Goal: Task Accomplishment & Management: Use online tool/utility

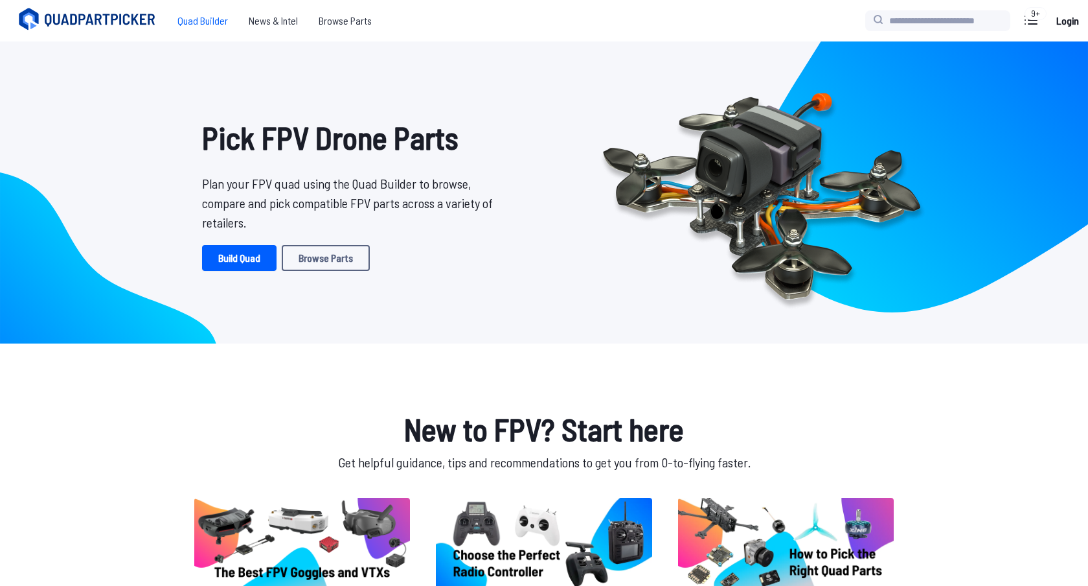
click at [187, 21] on span "Quad Builder" at bounding box center [202, 21] width 71 height 26
click at [203, 19] on span "Quad Builder" at bounding box center [202, 21] width 71 height 26
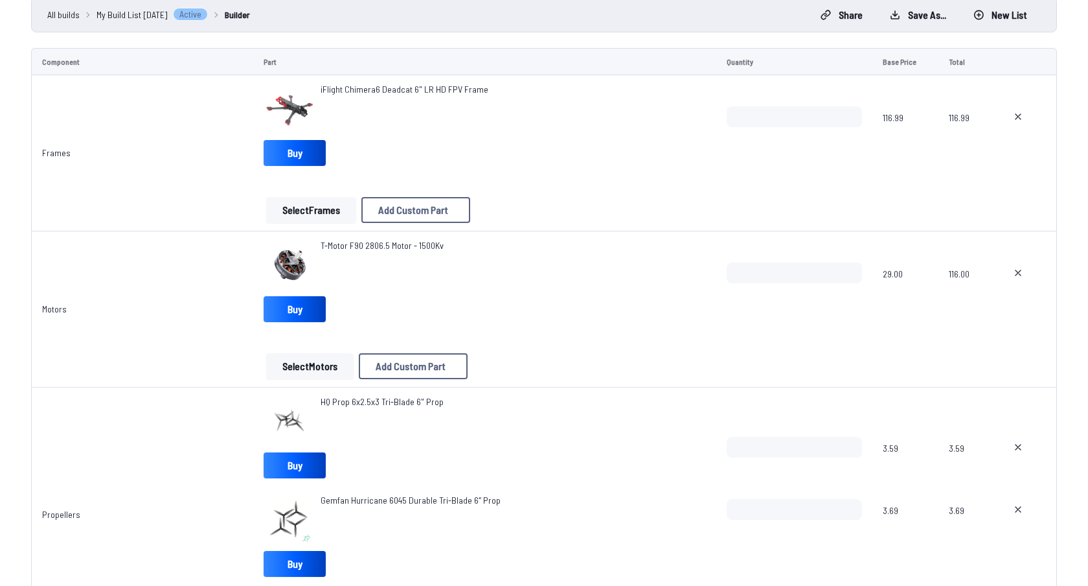
scroll to position [124, 0]
click at [312, 207] on button "Select Frames" at bounding box center [311, 209] width 90 height 26
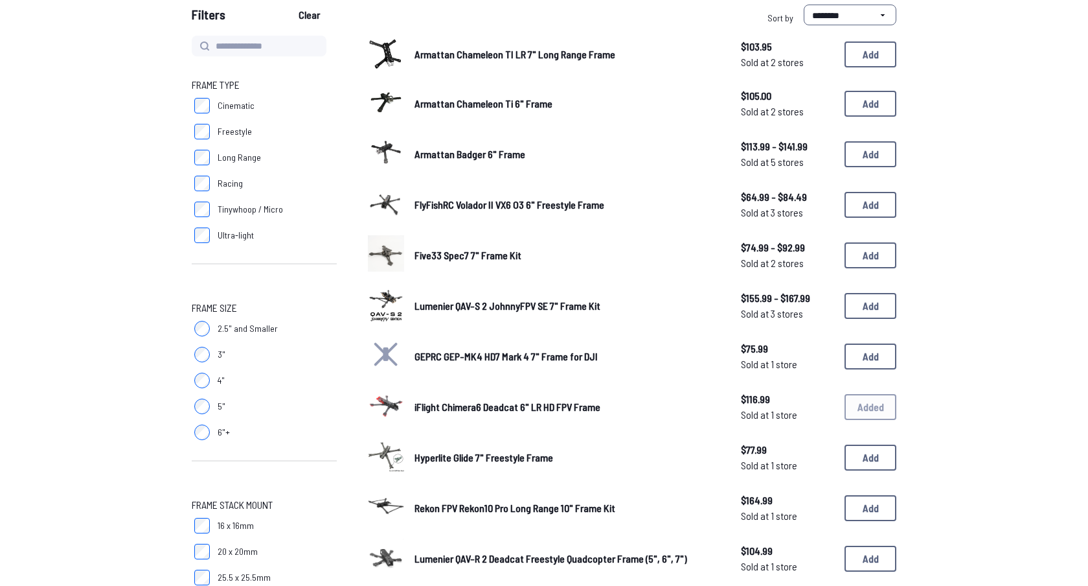
scroll to position [131, 0]
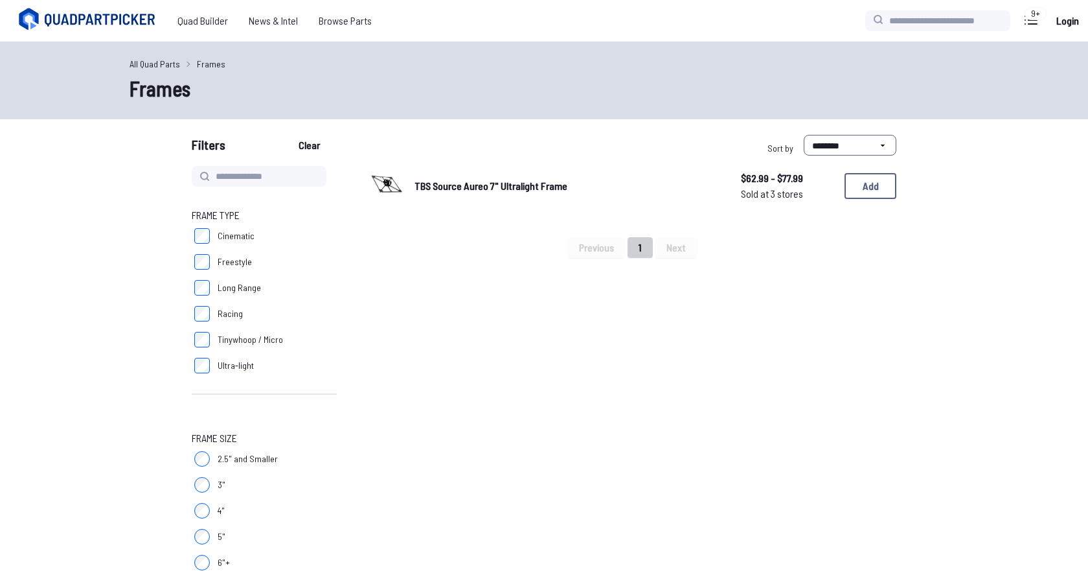
click at [440, 181] on span "TBS Source Aureo 7" Ultralight Frame" at bounding box center [491, 185] width 153 height 12
click at [402, 181] on img at bounding box center [386, 184] width 36 height 36
click at [385, 181] on img at bounding box center [386, 184] width 36 height 36
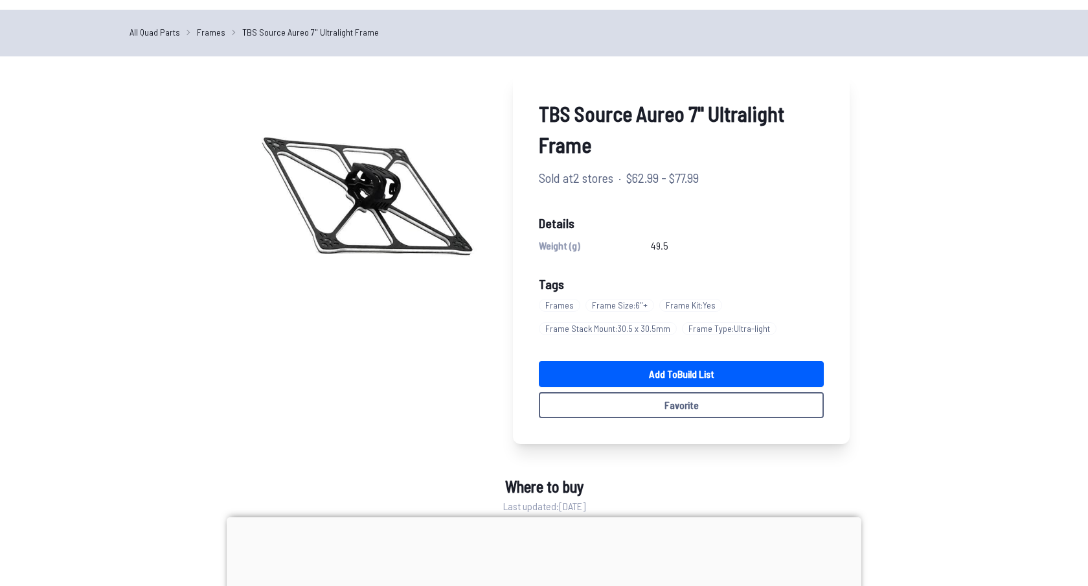
scroll to position [32, 0]
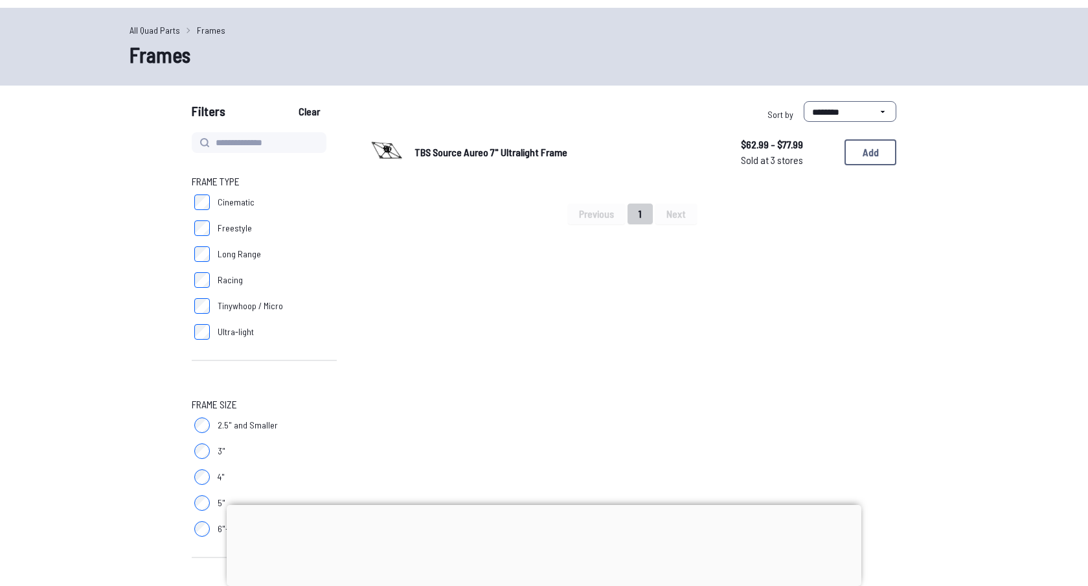
scroll to position [45, 0]
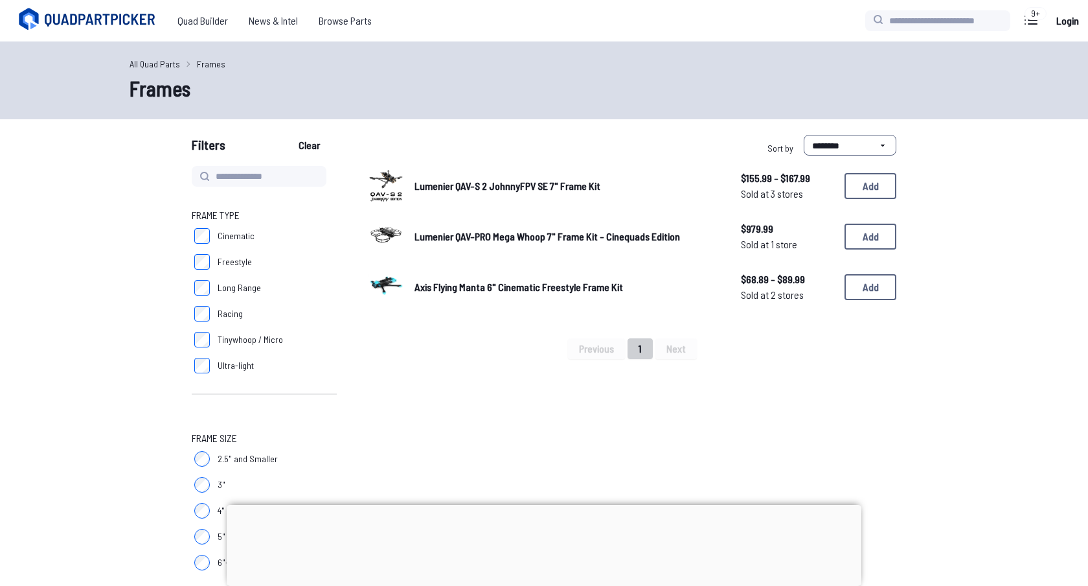
click at [378, 275] on img at bounding box center [386, 285] width 36 height 36
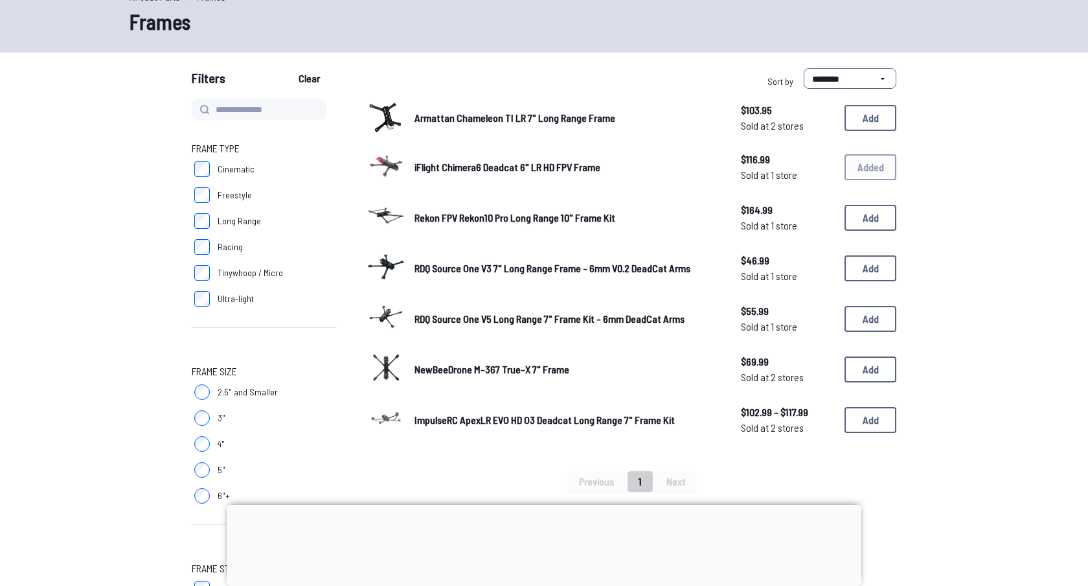
scroll to position [70, 0]
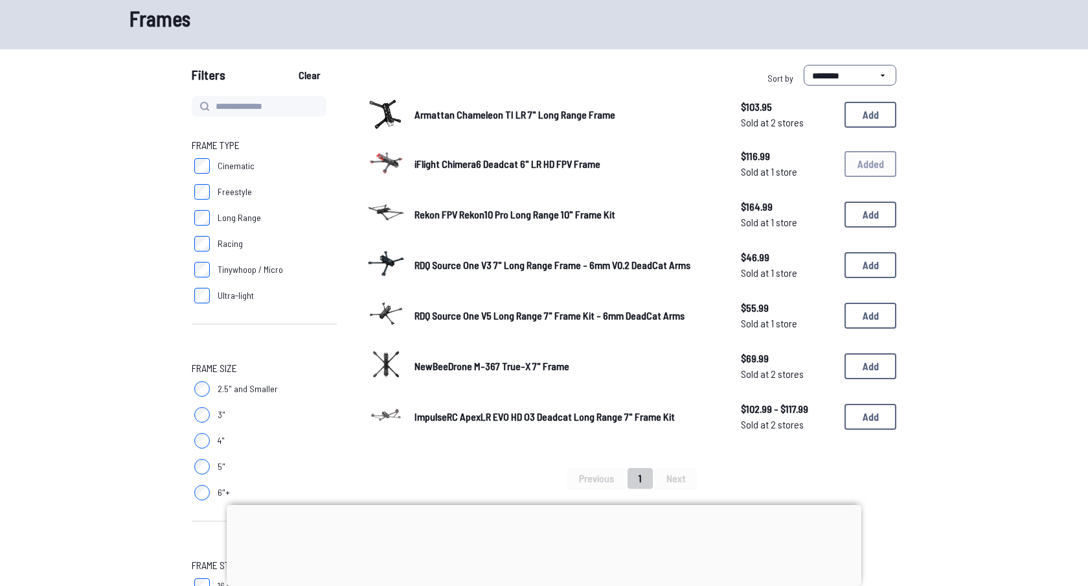
click at [393, 361] on img at bounding box center [386, 364] width 36 height 36
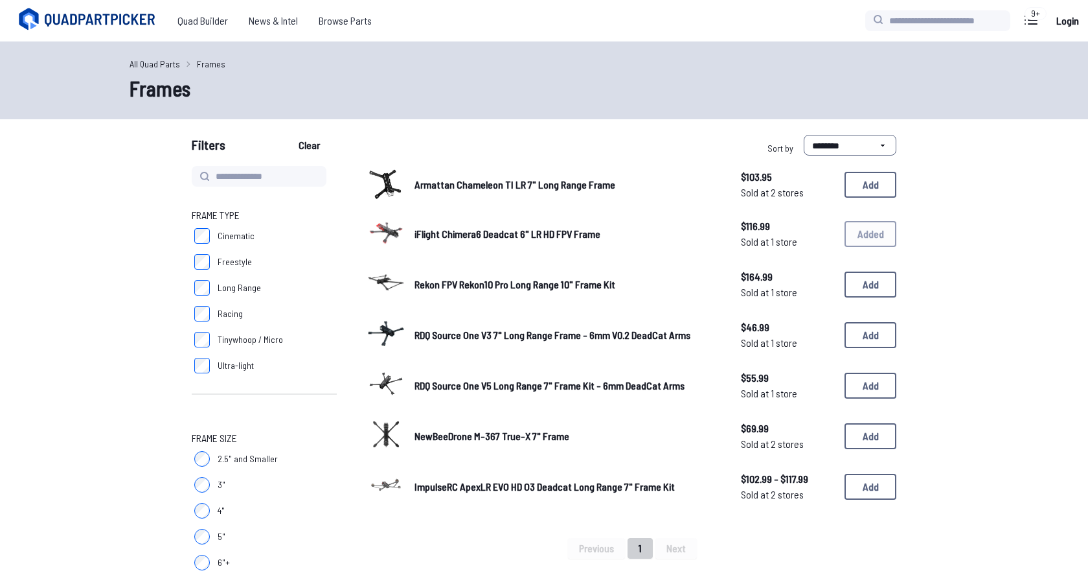
scroll to position [70, 0]
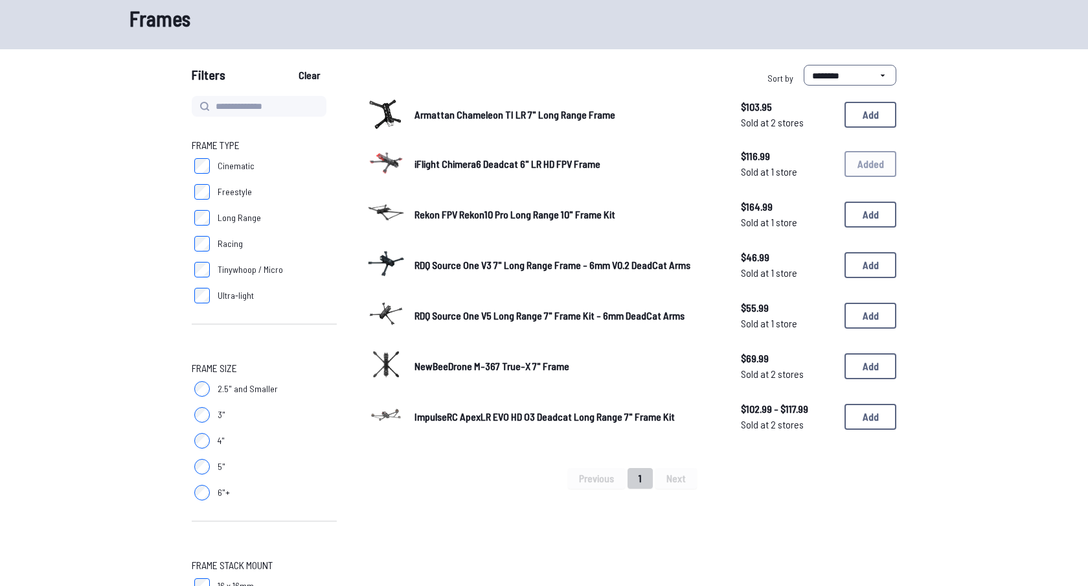
click at [393, 412] on img at bounding box center [386, 414] width 36 height 36
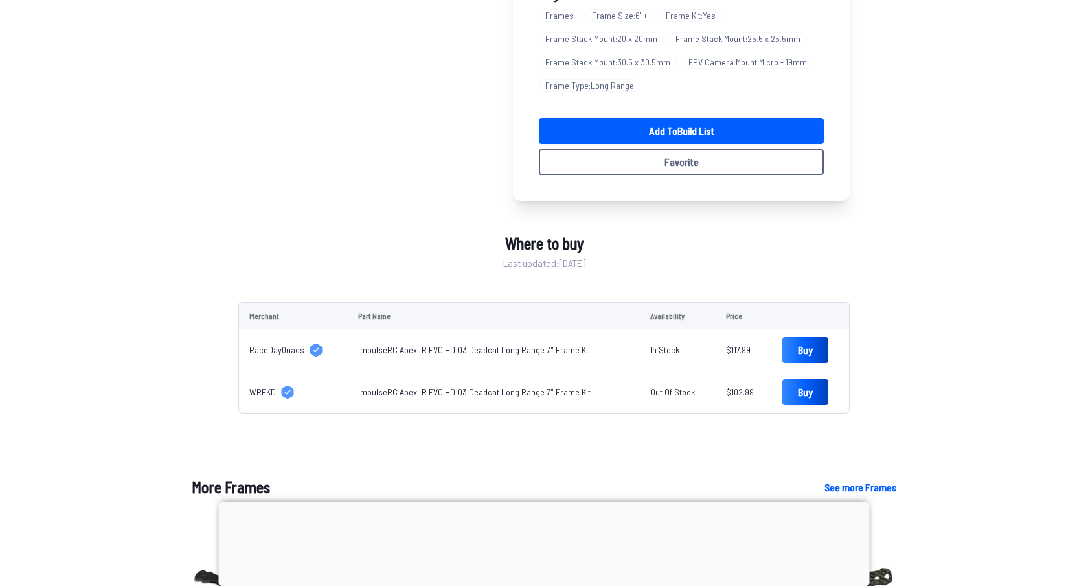
scroll to position [308, 0]
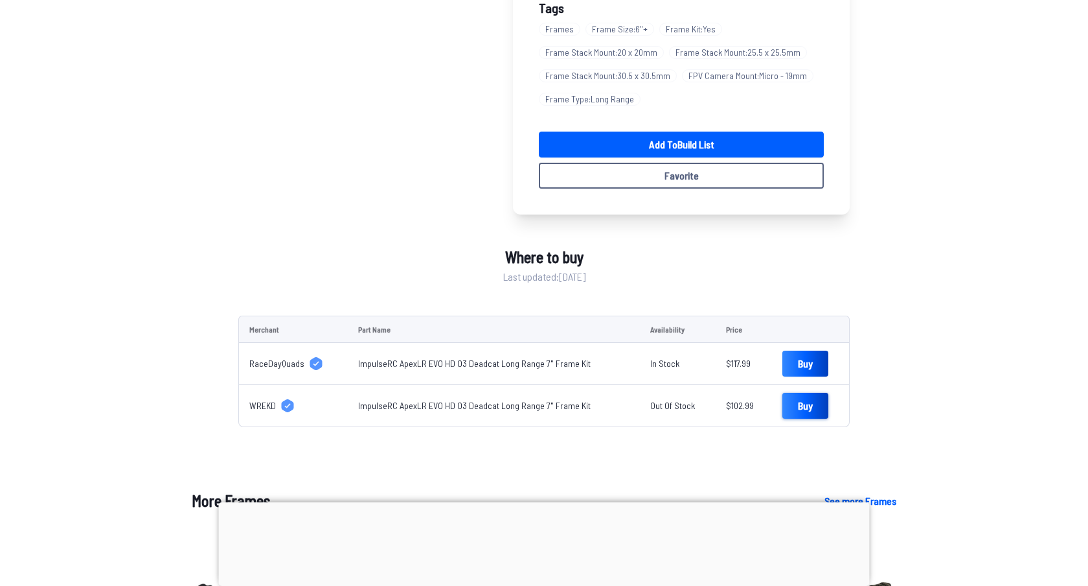
click at [795, 405] on link "Buy" at bounding box center [805, 406] width 46 height 26
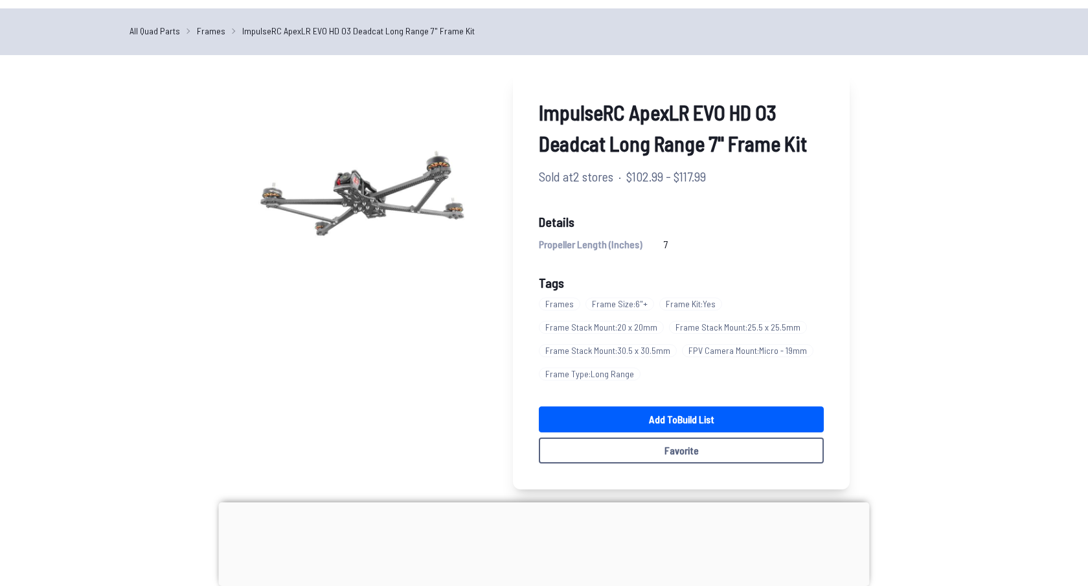
scroll to position [0, 0]
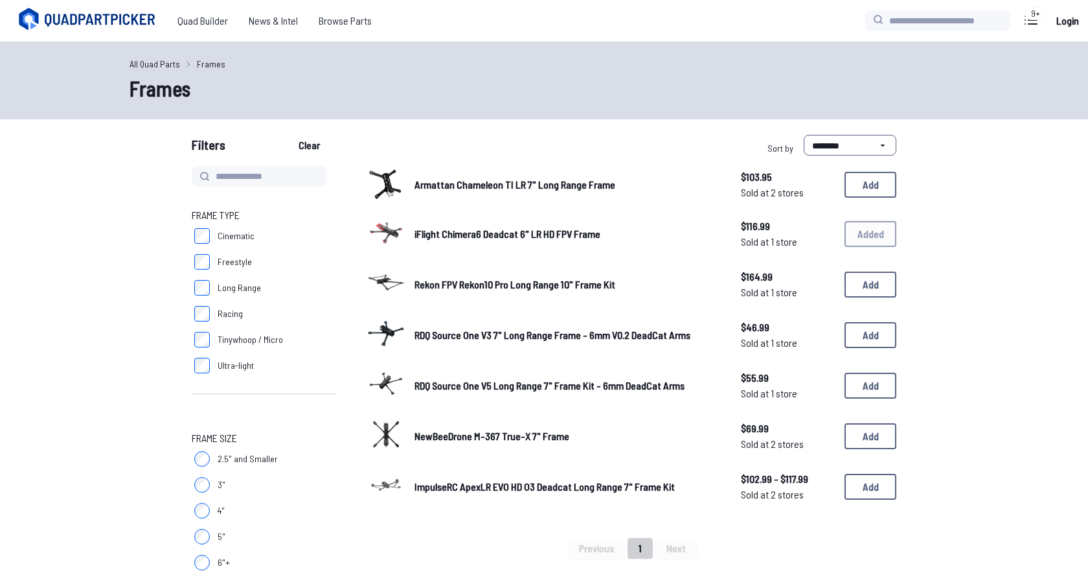
scroll to position [70, 0]
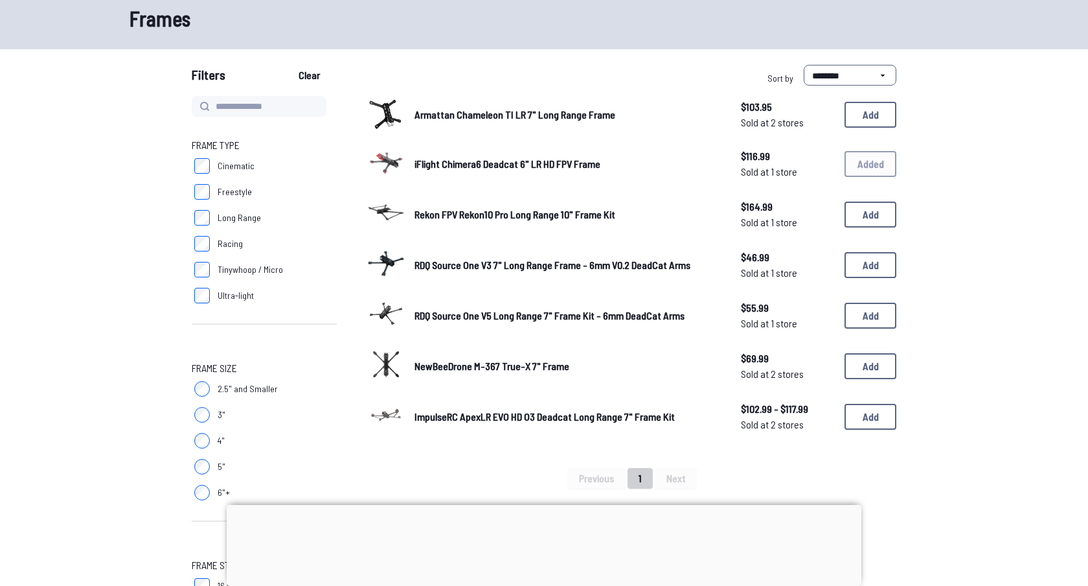
click at [379, 310] on img at bounding box center [386, 313] width 36 height 36
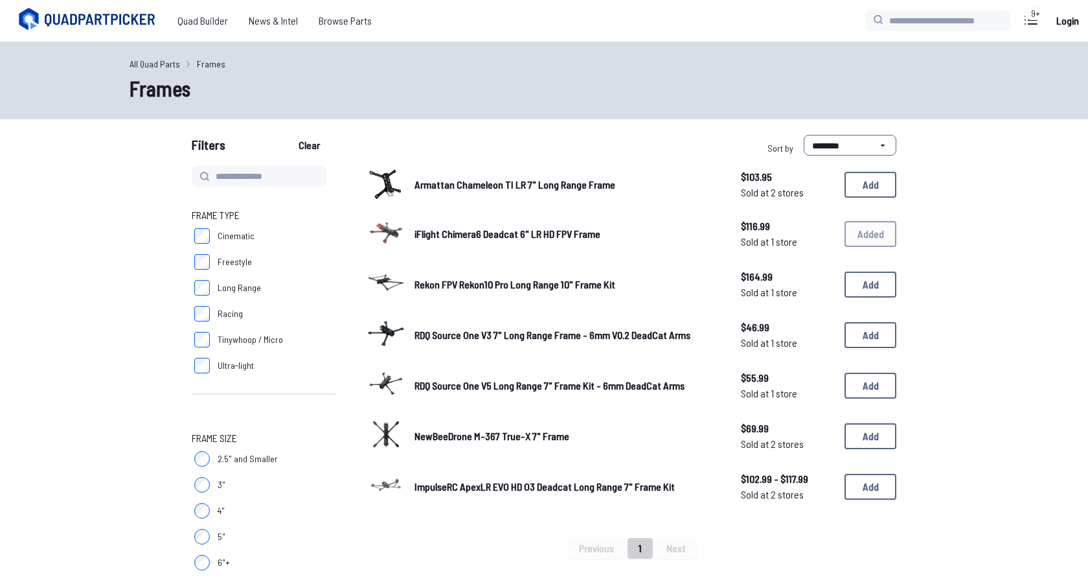
scroll to position [70, 0]
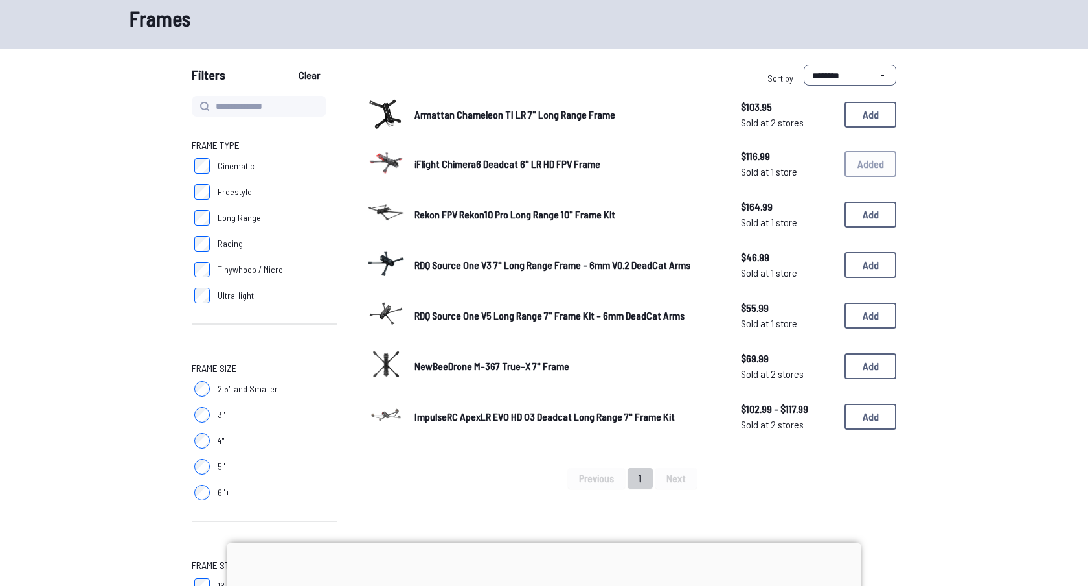
click at [385, 414] on img at bounding box center [386, 414] width 36 height 36
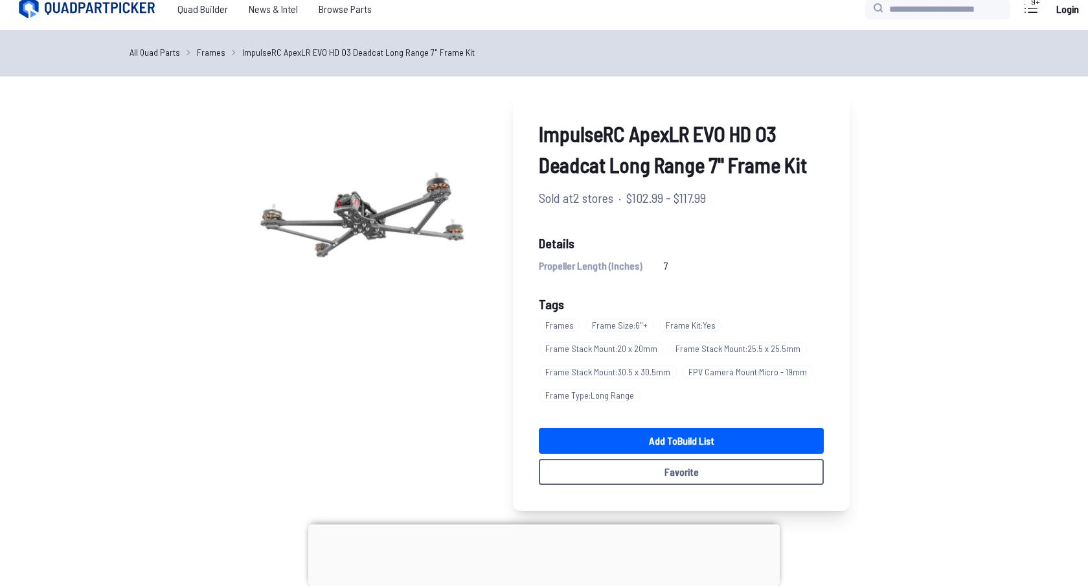
scroll to position [12, 0]
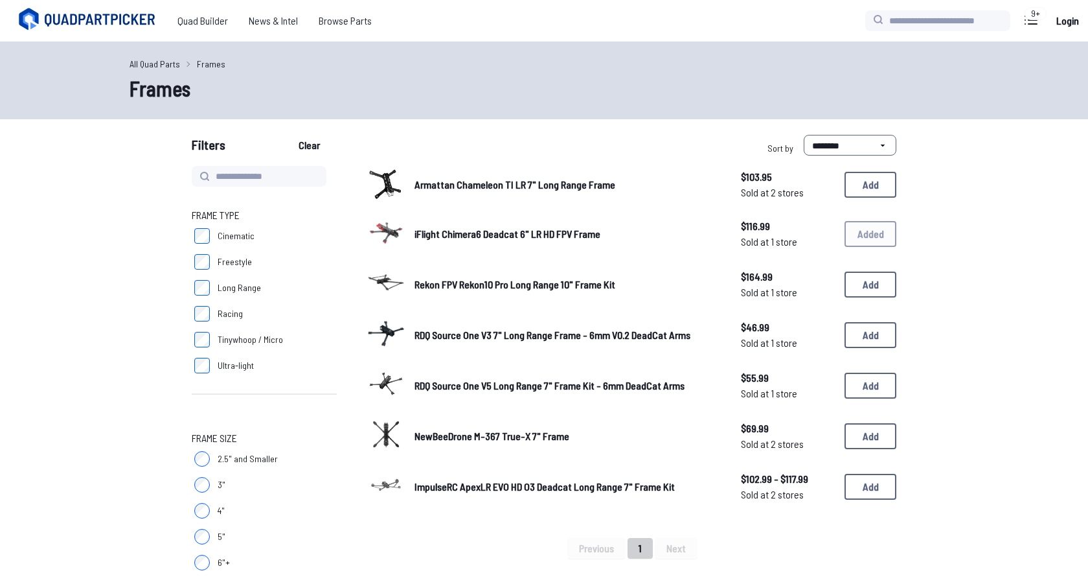
scroll to position [70, 0]
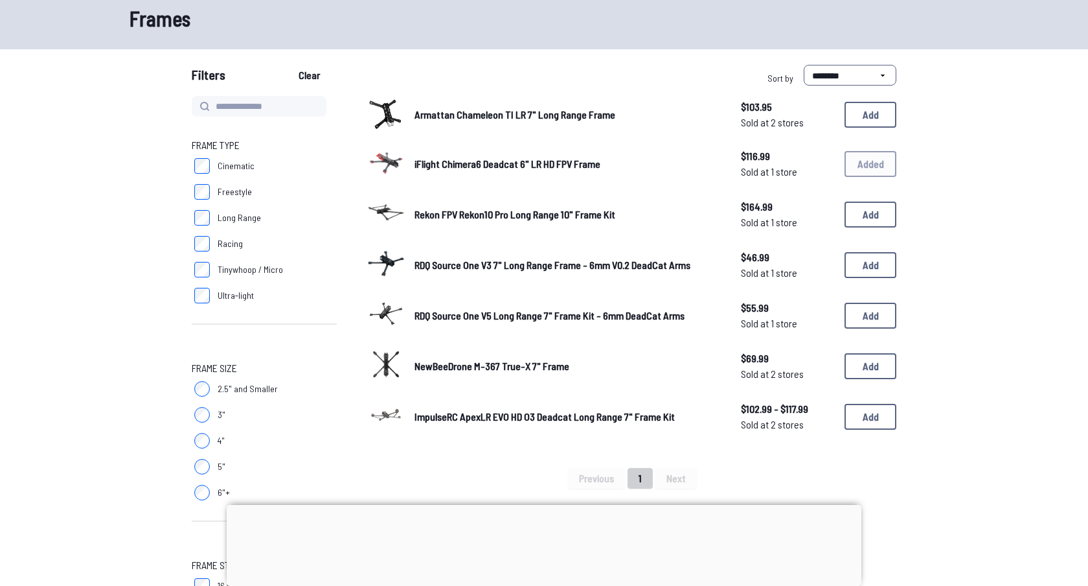
click at [385, 155] on img at bounding box center [386, 162] width 36 height 36
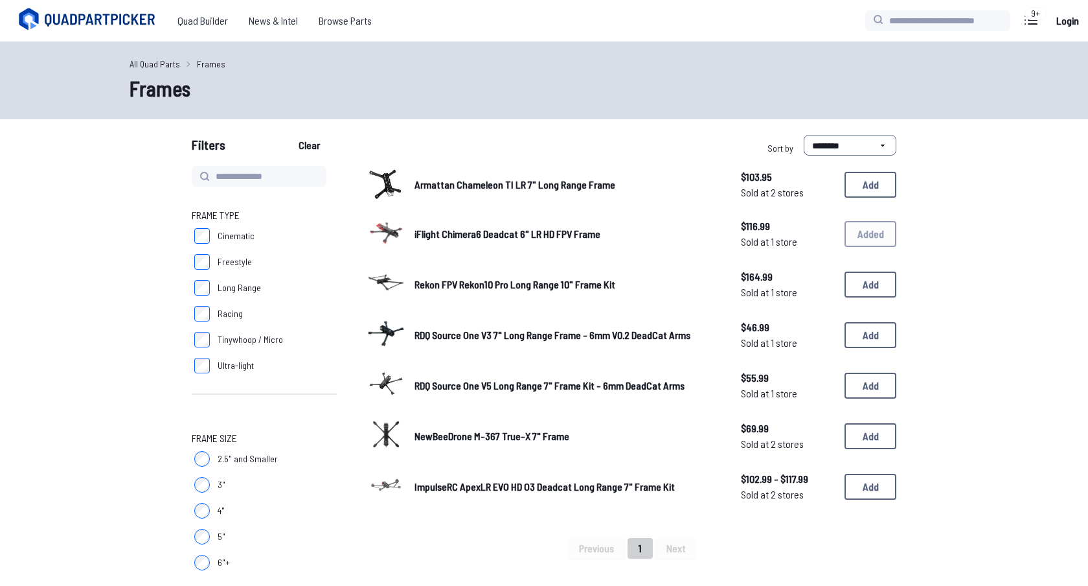
scroll to position [70, 0]
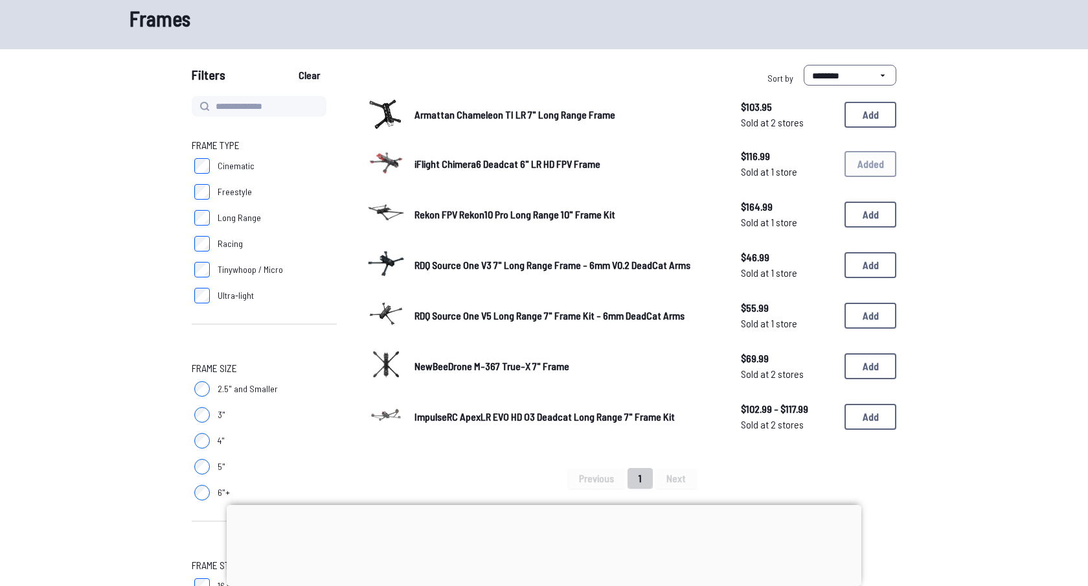
click at [380, 258] on img at bounding box center [386, 263] width 36 height 36
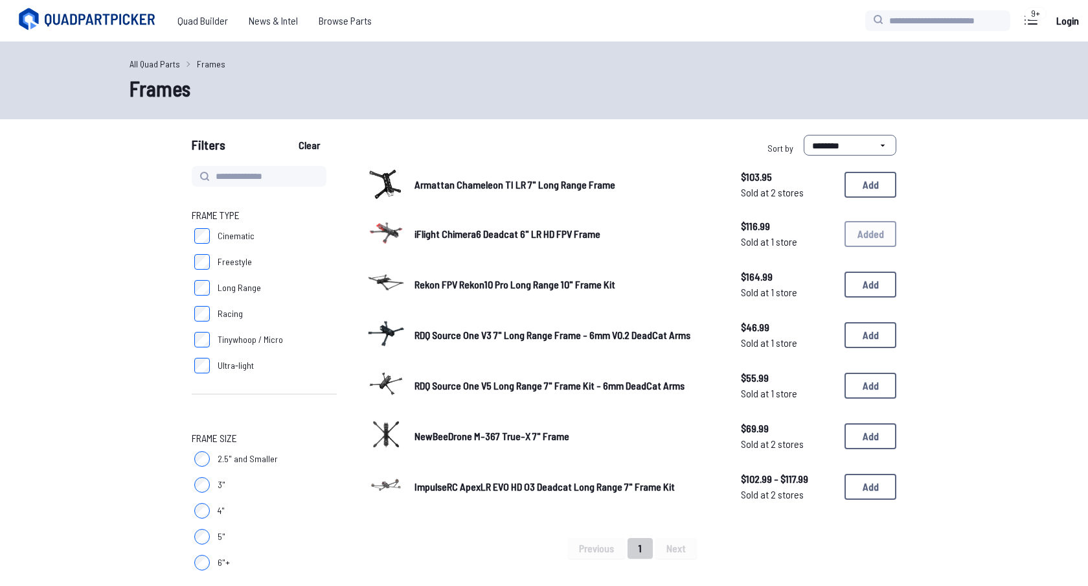
scroll to position [70, 0]
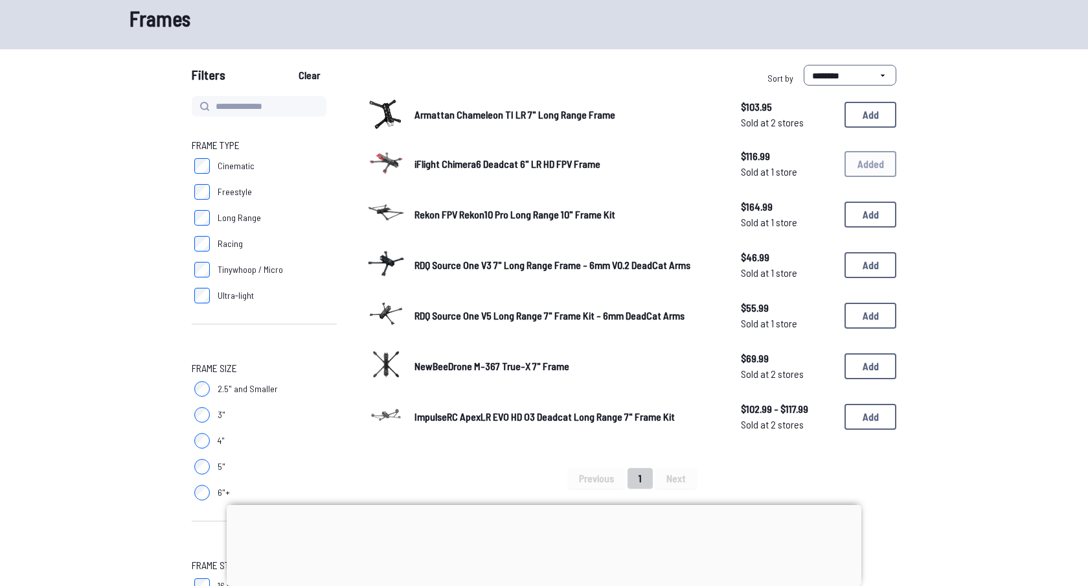
click at [387, 111] on img at bounding box center [386, 113] width 36 height 31
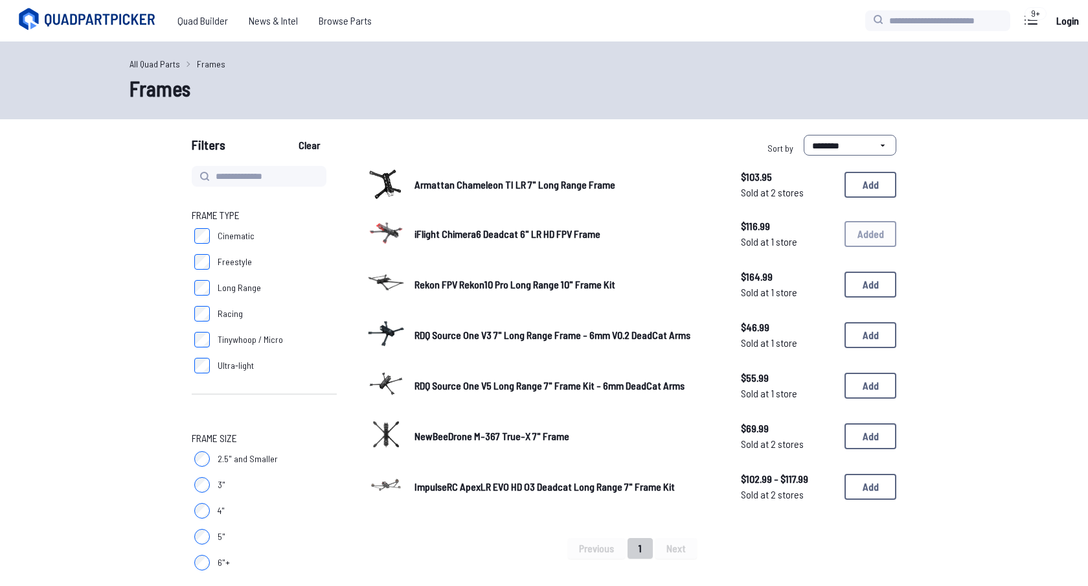
scroll to position [70, 0]
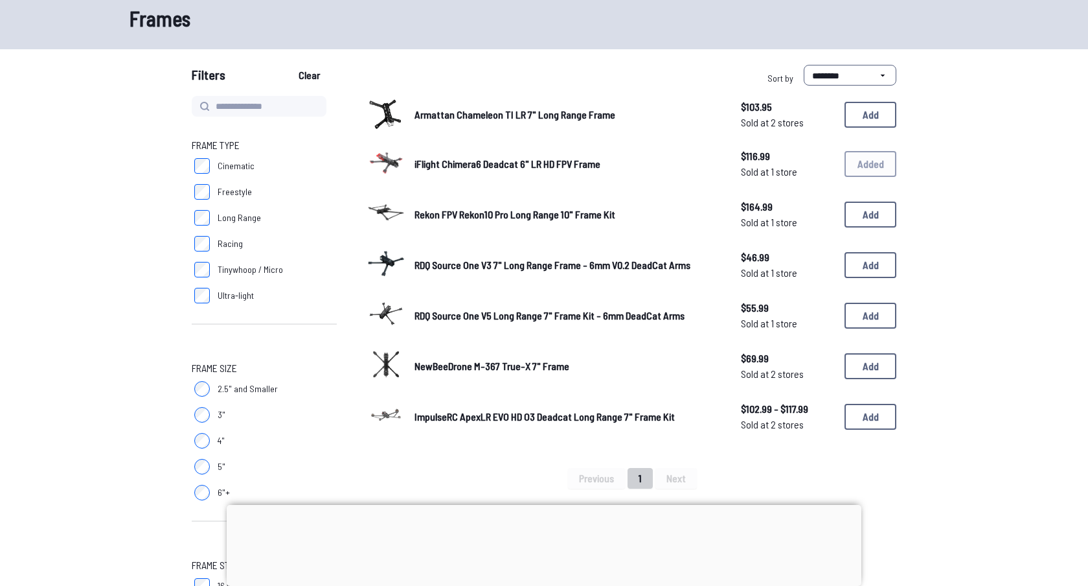
click at [385, 309] on img at bounding box center [386, 313] width 36 height 36
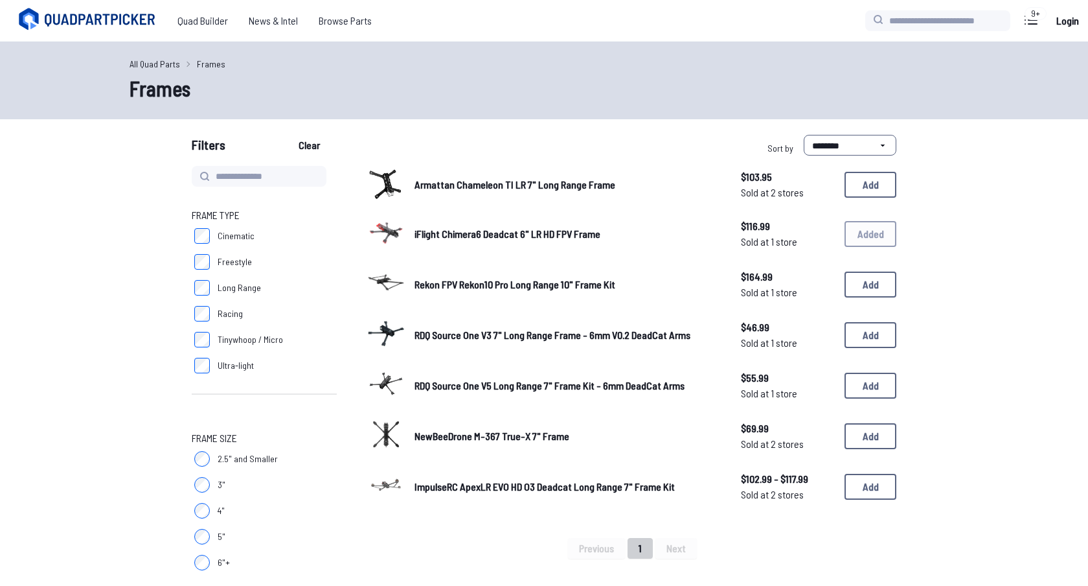
scroll to position [70, 0]
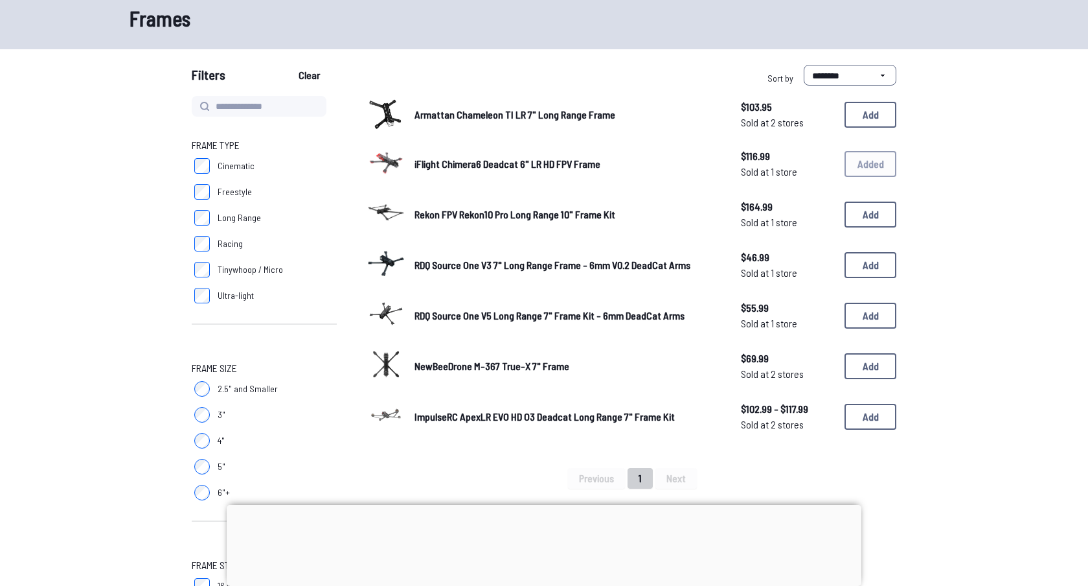
click at [201, 231] on label "Long Range" at bounding box center [264, 218] width 145 height 26
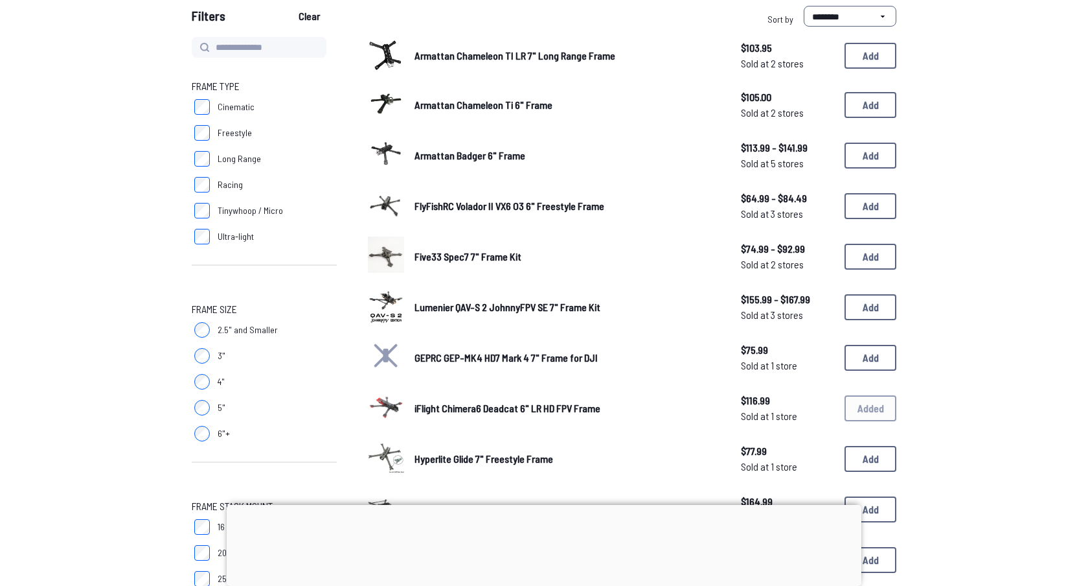
scroll to position [161, 0]
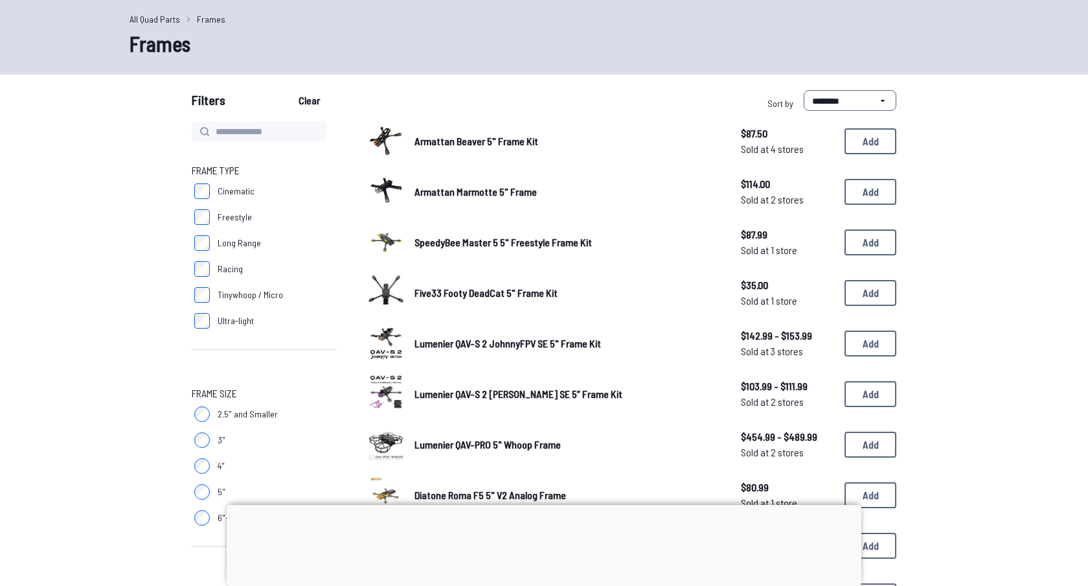
scroll to position [144, 0]
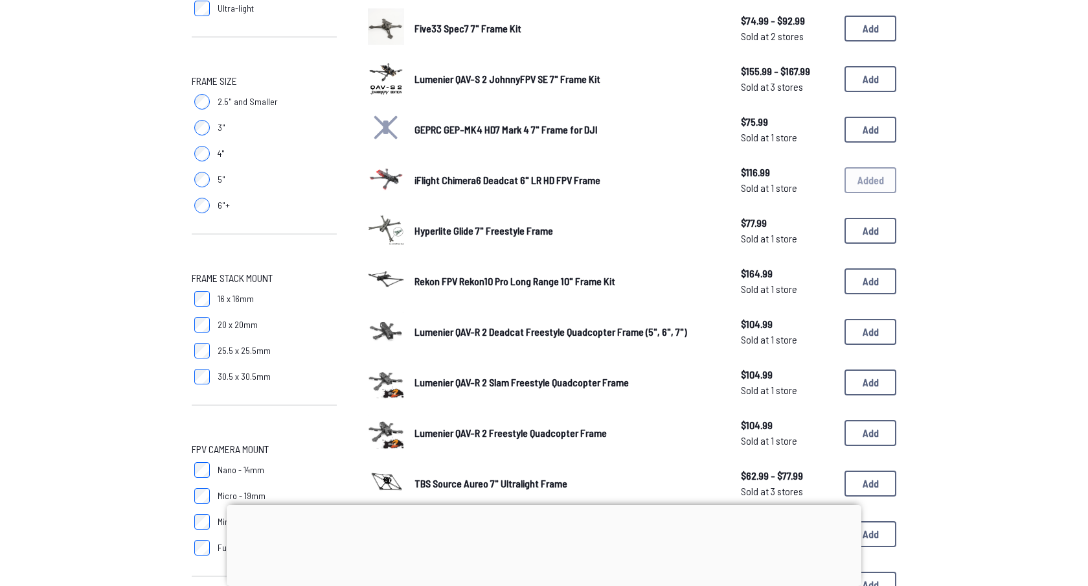
scroll to position [363, 0]
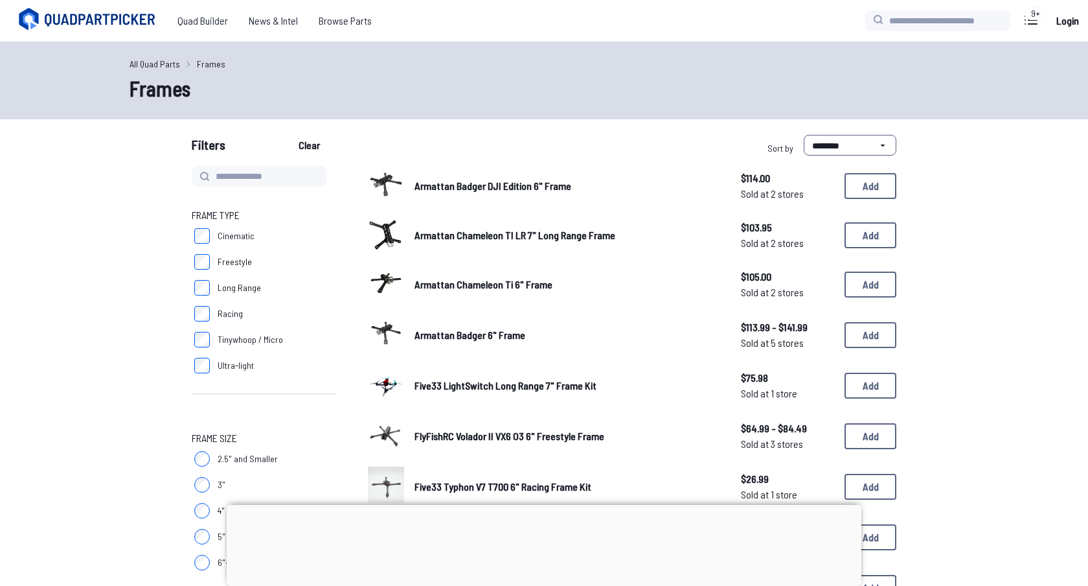
scroll to position [17, 0]
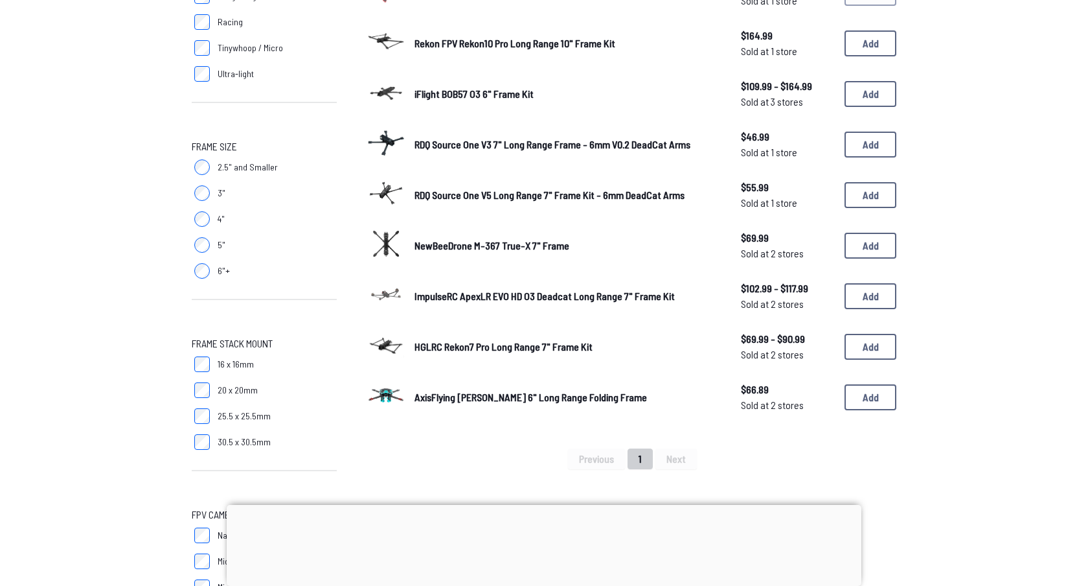
scroll to position [293, 0]
click at [378, 339] on img at bounding box center [386, 343] width 36 height 36
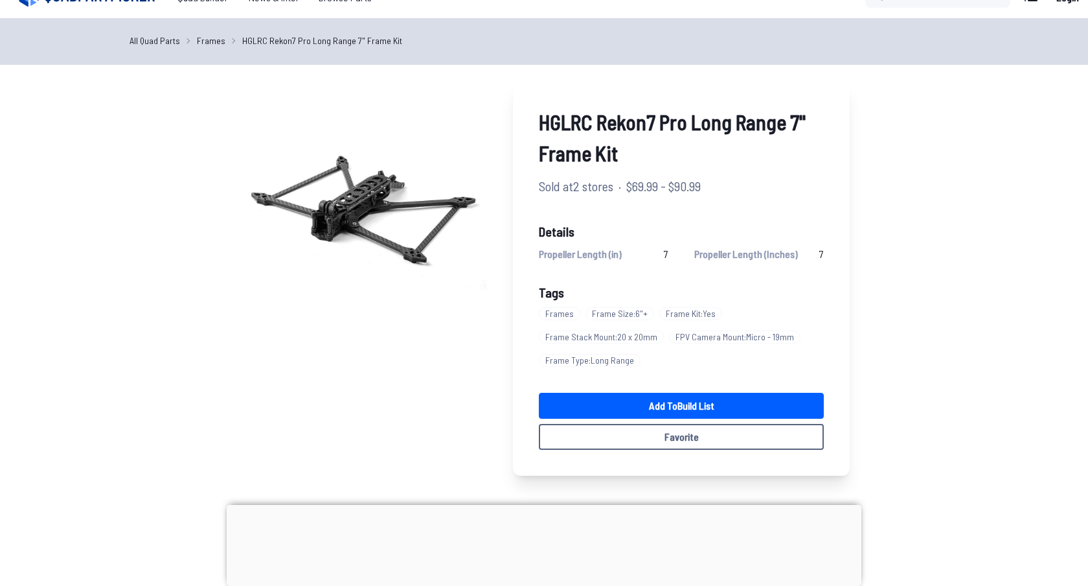
scroll to position [25, 0]
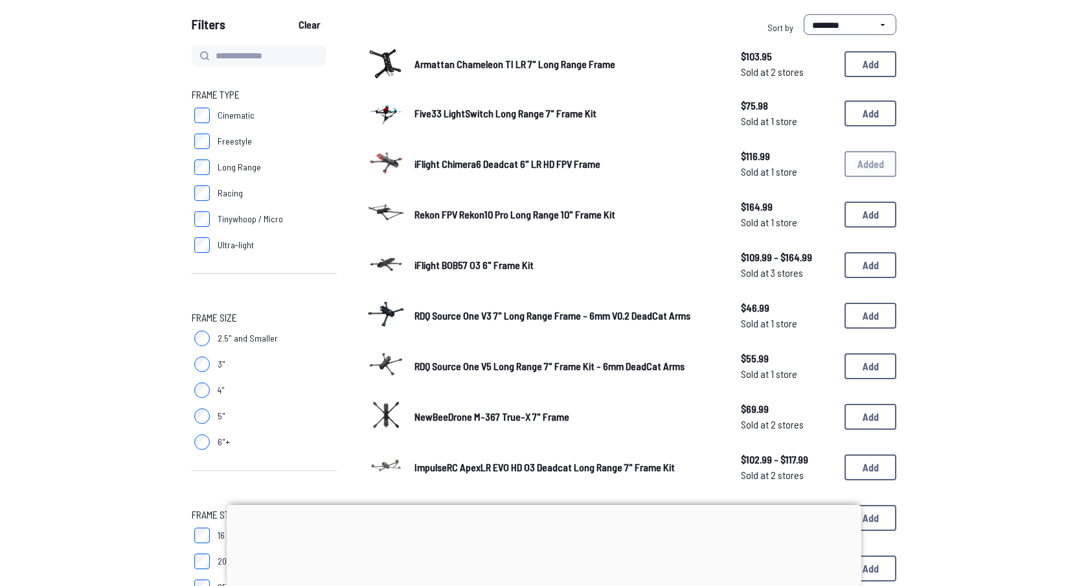
scroll to position [200, 0]
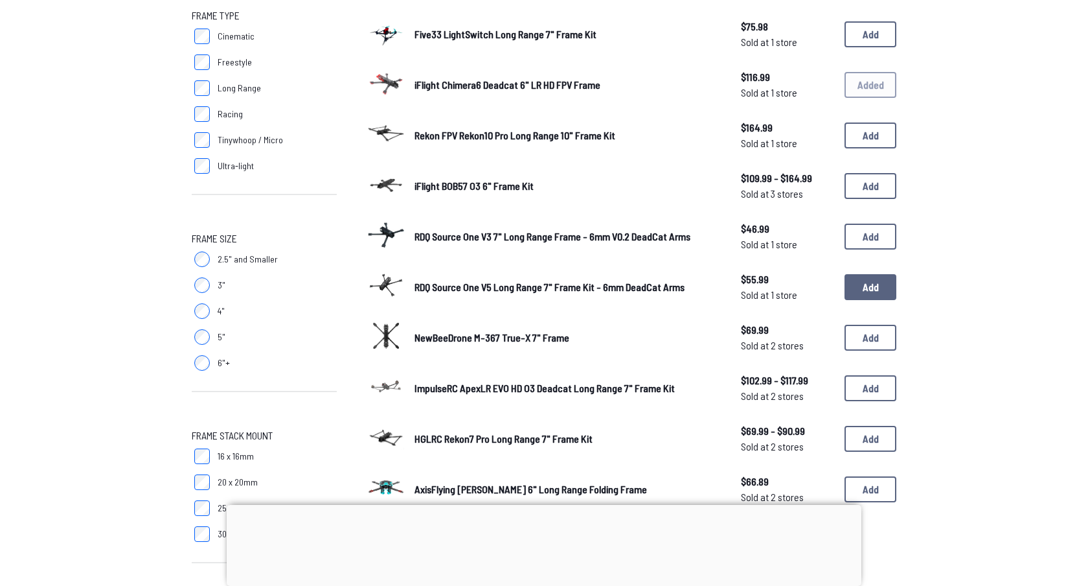
click at [860, 282] on button "Add" at bounding box center [871, 287] width 52 height 26
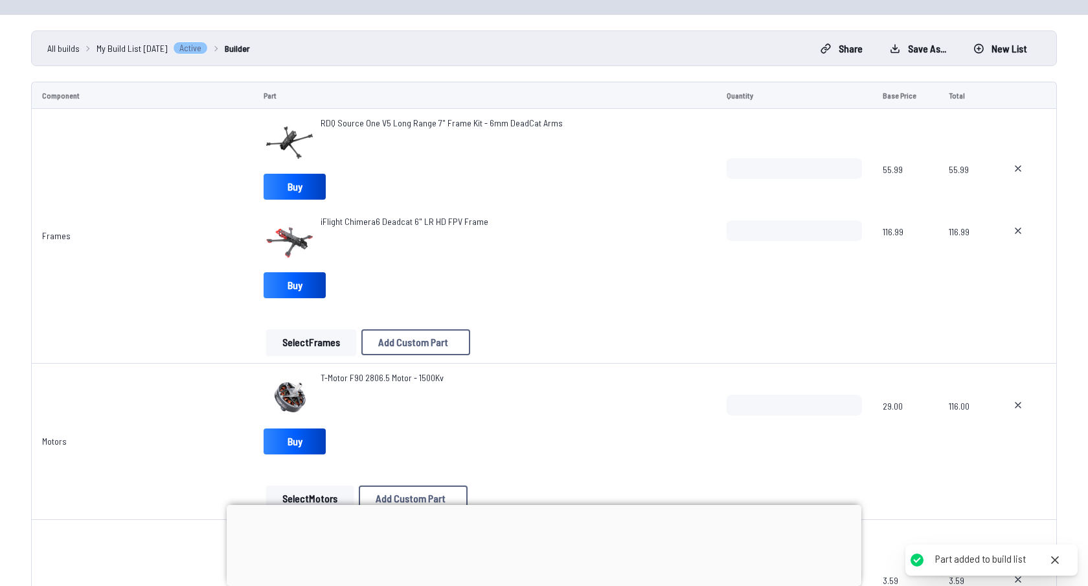
scroll to position [120, 0]
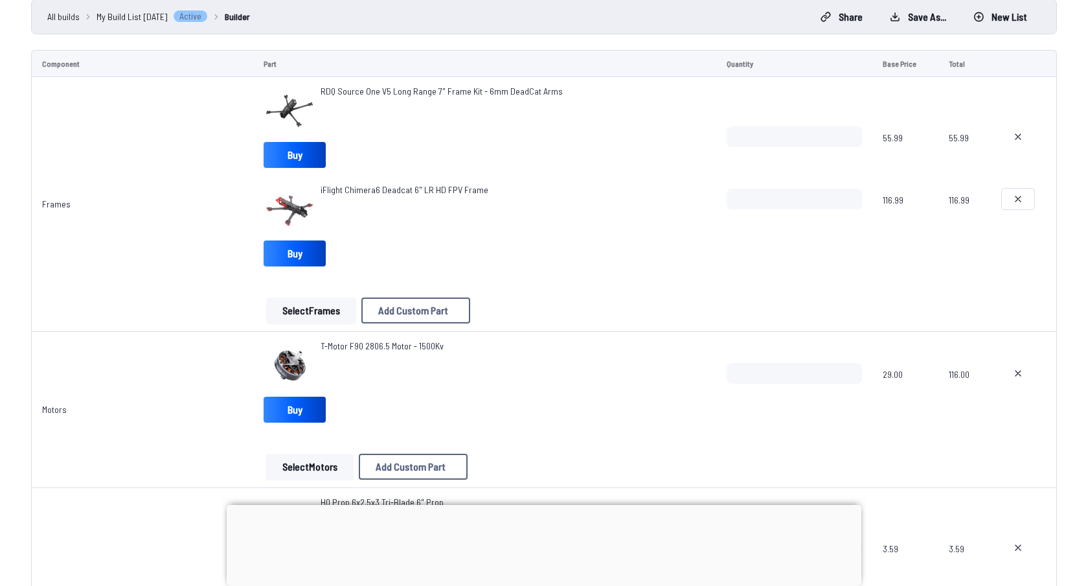
click at [1010, 196] on button at bounding box center [1018, 198] width 32 height 21
type textarea "**********"
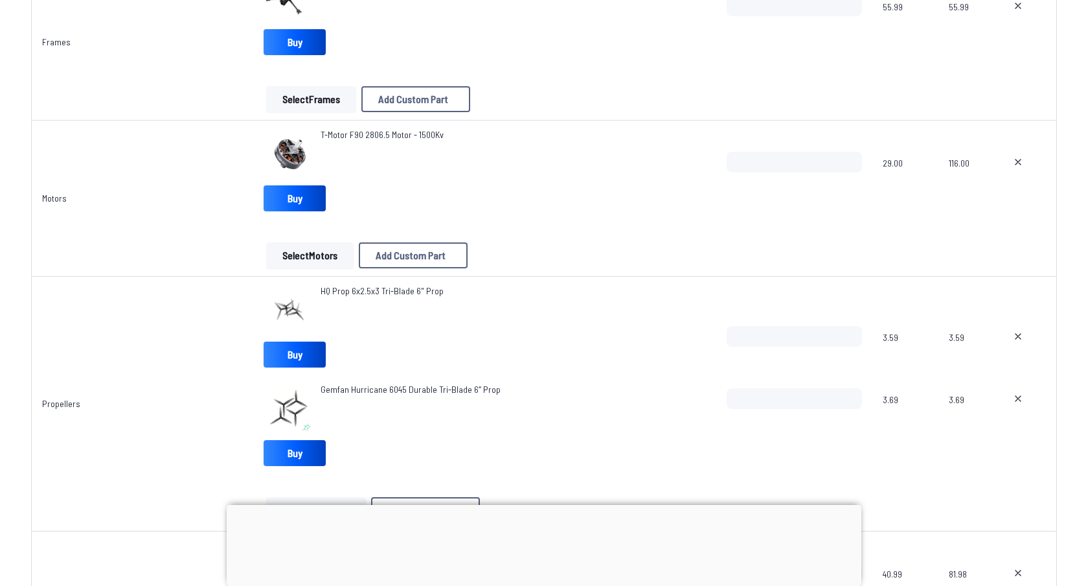
scroll to position [234, 0]
click at [310, 258] on button "Select Motors" at bounding box center [309, 254] width 87 height 26
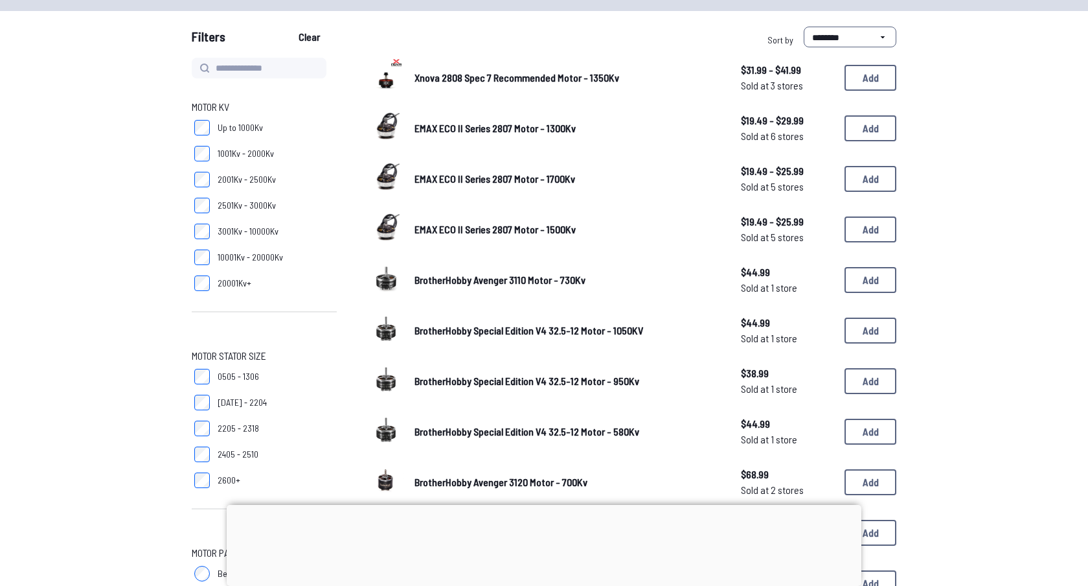
scroll to position [114, 0]
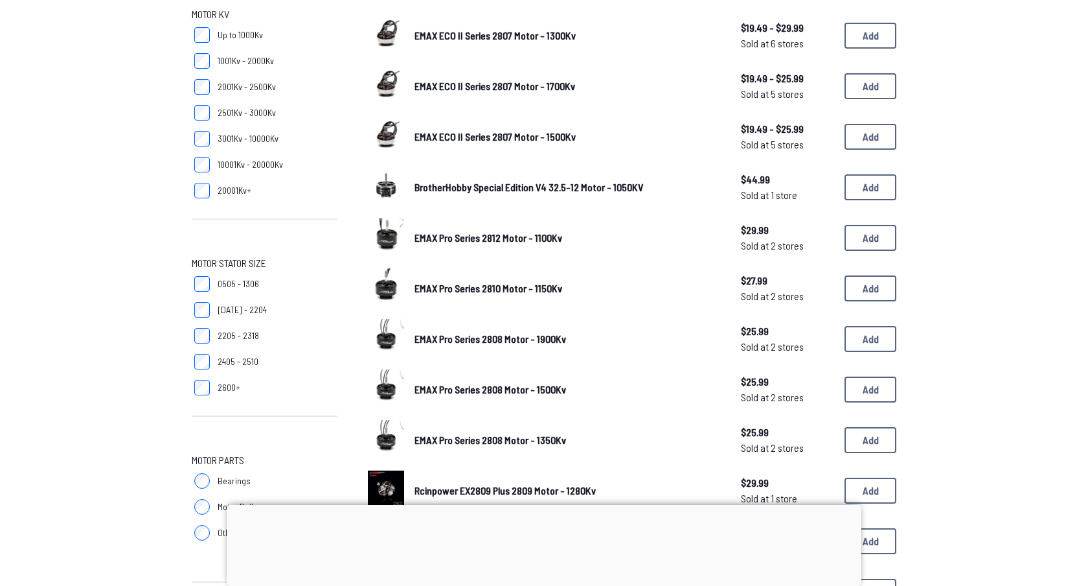
scroll to position [196, 0]
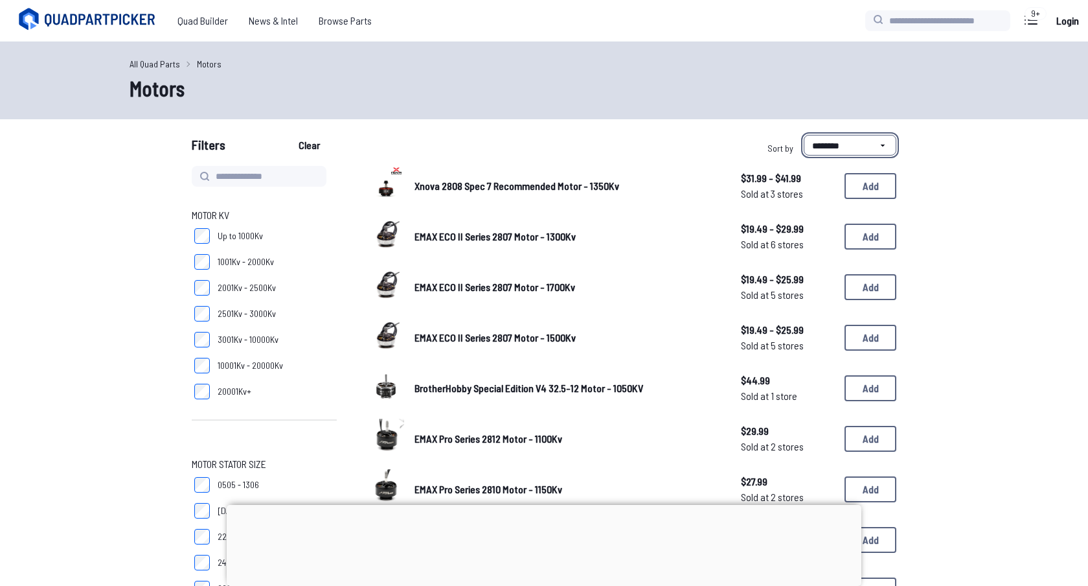
click at [827, 135] on select "**********" at bounding box center [850, 145] width 93 height 21
select select "****"
click at [804, 135] on select "**********" at bounding box center [850, 145] width 93 height 21
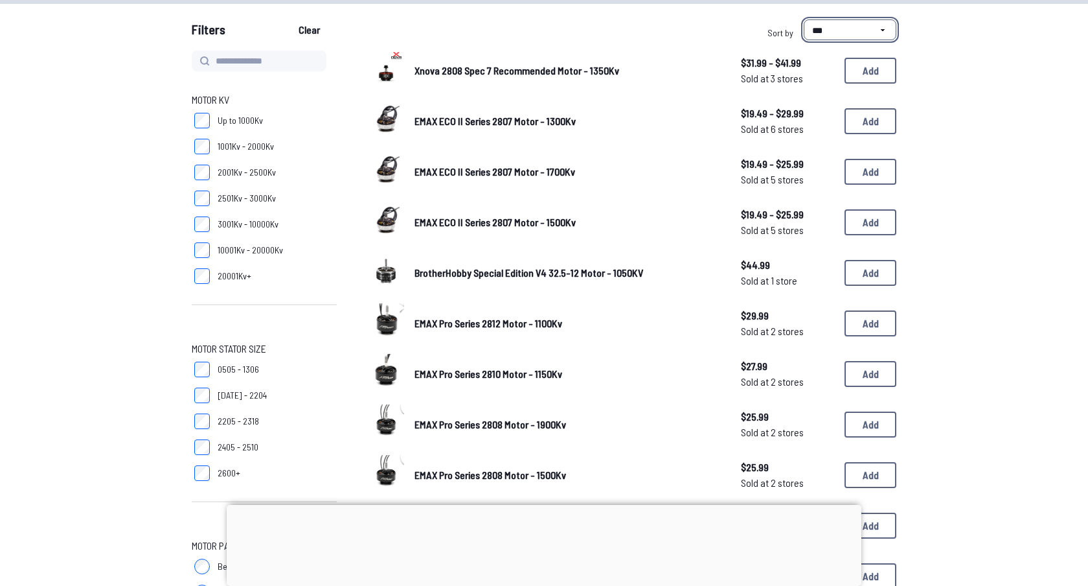
scroll to position [116, 0]
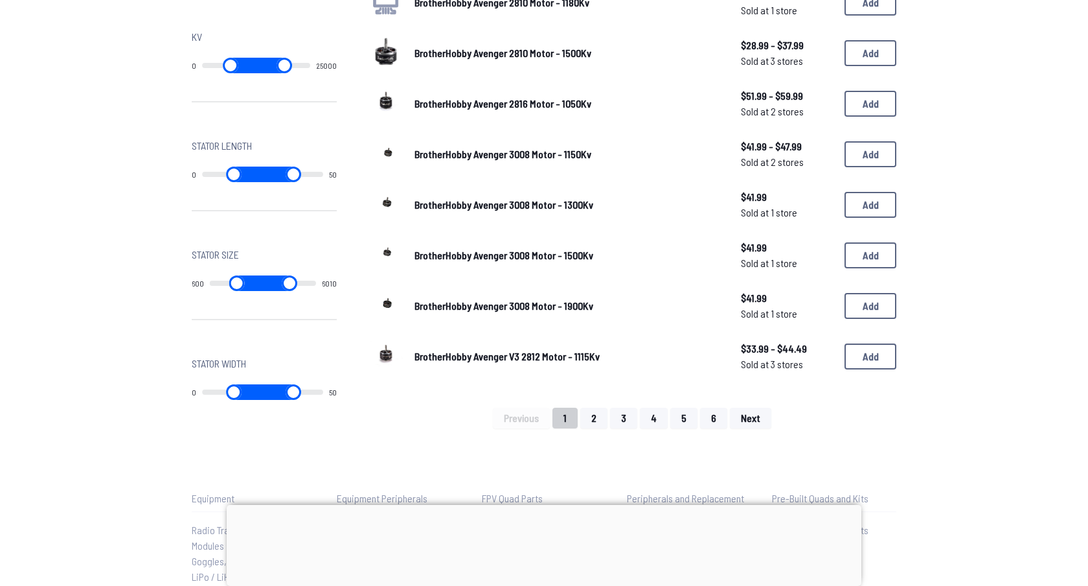
scroll to position [791, 0]
click at [652, 407] on button "4" at bounding box center [654, 416] width 28 height 21
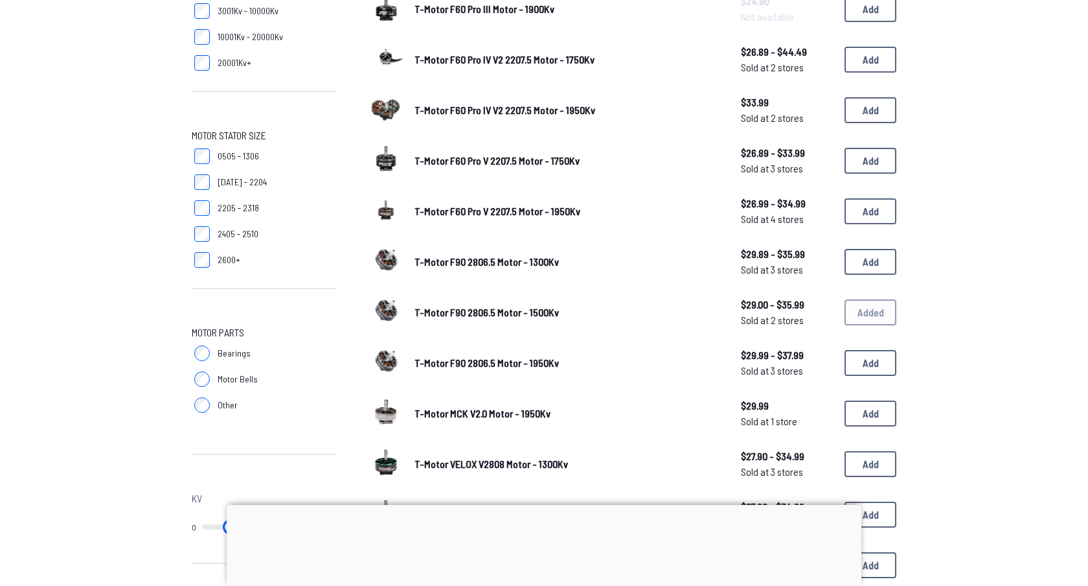
scroll to position [332, 0]
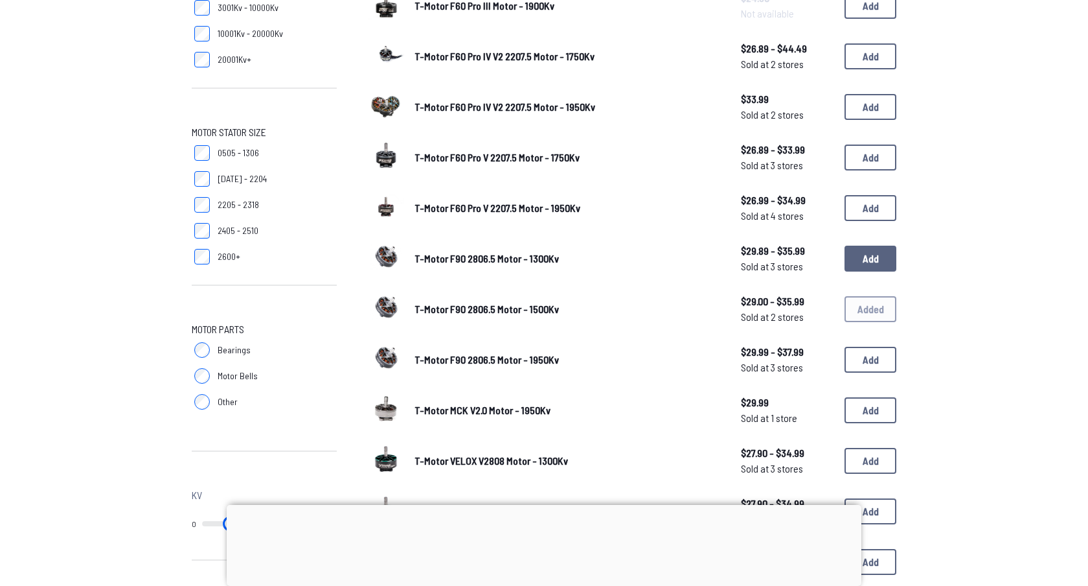
click at [865, 264] on button "Add" at bounding box center [871, 258] width 52 height 26
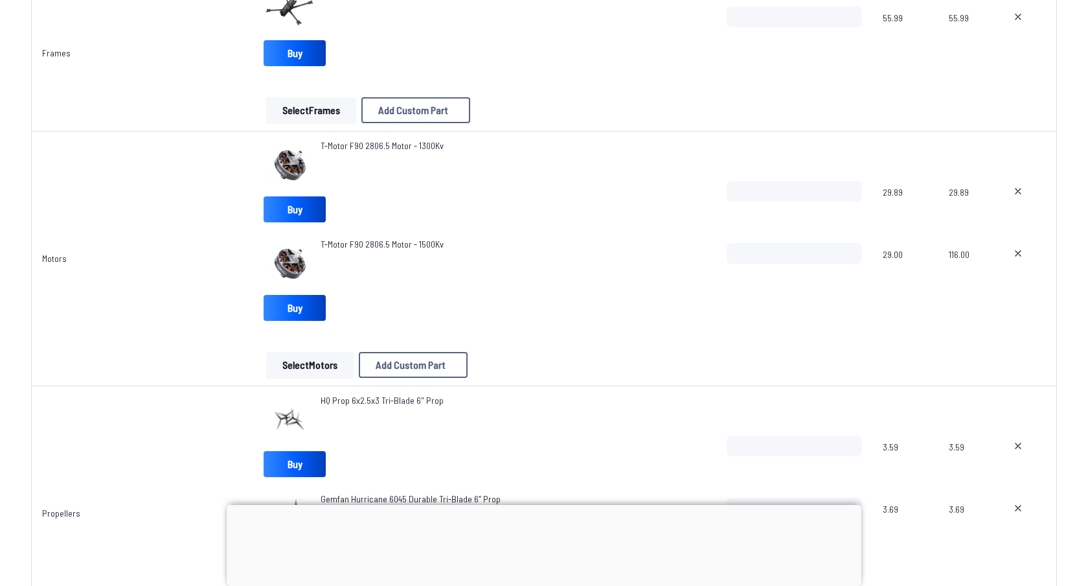
scroll to position [223, 0]
click at [1020, 251] on icon at bounding box center [1018, 252] width 10 height 10
type textarea "**********"
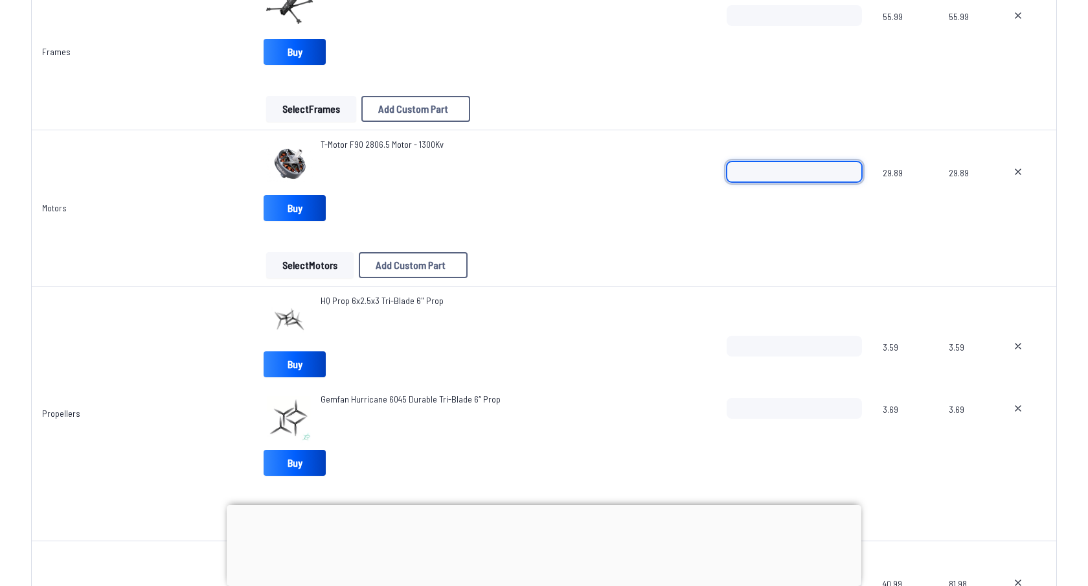
drag, startPoint x: 753, startPoint y: 173, endPoint x: 701, endPoint y: 173, distance: 52.5
click at [701, 173] on tr "Motors T-Motor F90 2806.5 Motor - 1300Kv Buy Select Motors Add Custom Part Add …" at bounding box center [544, 208] width 1026 height 156
type input "*"
click at [593, 225] on div "T-Motor F90 2806.5 Motor - 1300Kv Buy" at bounding box center [485, 182] width 442 height 88
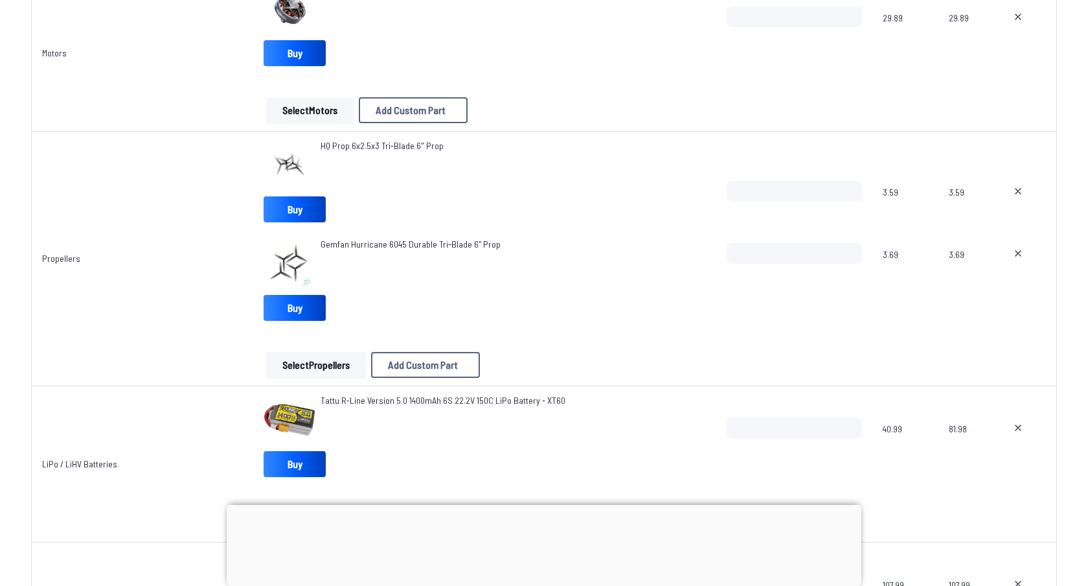
scroll to position [383, 0]
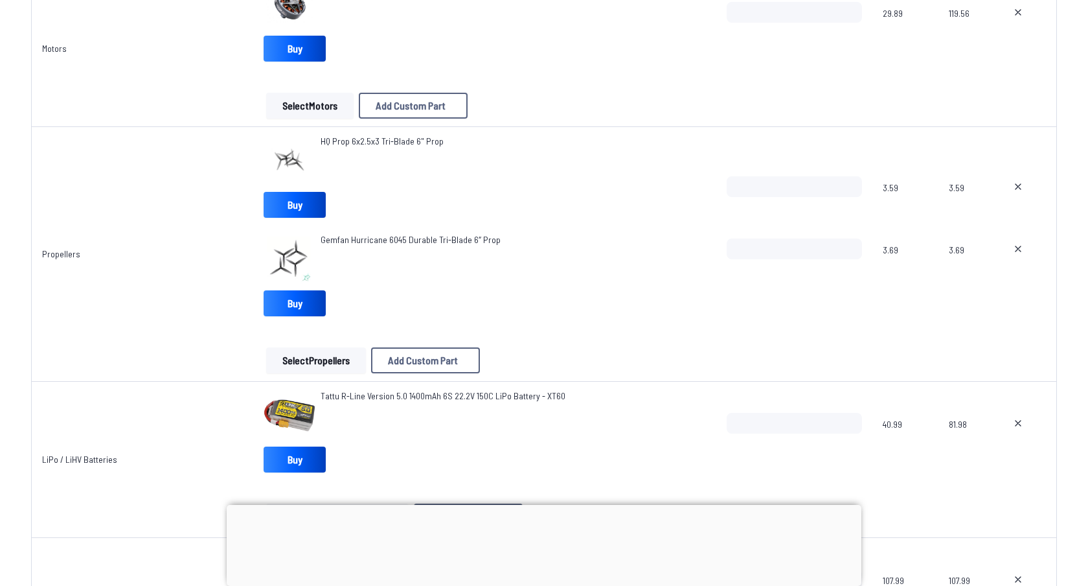
click at [315, 359] on button "Select Propellers" at bounding box center [316, 360] width 100 height 26
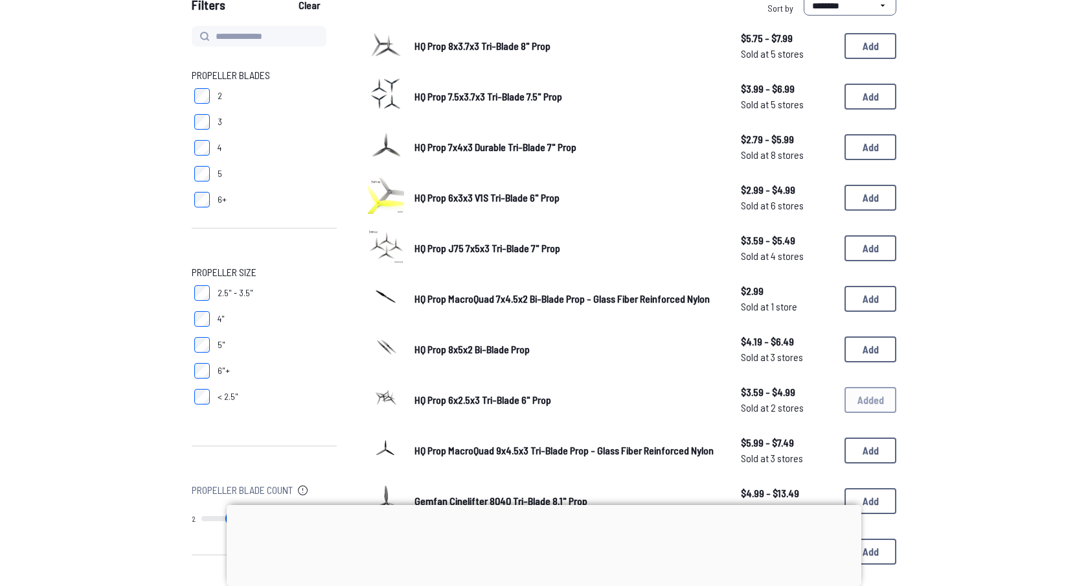
scroll to position [153, 0]
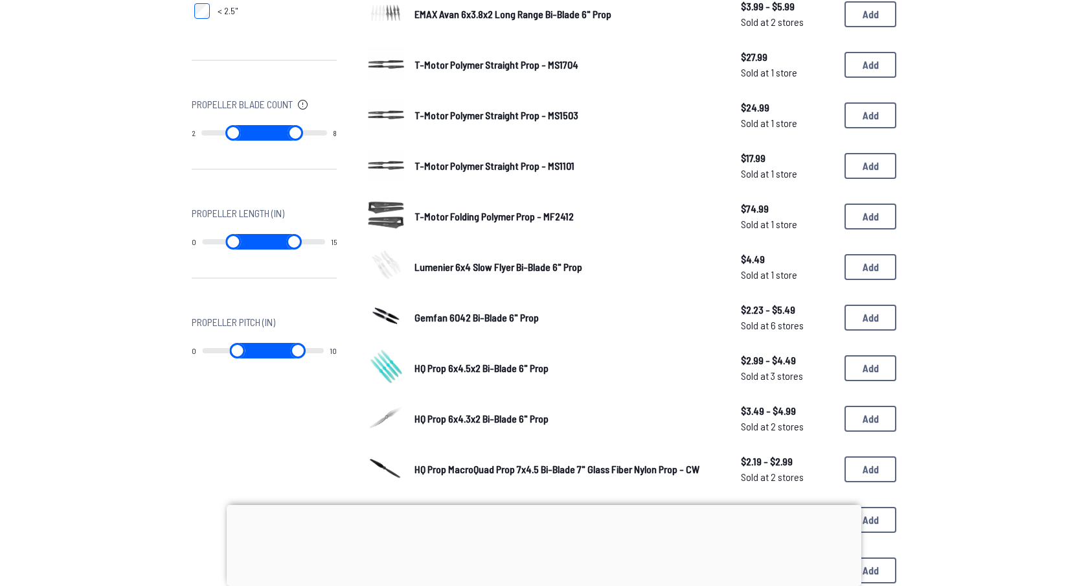
scroll to position [538, 0]
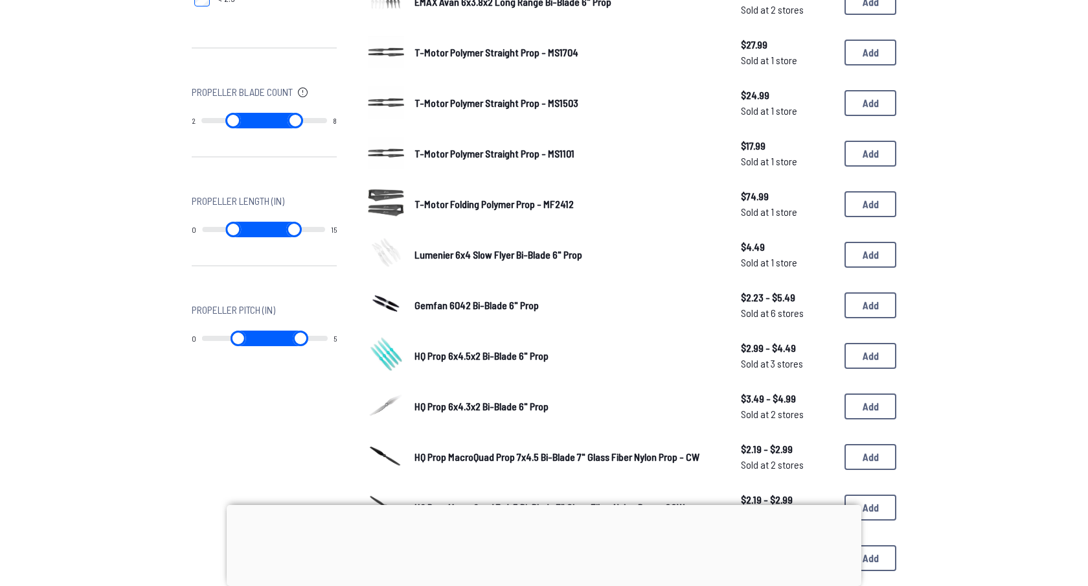
type input "*"
drag, startPoint x: 315, startPoint y: 337, endPoint x: 172, endPoint y: 337, distance: 142.5
click at [172, 337] on div "Propeller Blades 2 3 4 5 6+ Propeller Size 2.5" - 3.5" 4" 5" 6"+ < 2.5" Propell…" at bounding box center [544, 128] width 829 height 1001
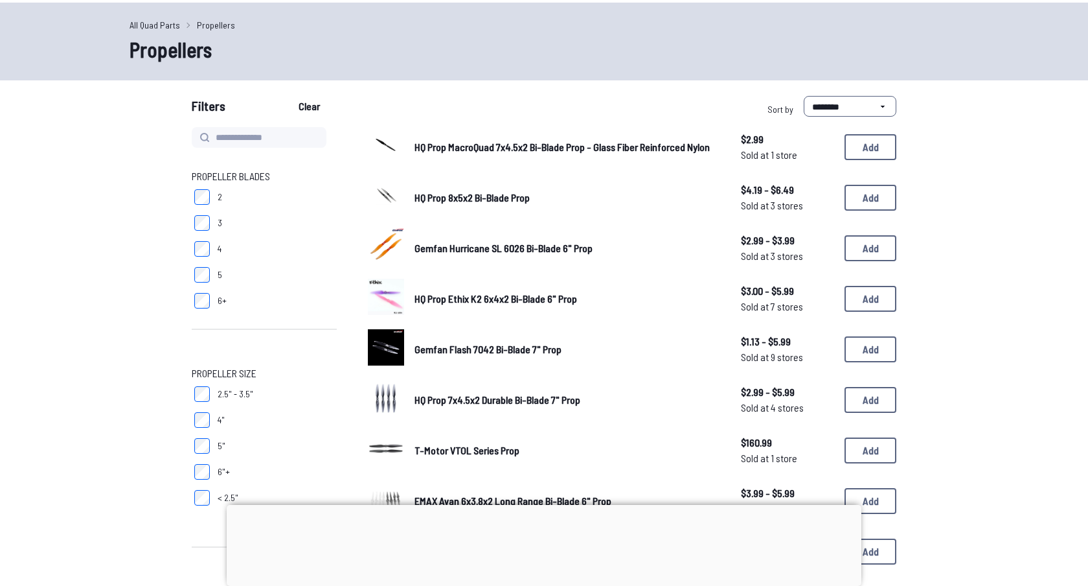
scroll to position [0, 0]
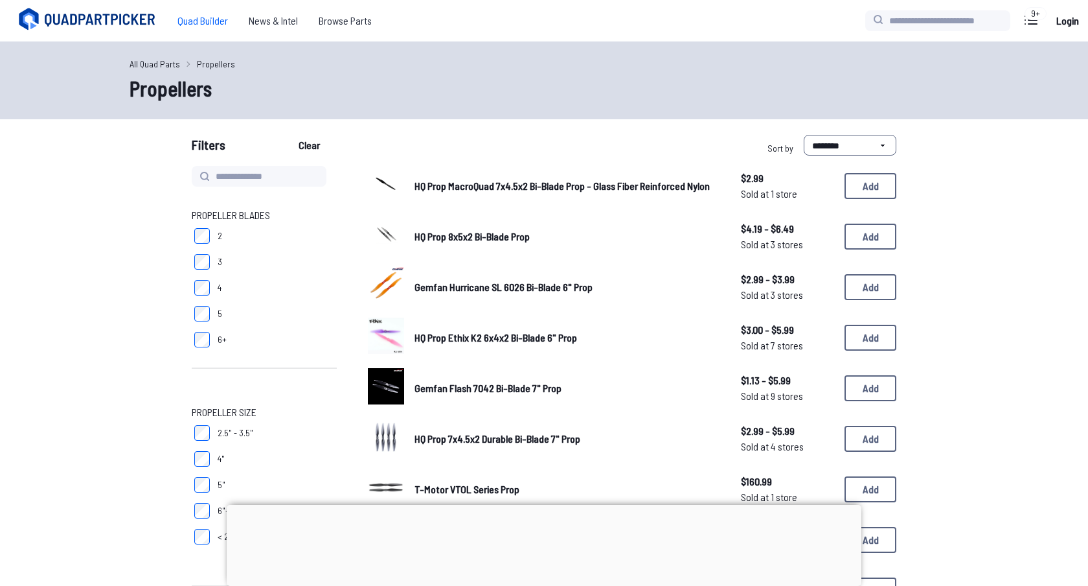
click at [198, 17] on span "Quad Builder" at bounding box center [202, 21] width 71 height 26
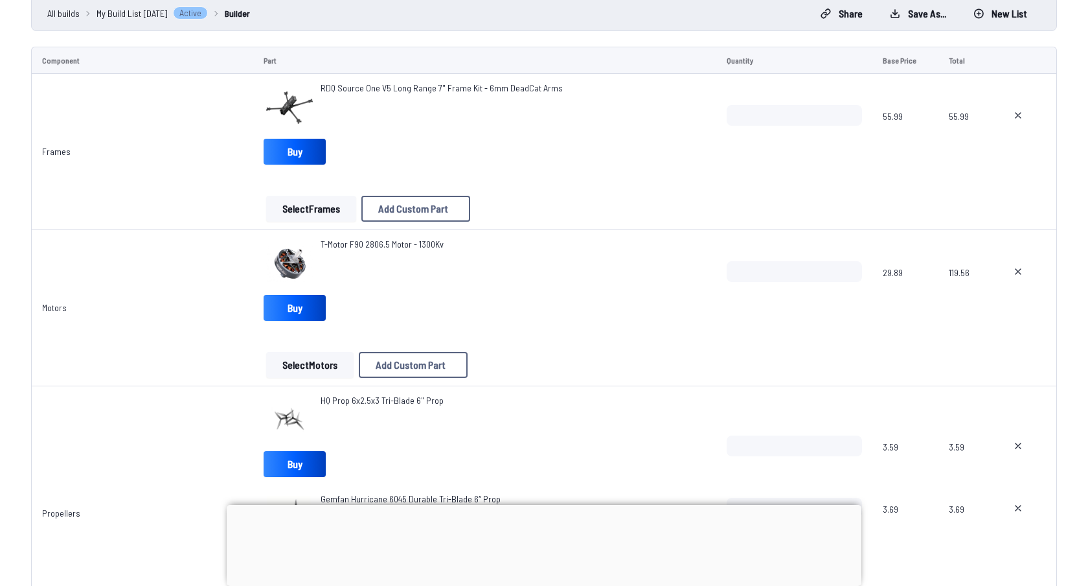
scroll to position [131, 0]
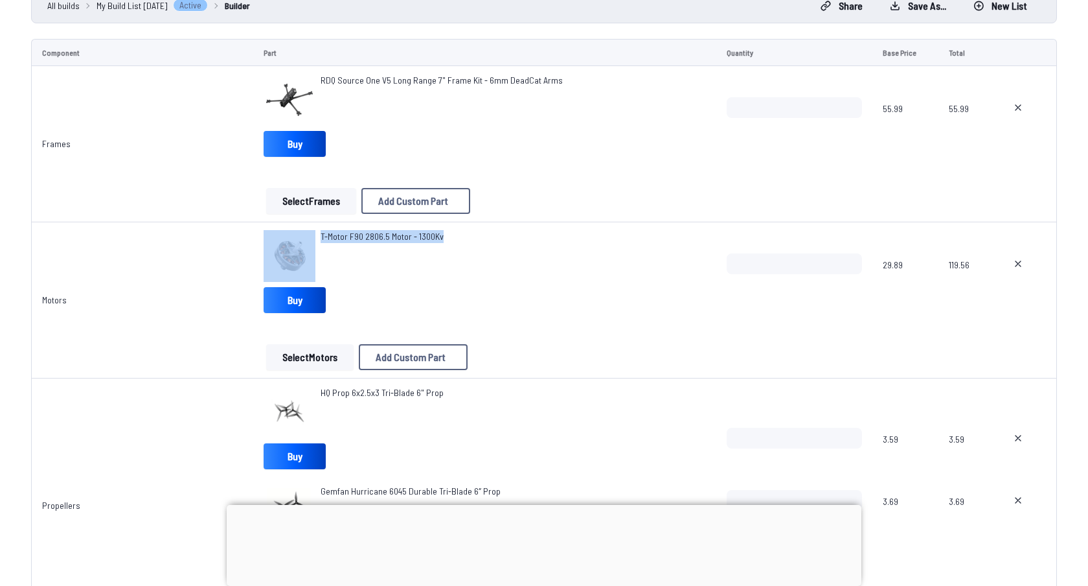
drag, startPoint x: 444, startPoint y: 235, endPoint x: 310, endPoint y: 241, distance: 134.2
click at [310, 241] on div "T-Motor F90 2806.5 Motor - 1300Kv" at bounding box center [485, 256] width 442 height 52
copy div "T-Motor F90 2806.5 Motor - 1300Kv"
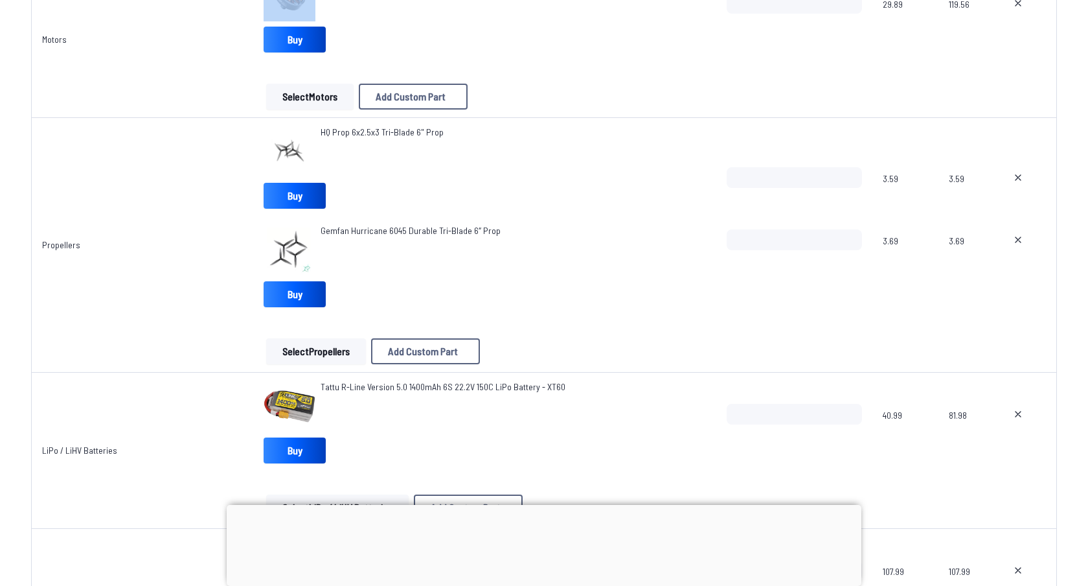
scroll to position [396, 0]
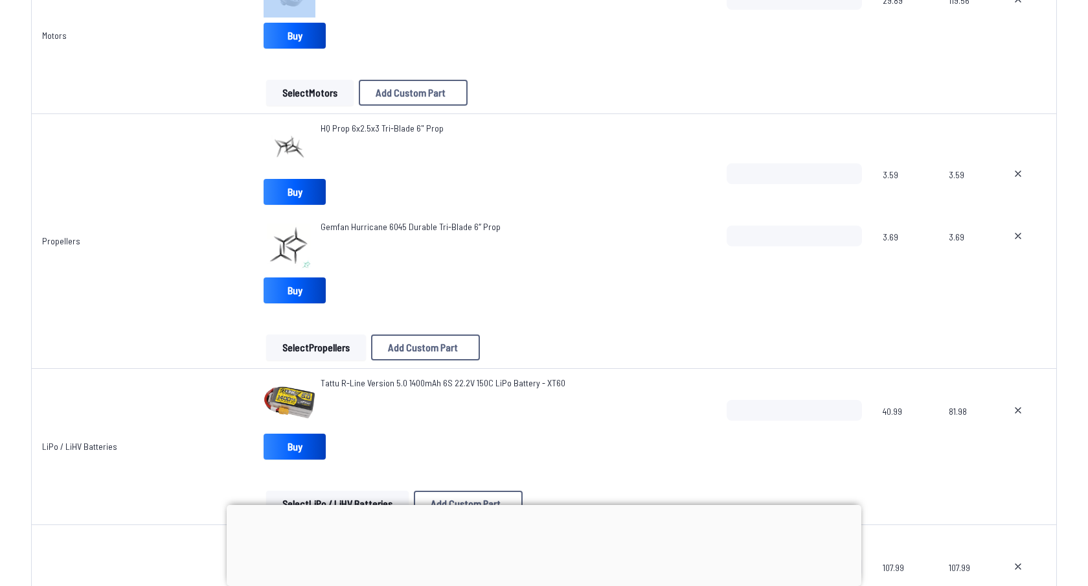
click at [326, 342] on button "Select Propellers" at bounding box center [316, 347] width 100 height 26
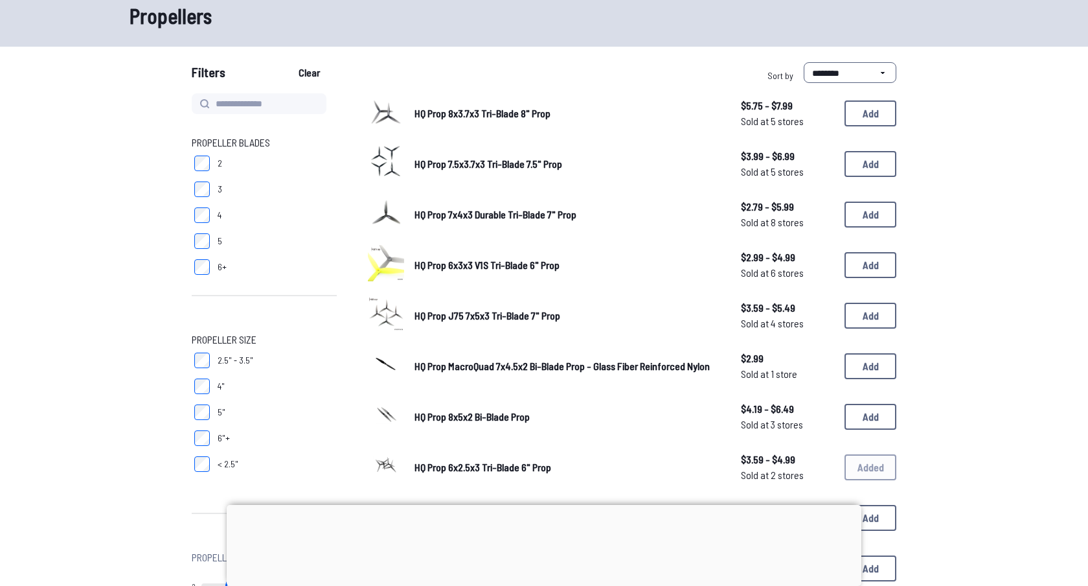
scroll to position [67, 0]
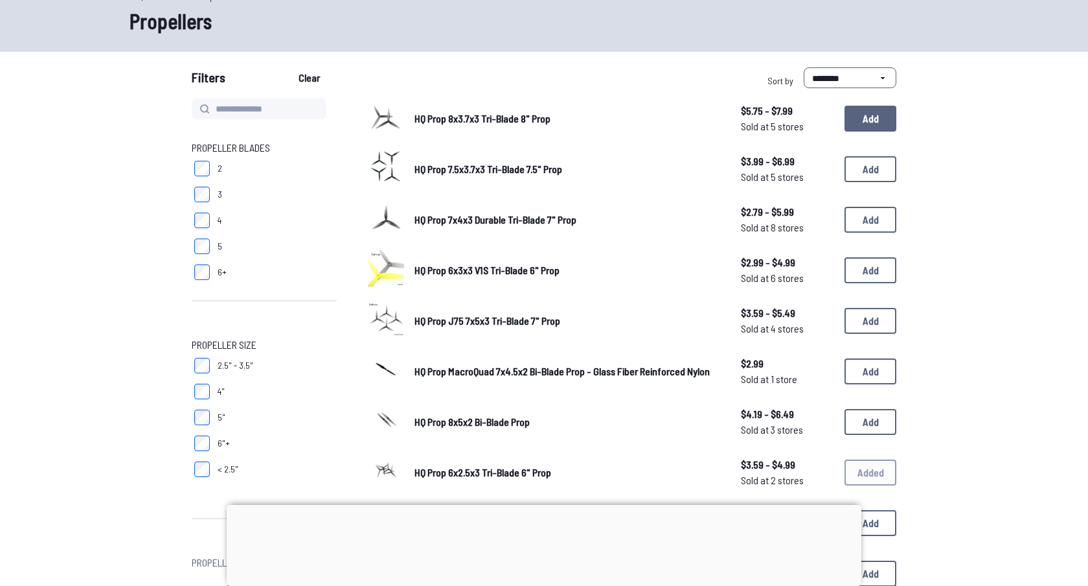
click at [870, 113] on button "Add" at bounding box center [871, 119] width 52 height 26
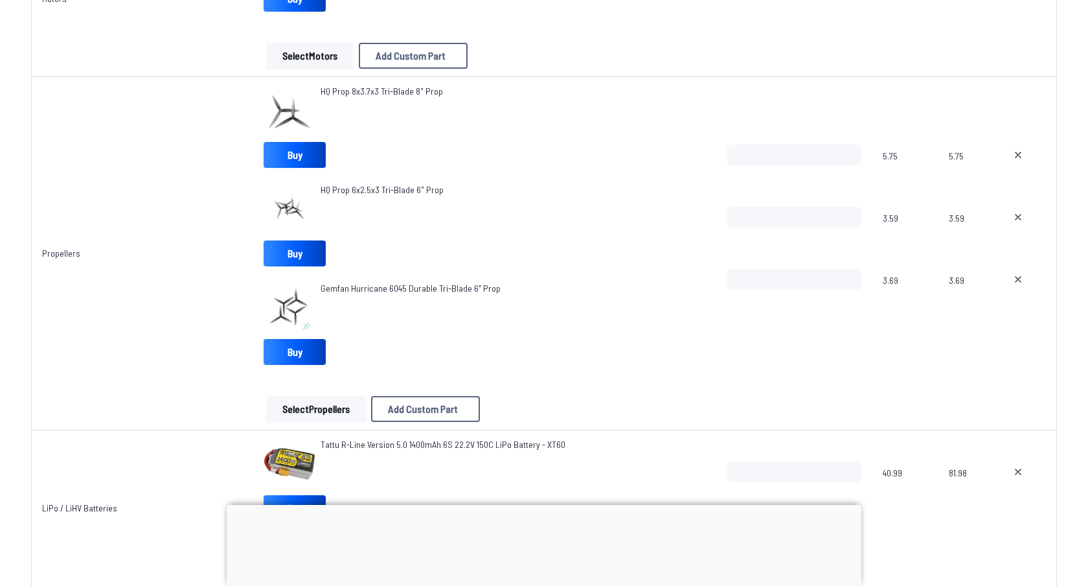
scroll to position [431, 0]
click at [1016, 154] on icon at bounding box center [1018, 156] width 5 height 5
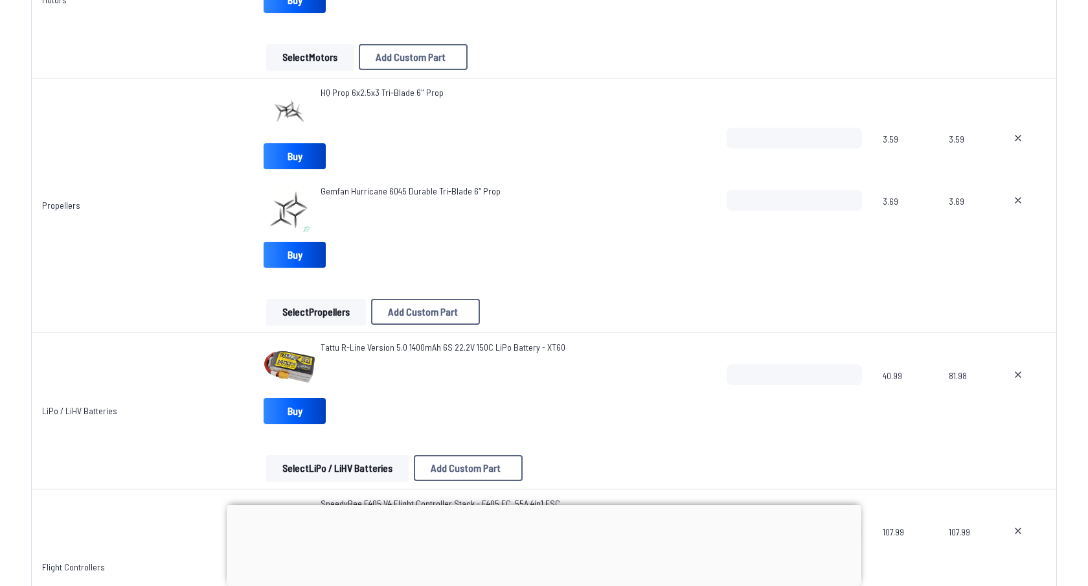
click at [1012, 152] on div at bounding box center [1024, 159] width 44 height 62
click at [1013, 138] on icon at bounding box center [1018, 138] width 10 height 10
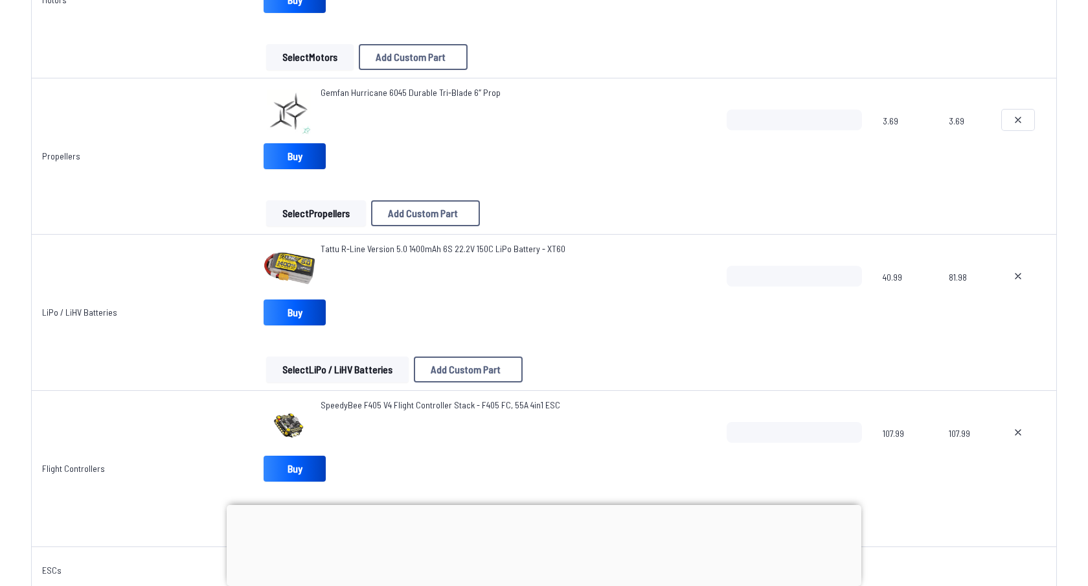
click at [1013, 117] on icon at bounding box center [1018, 120] width 10 height 10
type textarea "**********"
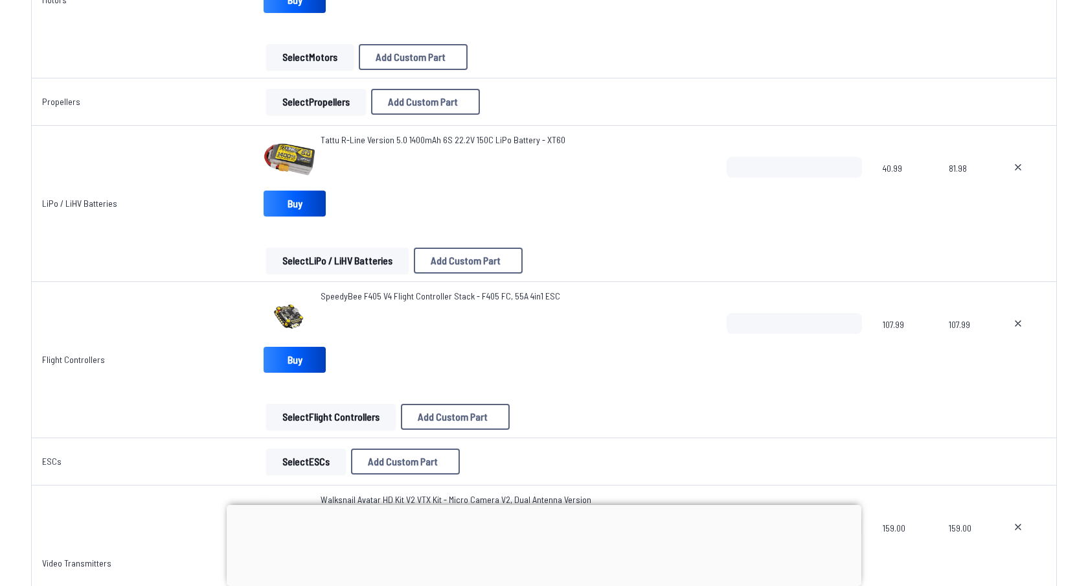
click at [315, 103] on button "Select Propellers" at bounding box center [316, 102] width 100 height 26
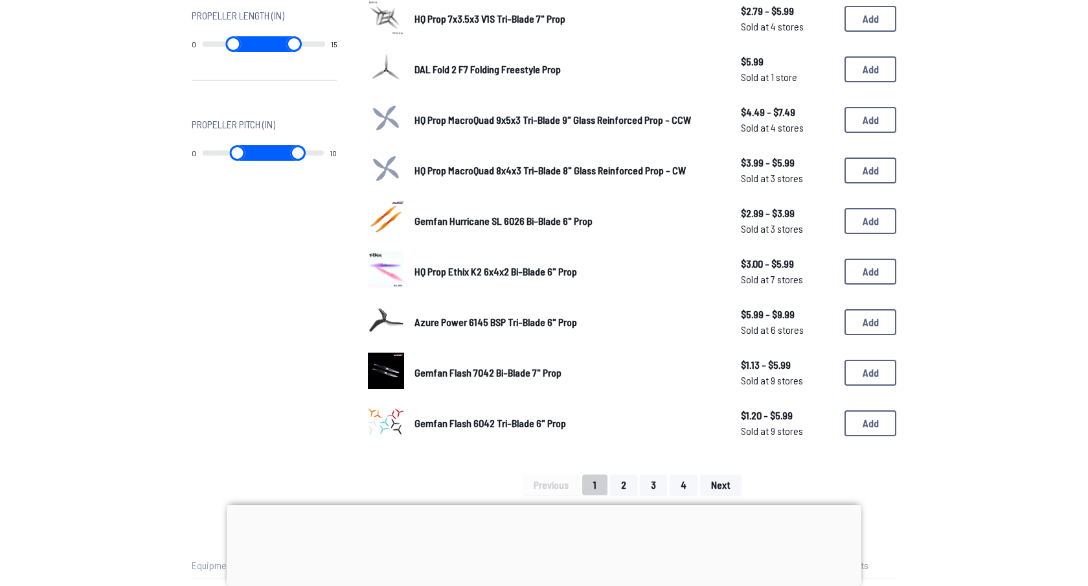
scroll to position [720, 0]
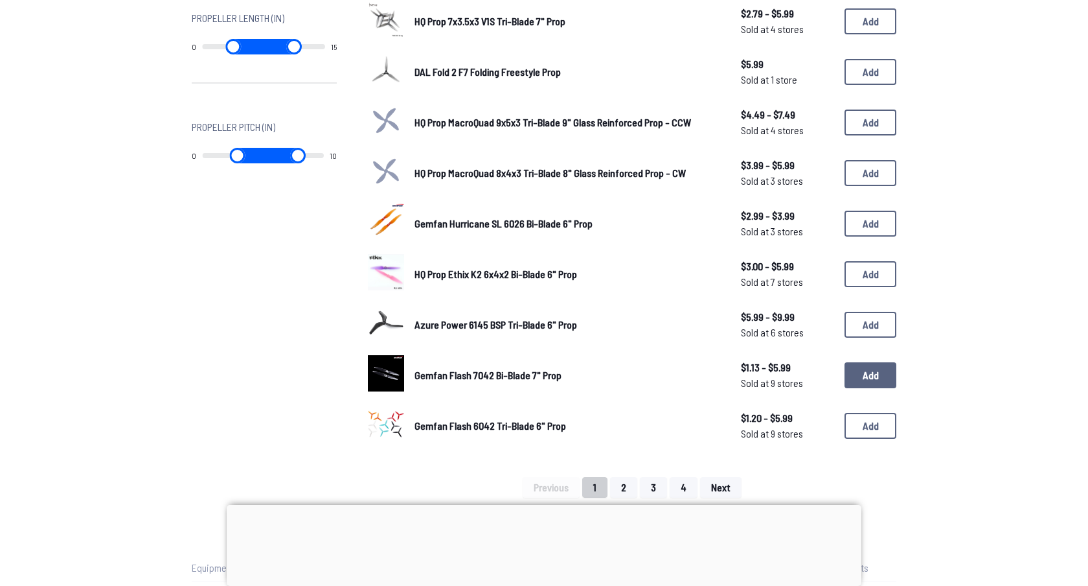
click at [863, 367] on button "Add" at bounding box center [871, 375] width 52 height 26
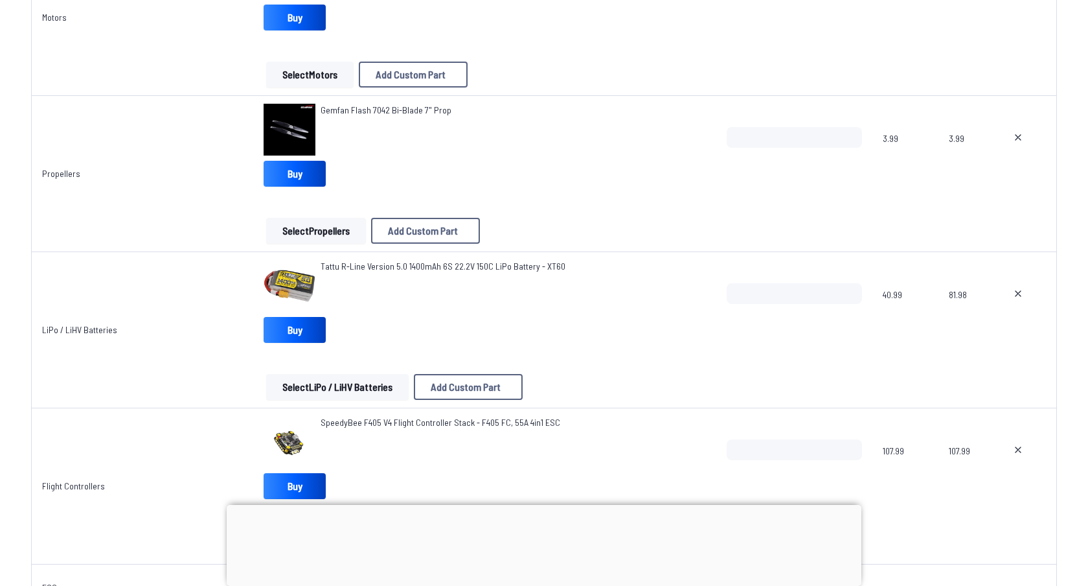
scroll to position [405, 0]
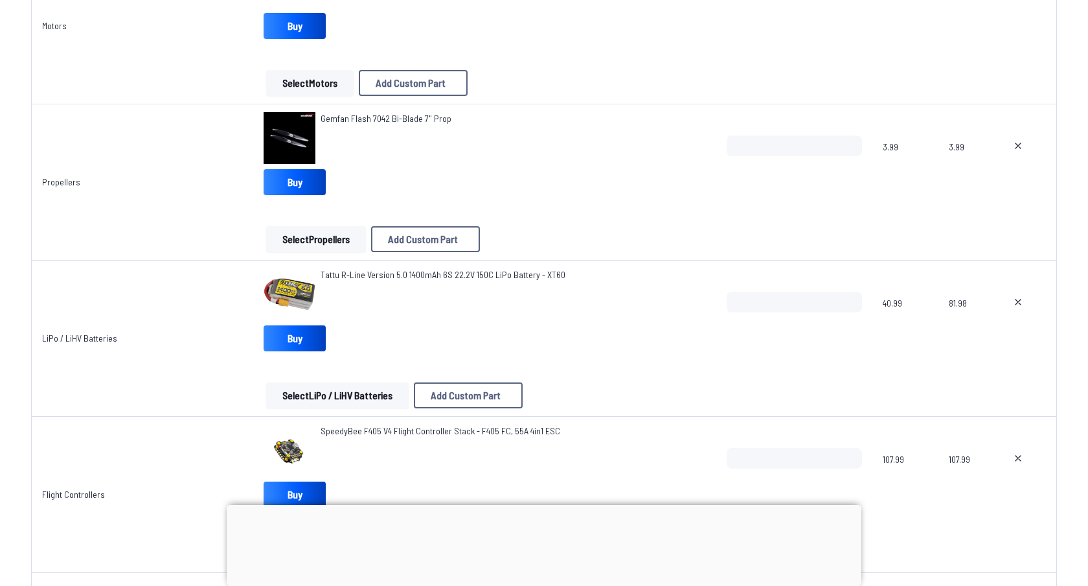
click at [337, 240] on button "Select Propellers" at bounding box center [316, 239] width 100 height 26
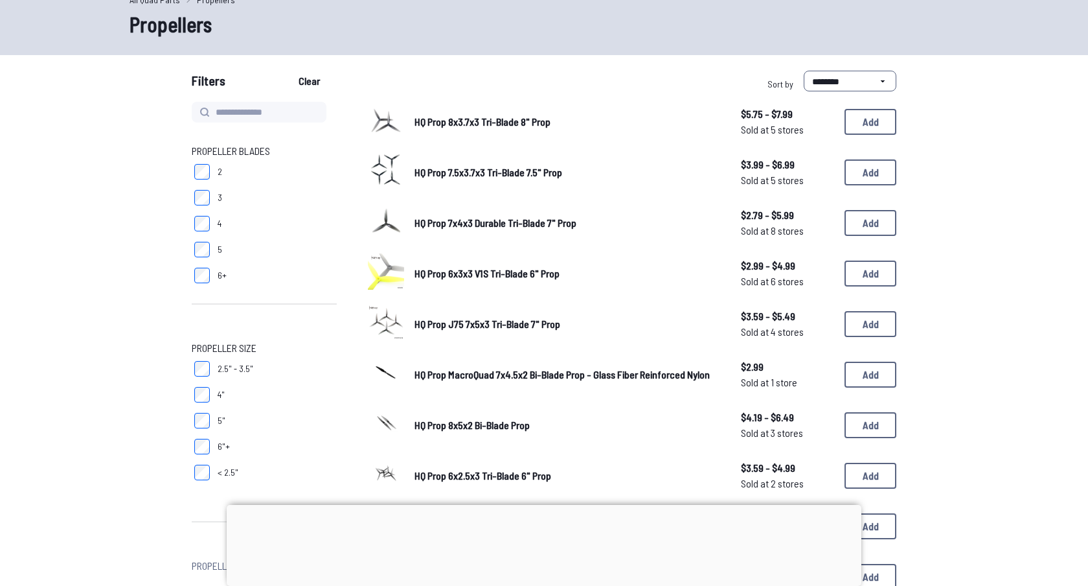
scroll to position [73, 0]
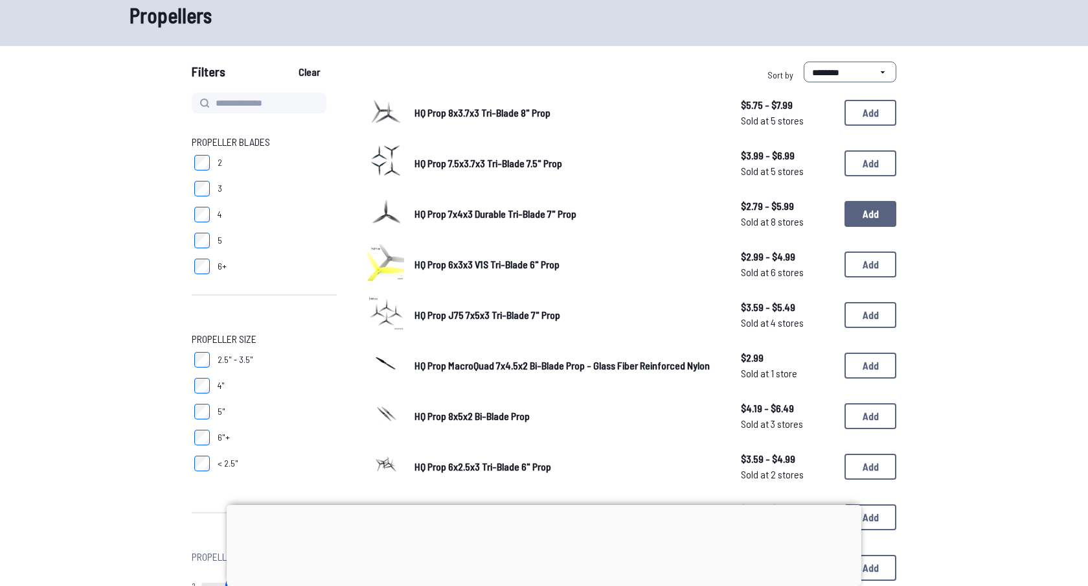
click at [867, 212] on button "Add" at bounding box center [871, 214] width 52 height 26
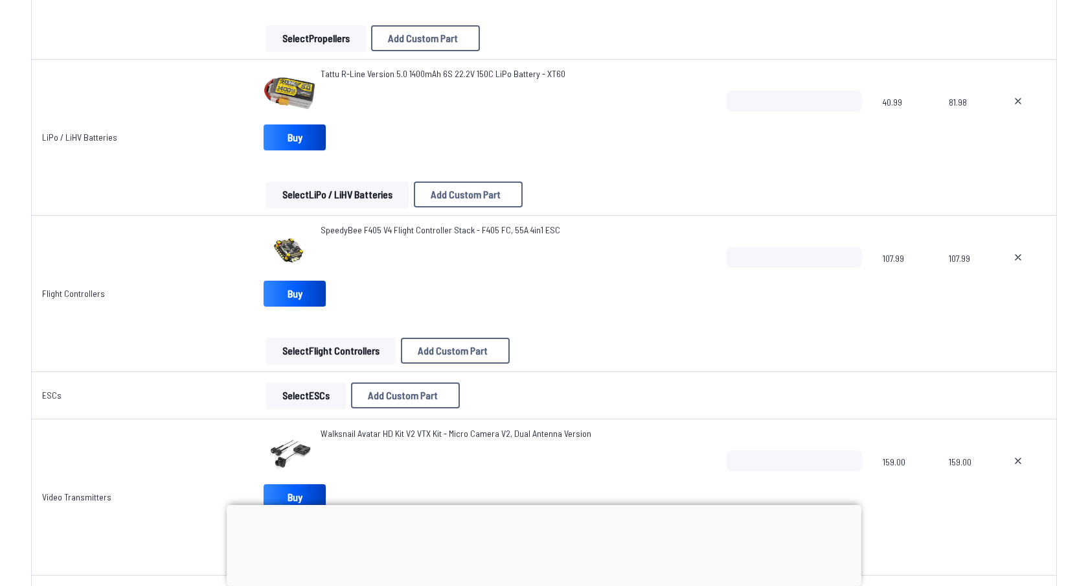
scroll to position [705, 0]
drag, startPoint x: 558, startPoint y: 73, endPoint x: 319, endPoint y: 72, distance: 239.7
click at [319, 72] on div "Tattu R-Line Version 5.0 1400mAh 6S 22.2V 150C LiPo Battery - XT60" at bounding box center [485, 93] width 442 height 52
copy span "Tattu R-Line Version 5.0 1400mAh 6S 22.2V 150C LiPo Battery - XT60"
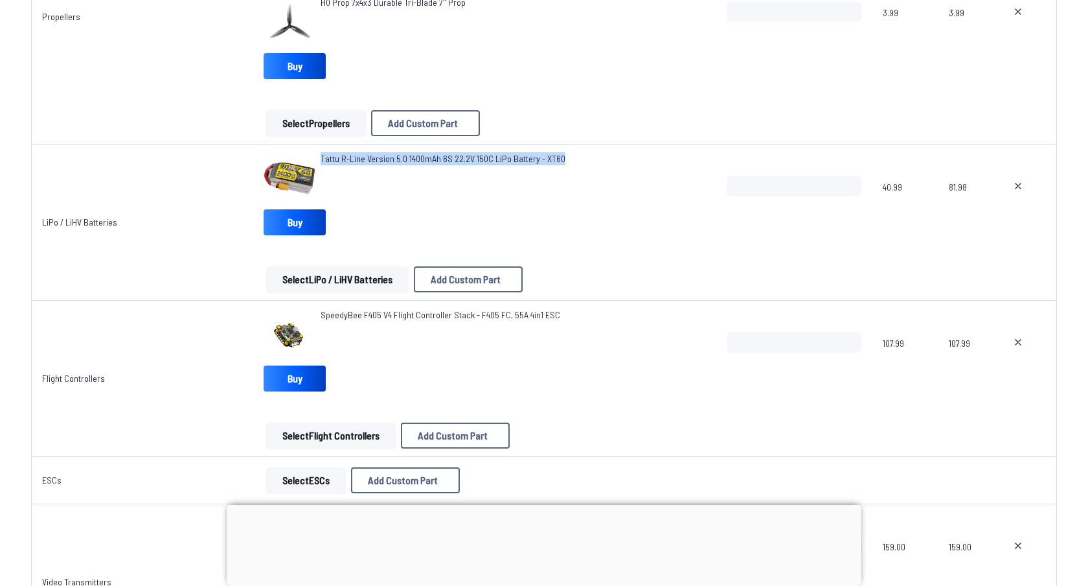
scroll to position [595, 0]
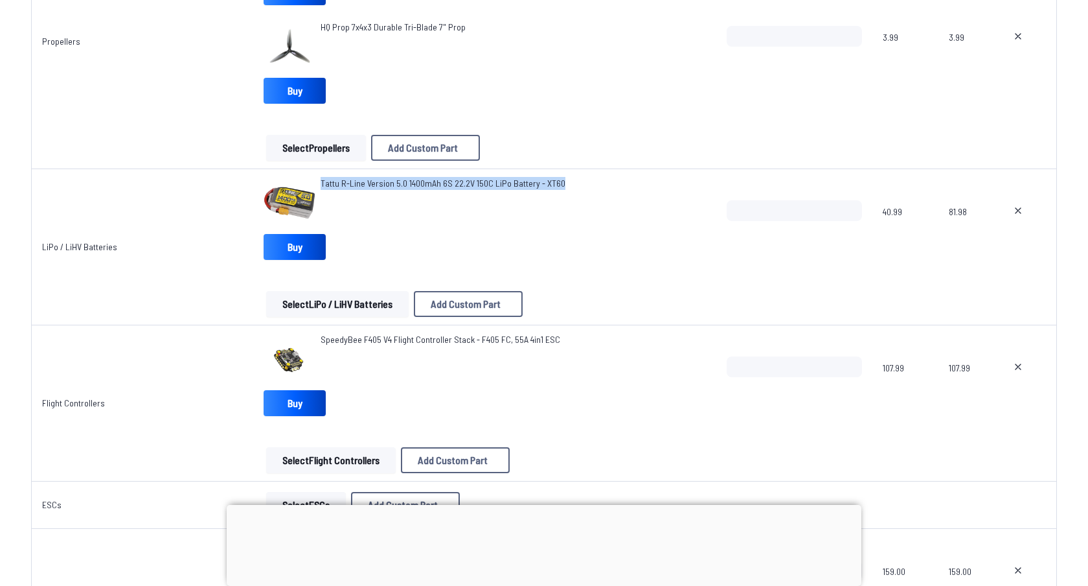
click at [339, 308] on button "Select LiPo / LiHV Batteries" at bounding box center [337, 304] width 143 height 26
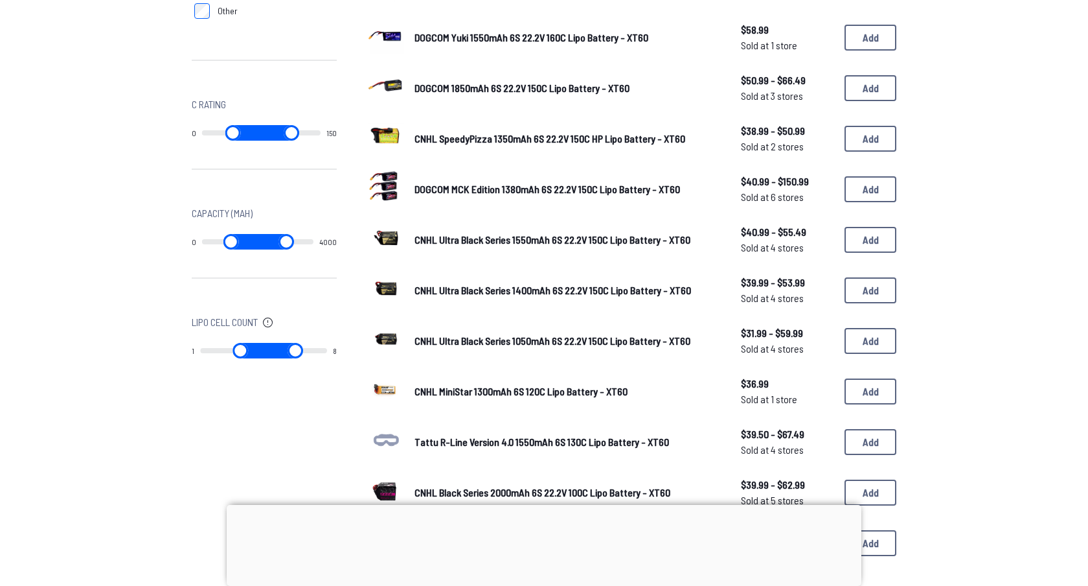
scroll to position [611, 0]
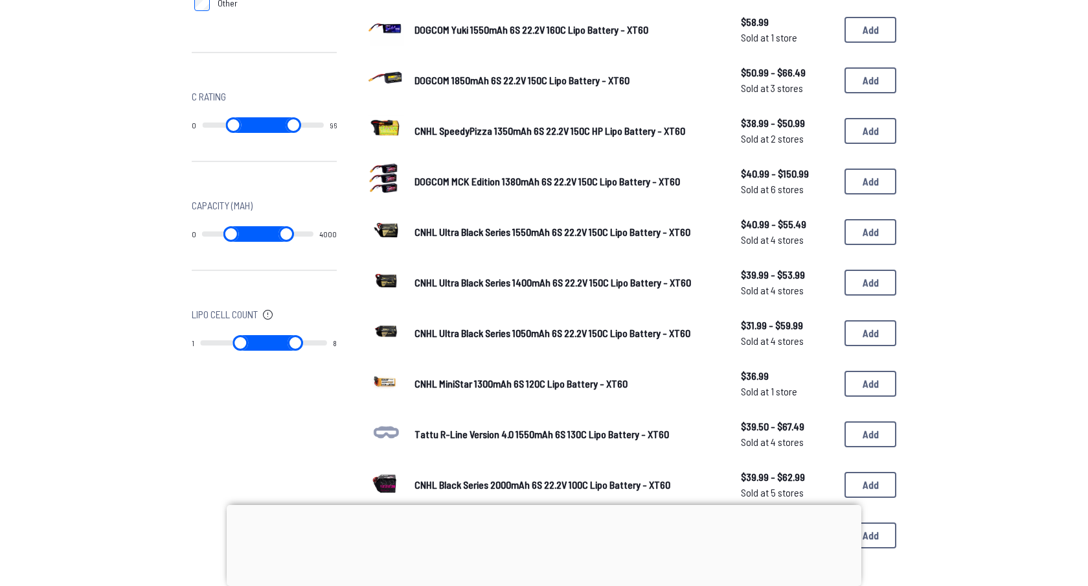
drag, startPoint x: 314, startPoint y: 121, endPoint x: 282, endPoint y: 130, distance: 32.2
type input "**"
click at [282, 130] on input "range" at bounding box center [293, 125] width 62 height 16
type input "**"
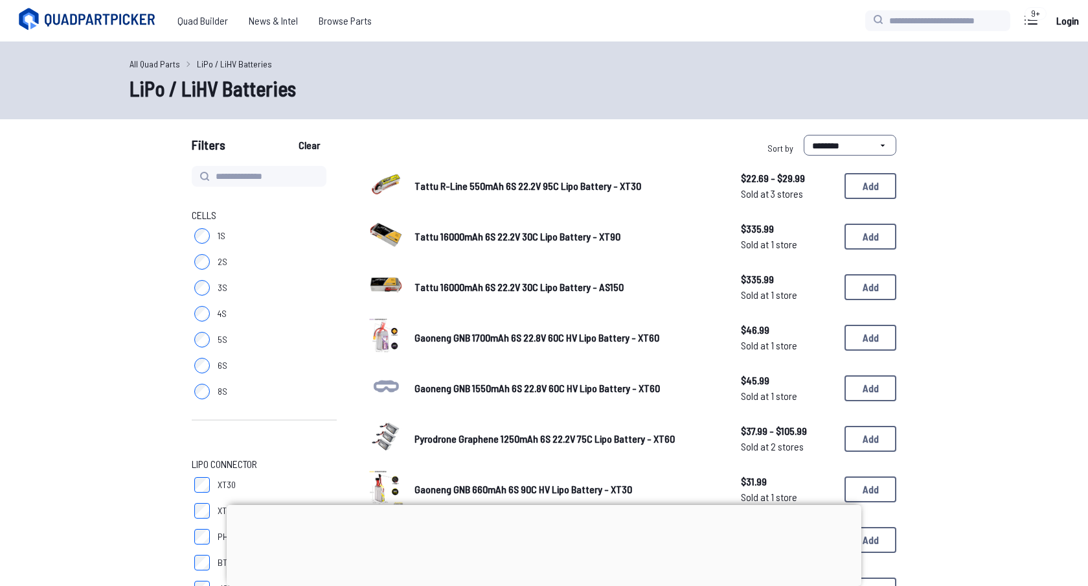
drag, startPoint x: 211, startPoint y: 234, endPoint x: 258, endPoint y: 241, distance: 47.8
type input "****"
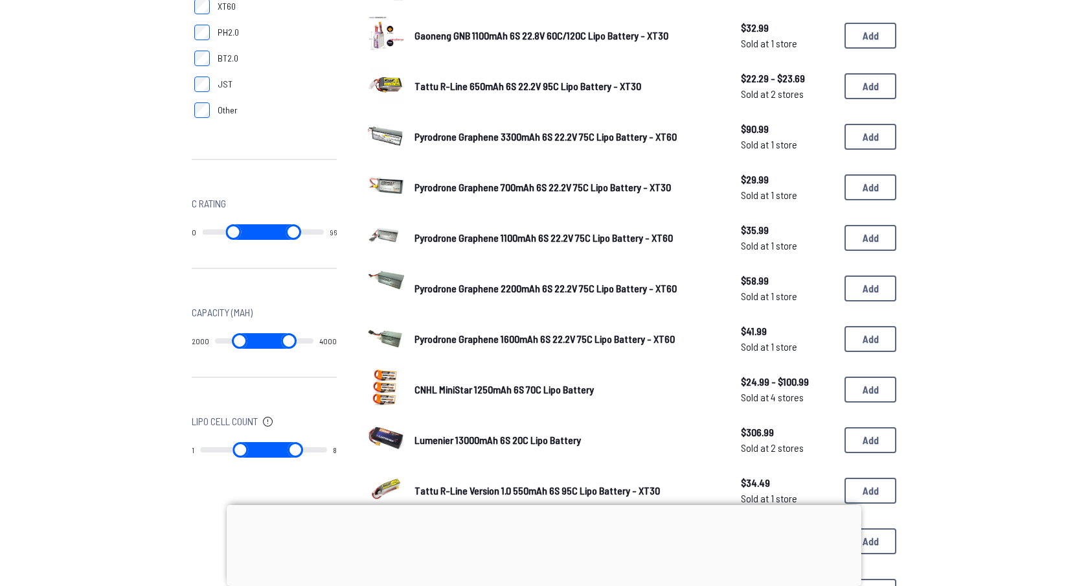
scroll to position [523, 0]
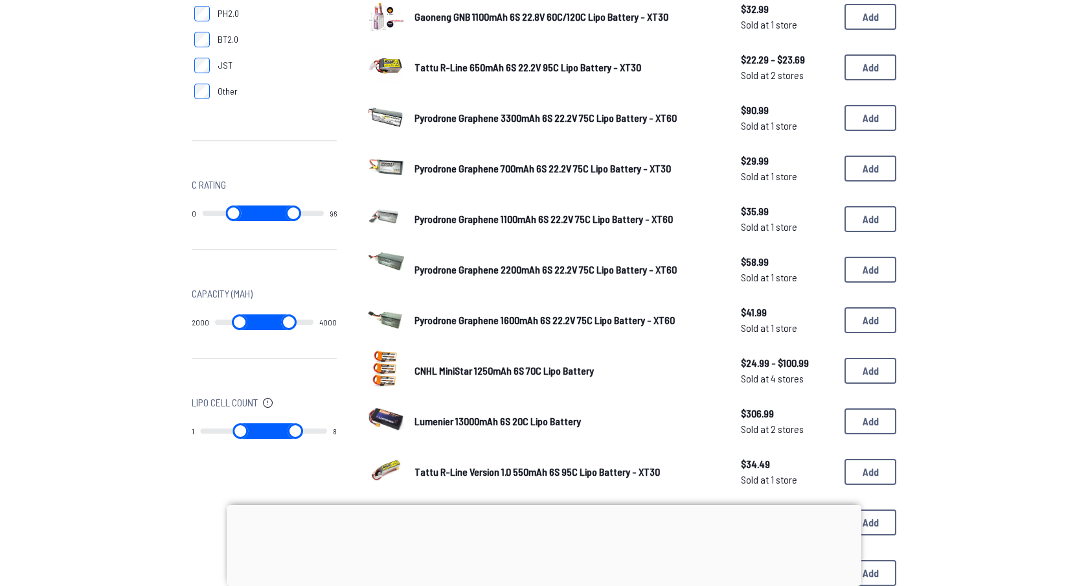
type input "****"
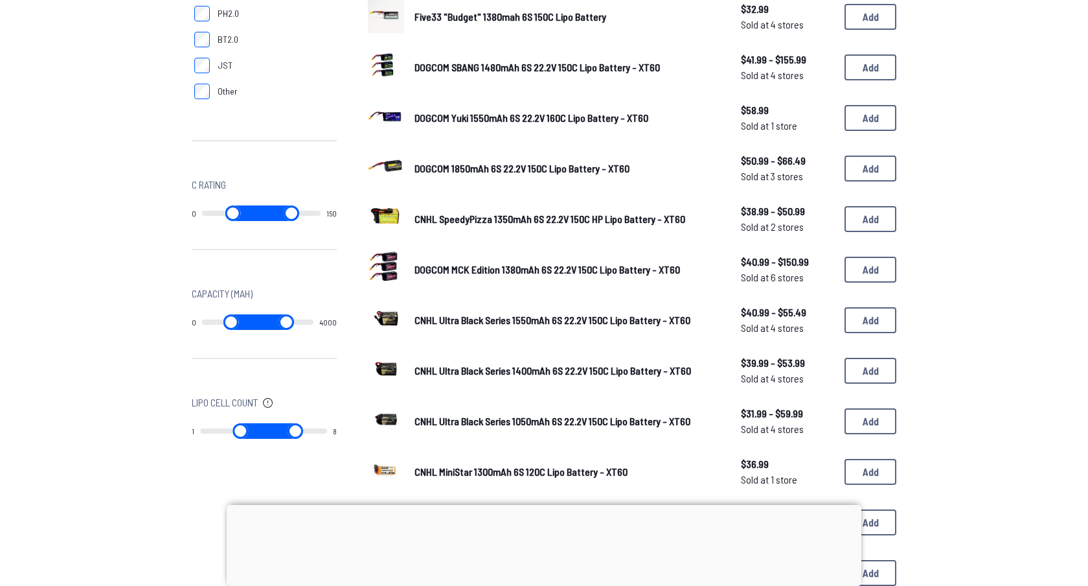
type input "***"
type input "*"
type input "***"
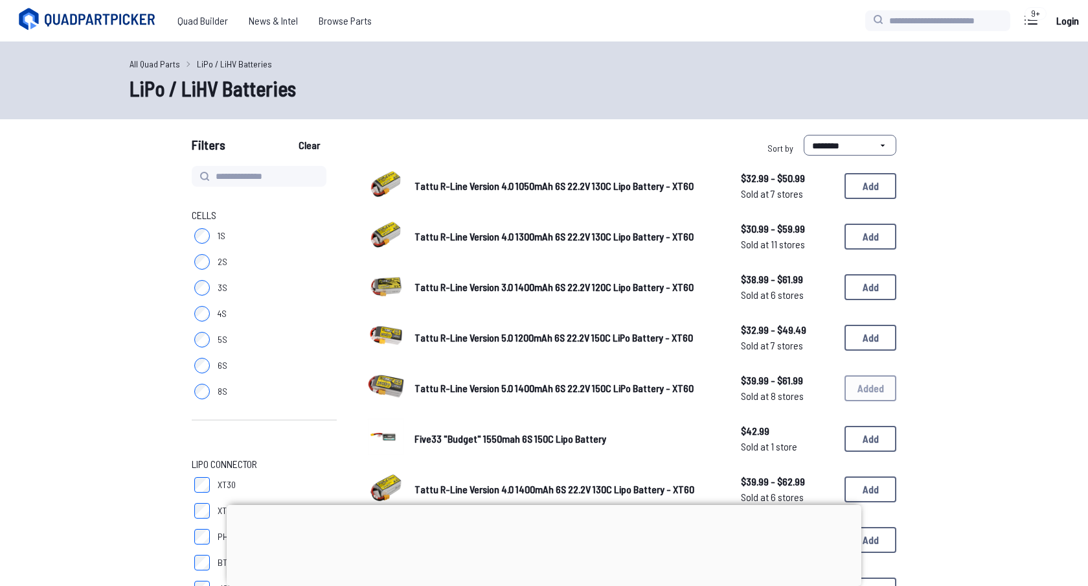
drag, startPoint x: 255, startPoint y: 322, endPoint x: 271, endPoint y: 324, distance: 16.3
type input "****"
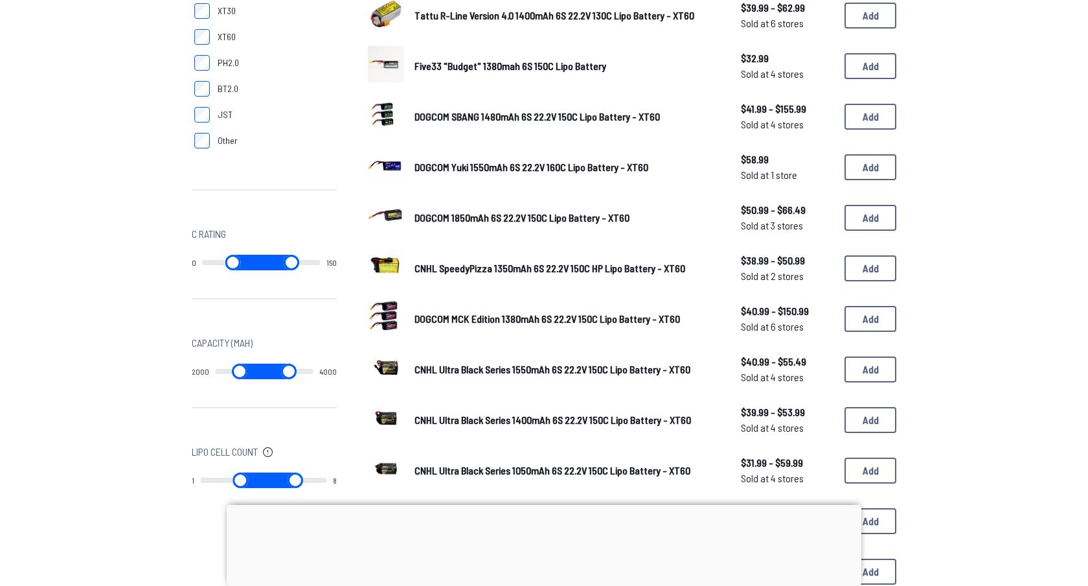
scroll to position [476, 0]
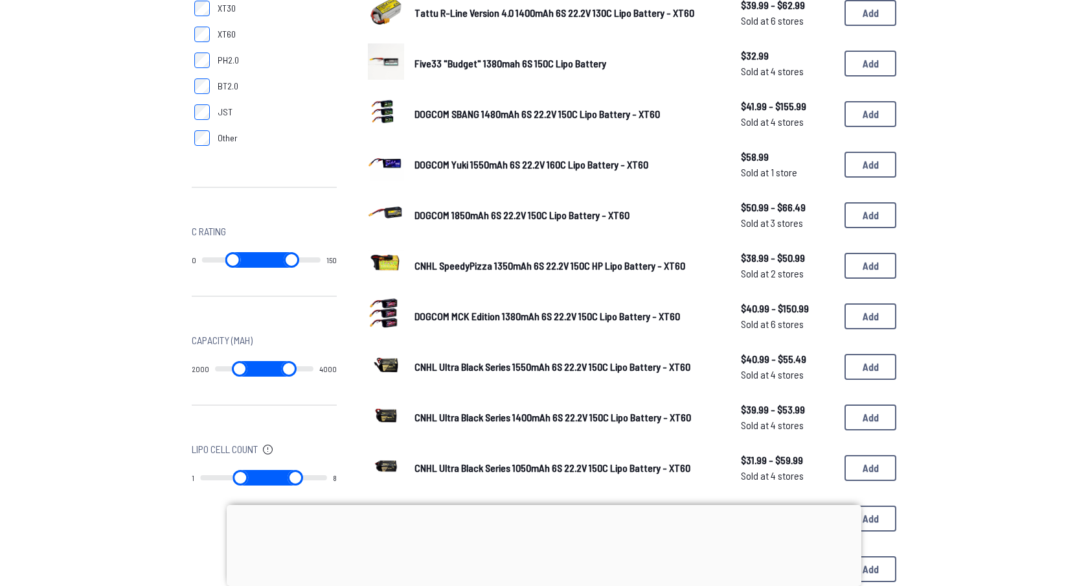
type input "****"
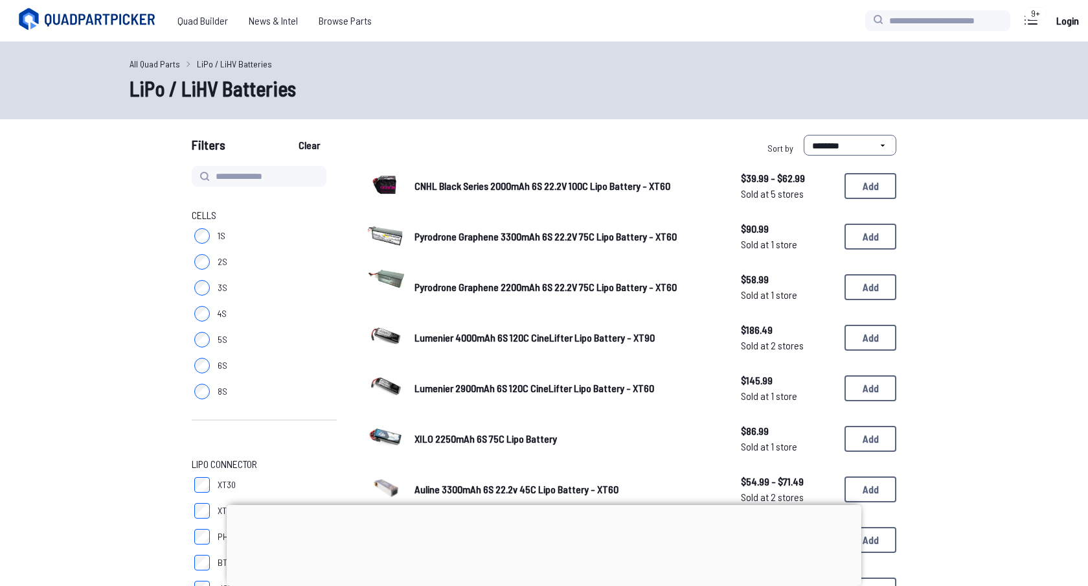
drag, startPoint x: 258, startPoint y: 367, endPoint x: 280, endPoint y: 371, distance: 22.3
click at [276, 371] on div "Cells 1S 2S 3S 4S 5S 6S 8S LiPo Connector XT30 XT60 PH2.0 BT2.0 JST Other C Rat…" at bounding box center [264, 570] width 145 height 808
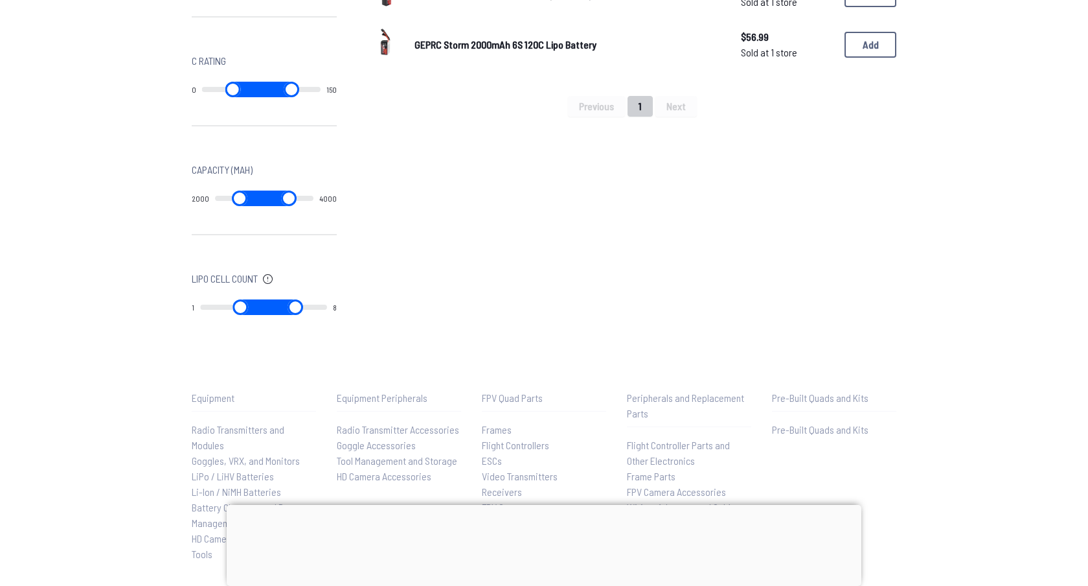
scroll to position [654, 0]
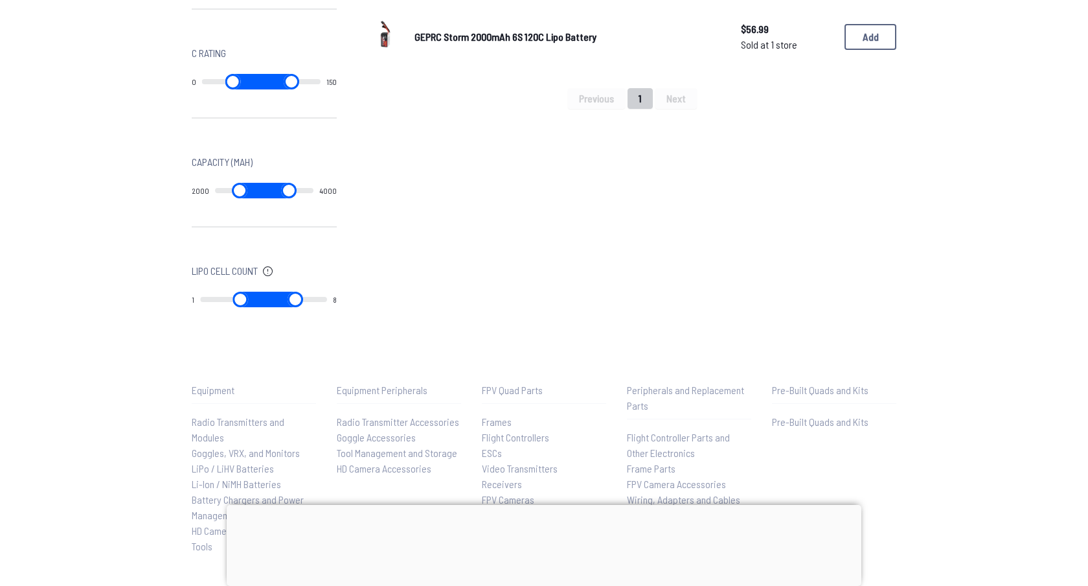
type input "****"
drag, startPoint x: 257, startPoint y: 194, endPoint x: 279, endPoint y: 194, distance: 22.7
click at [265, 194] on input "range" at bounding box center [240, 191] width 50 height 16
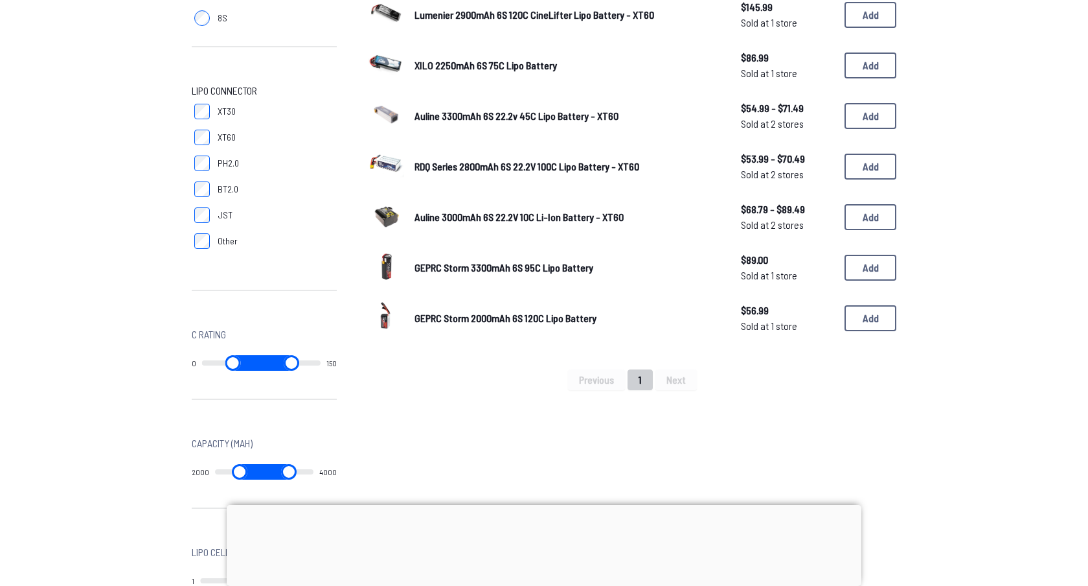
scroll to position [361, 0]
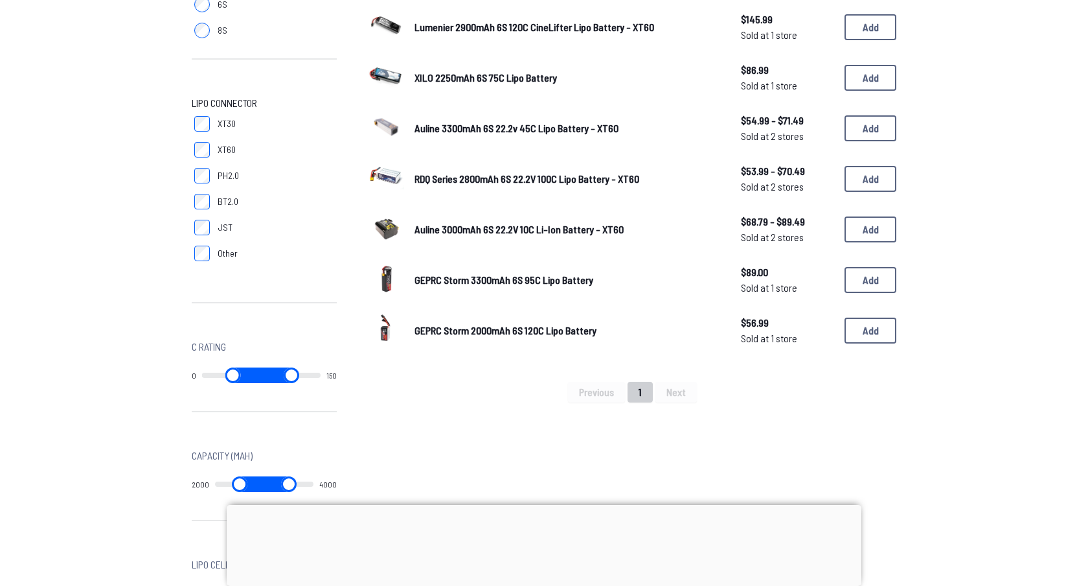
click at [387, 269] on img at bounding box center [386, 278] width 36 height 36
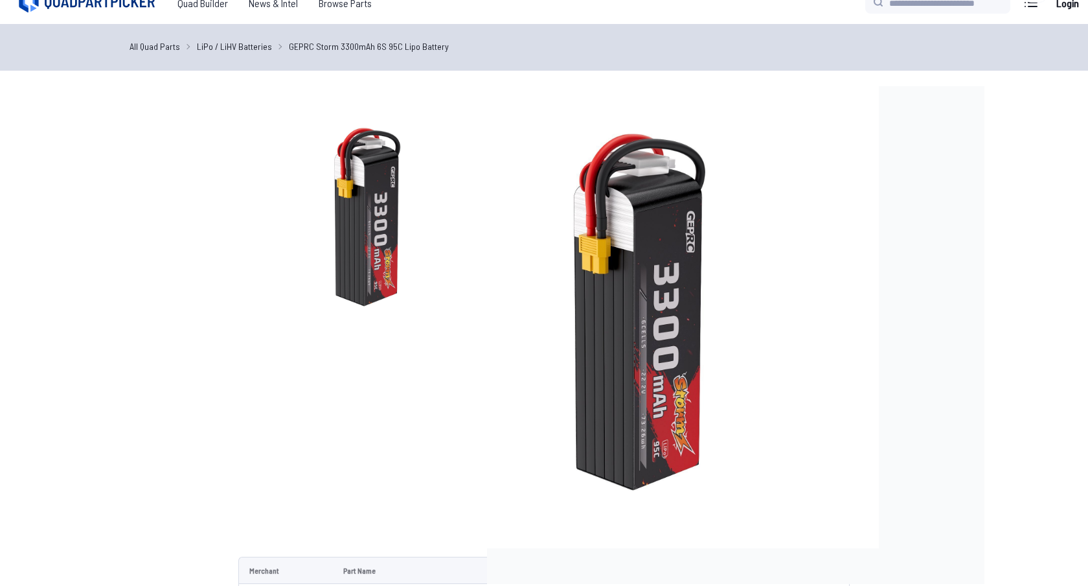
scroll to position [19, 0]
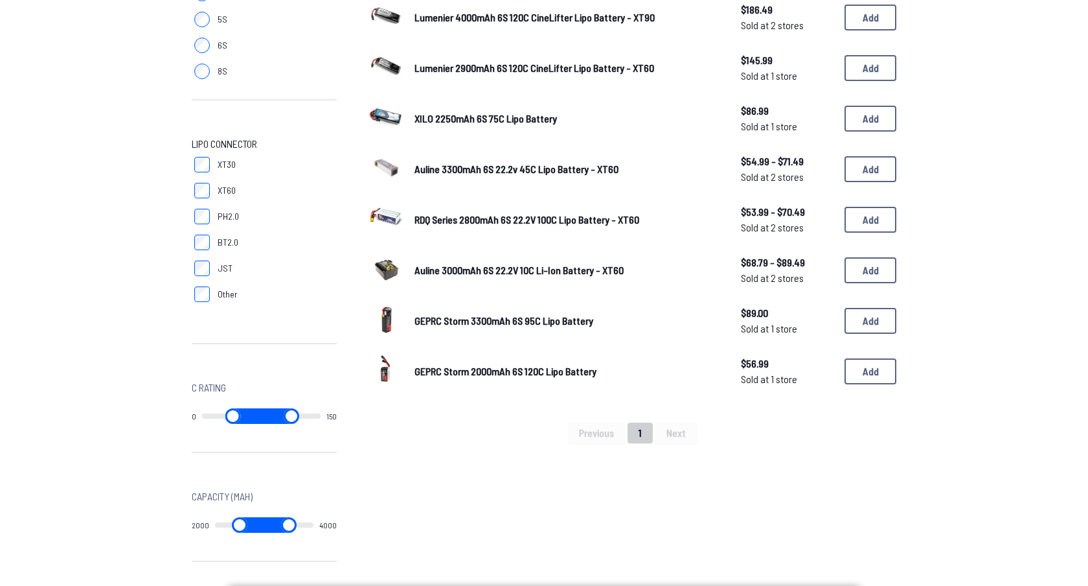
scroll to position [308, 0]
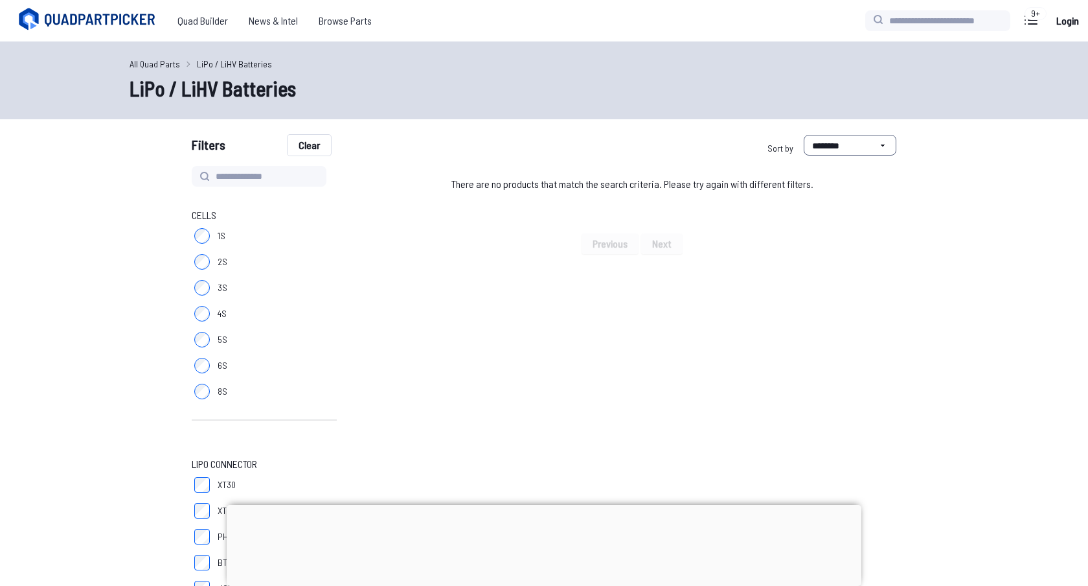
click at [317, 154] on button "Clear" at bounding box center [309, 145] width 43 height 21
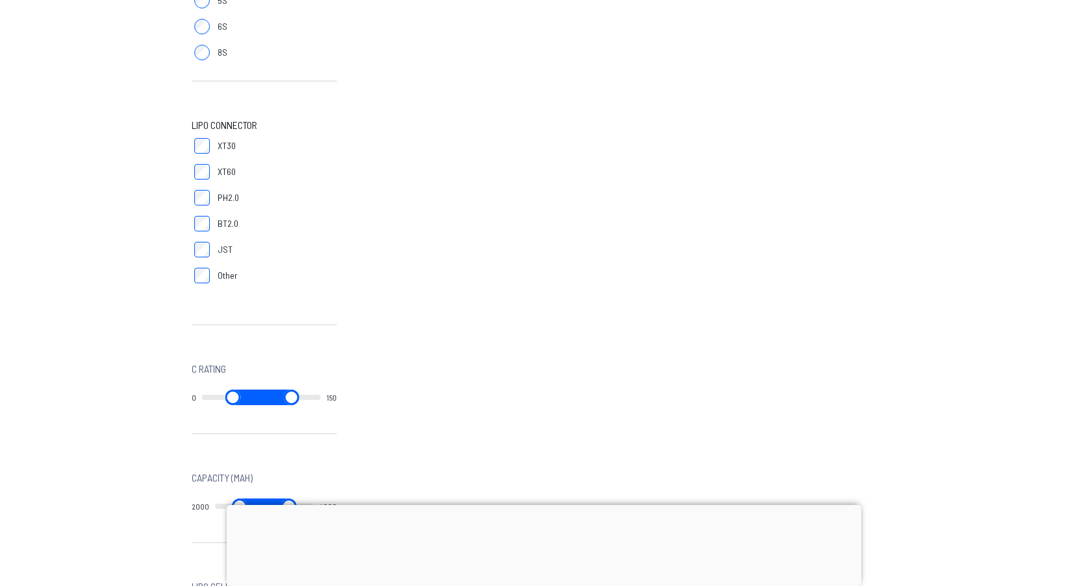
scroll to position [393, 0]
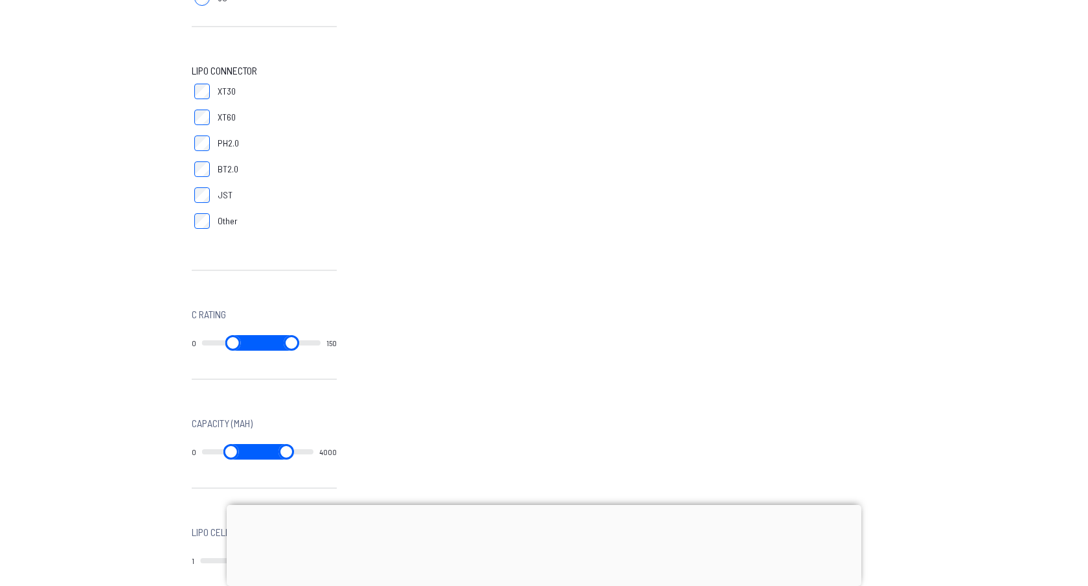
drag, startPoint x: 252, startPoint y: 451, endPoint x: 176, endPoint y: 451, distance: 76.4
type input "*"
click at [202, 451] on input "range" at bounding box center [231, 452] width 58 height 16
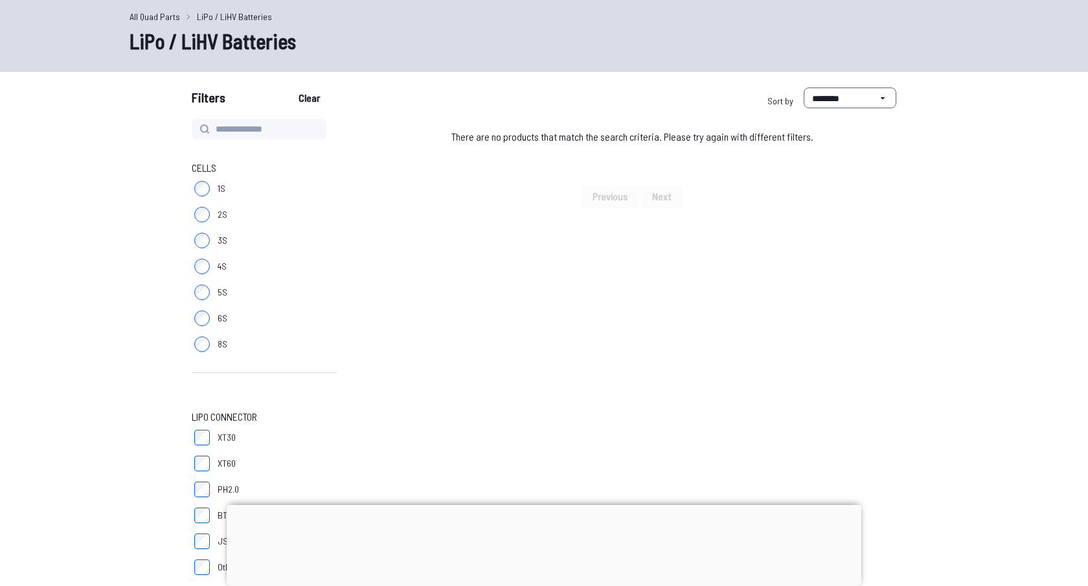
scroll to position [33, 0]
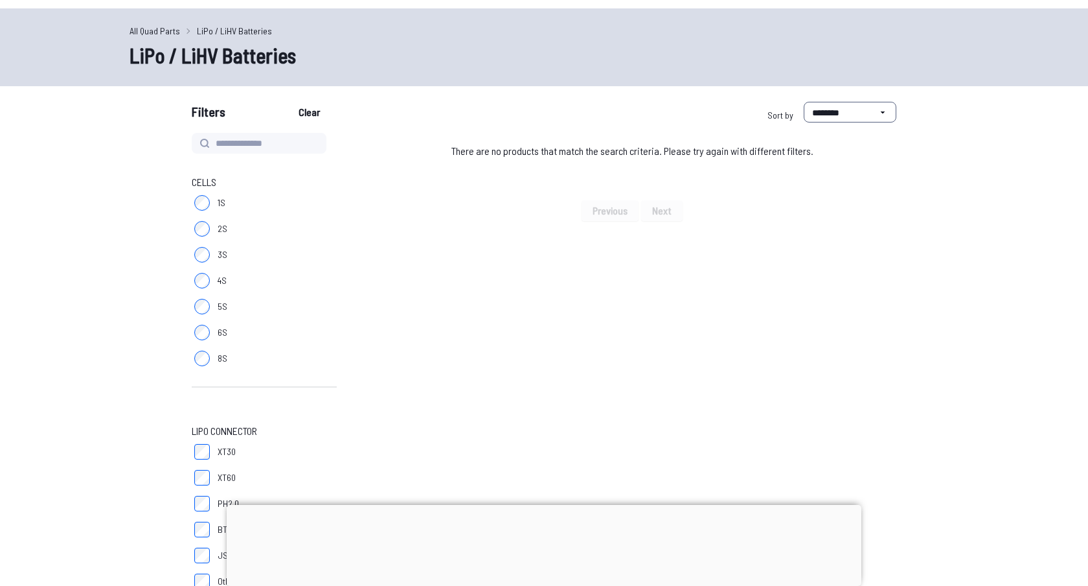
type input "*"
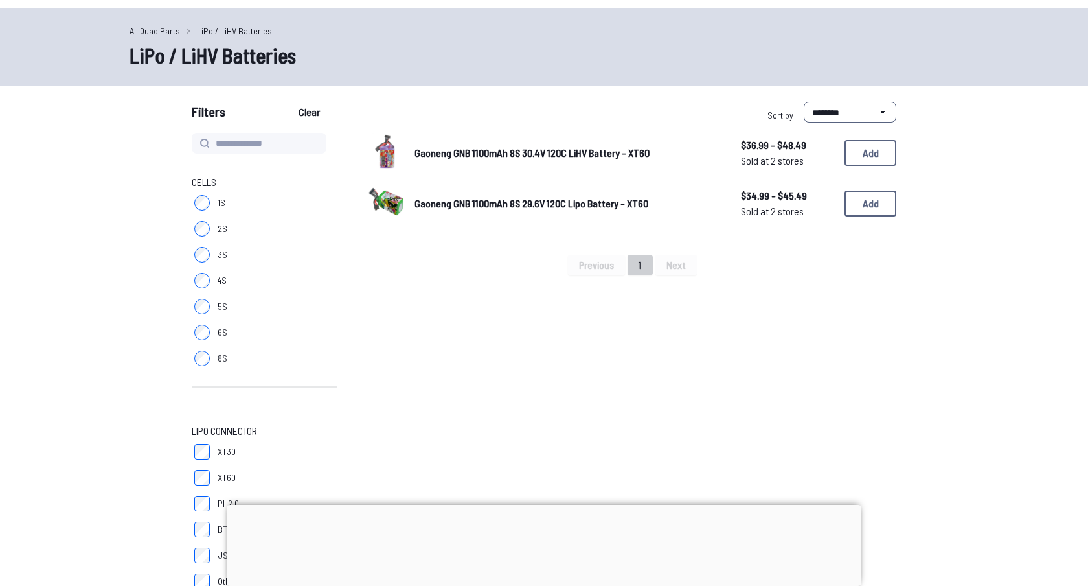
click at [215, 330] on label "6S" at bounding box center [264, 332] width 145 height 26
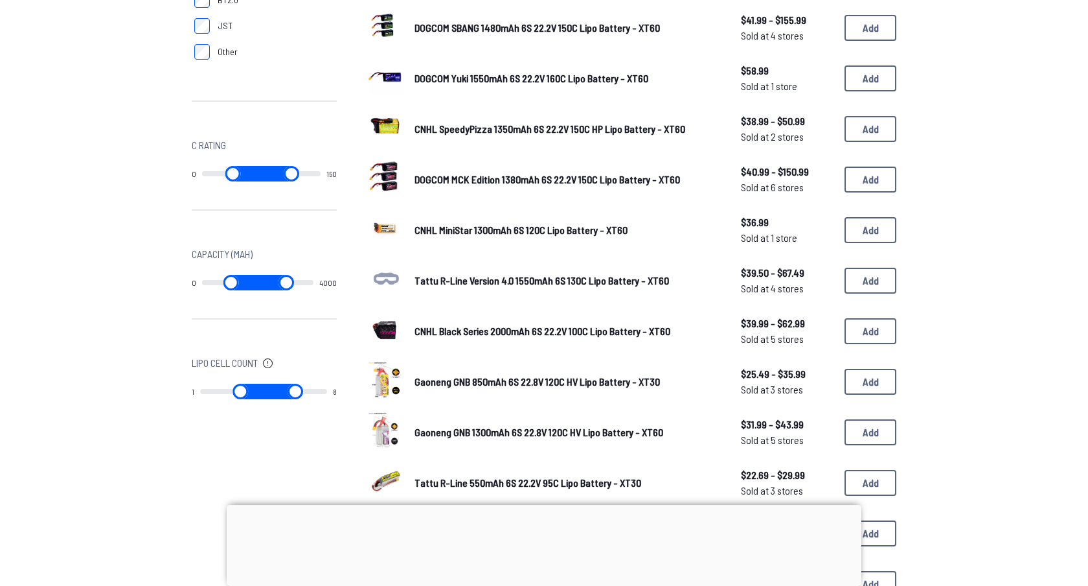
scroll to position [570, 0]
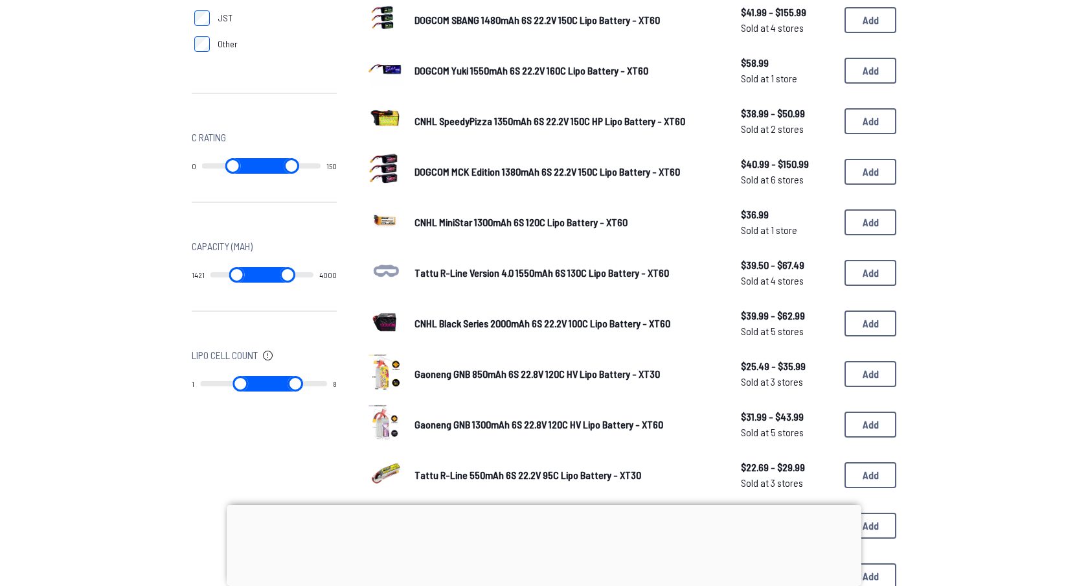
drag, startPoint x: 212, startPoint y: 275, endPoint x: 387, endPoint y: 279, distance: 174.9
type input "****"
click at [264, 279] on input "range" at bounding box center [237, 275] width 53 height 16
type input "****"
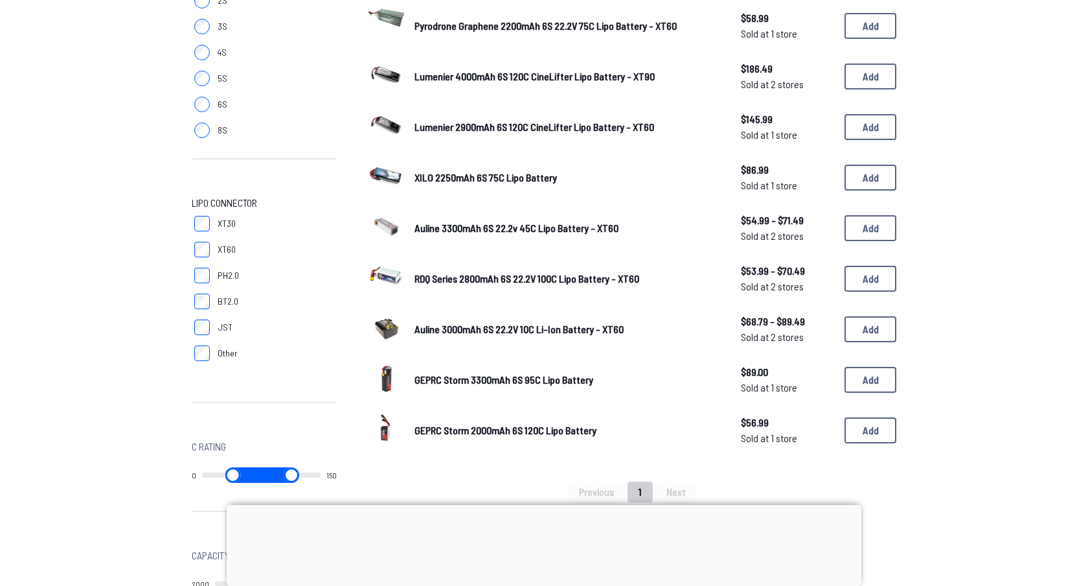
scroll to position [264, 0]
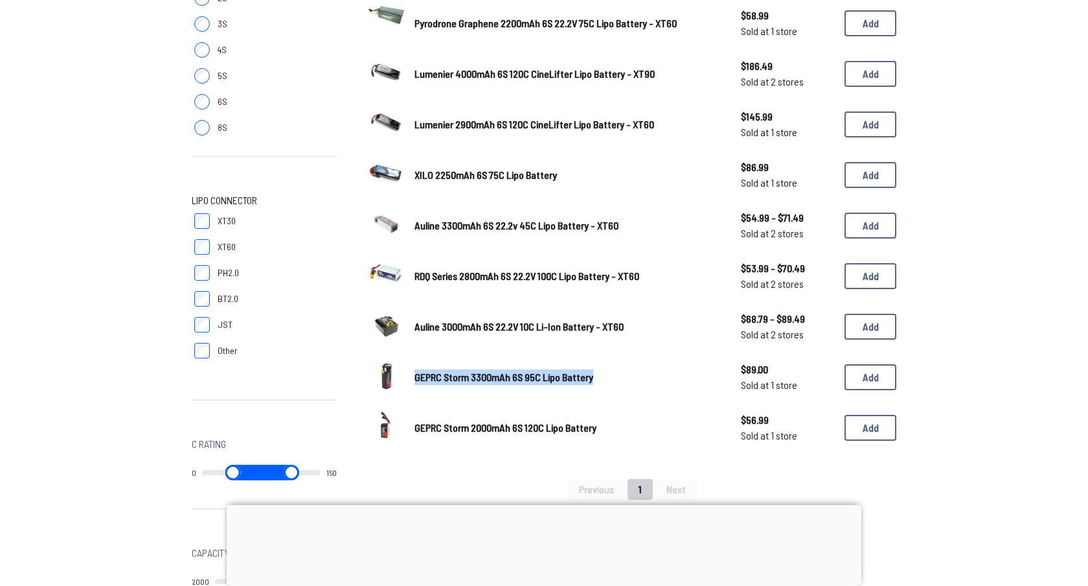
drag, startPoint x: 410, startPoint y: 371, endPoint x: 612, endPoint y: 376, distance: 202.2
click at [612, 376] on div "GEPRC Storm 3300mAh 6S 95C Lipo Battery $89.00 Sold at 1 store $89.00 Sold at 1…" at bounding box center [632, 377] width 529 height 40
copy span "GEPRC Storm 3300mAh 6S 95C Lipo Battery"
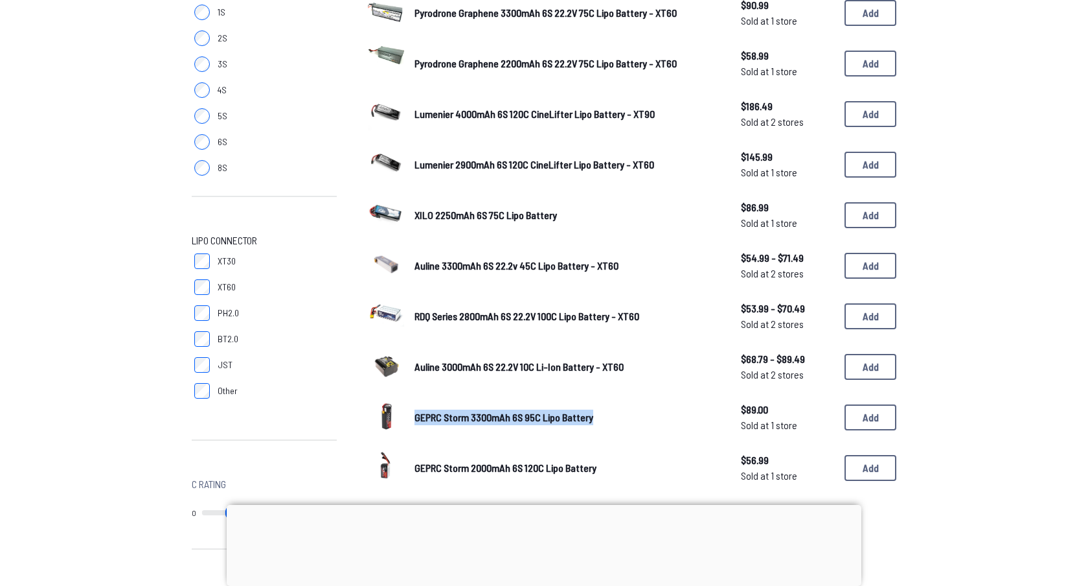
scroll to position [209, 0]
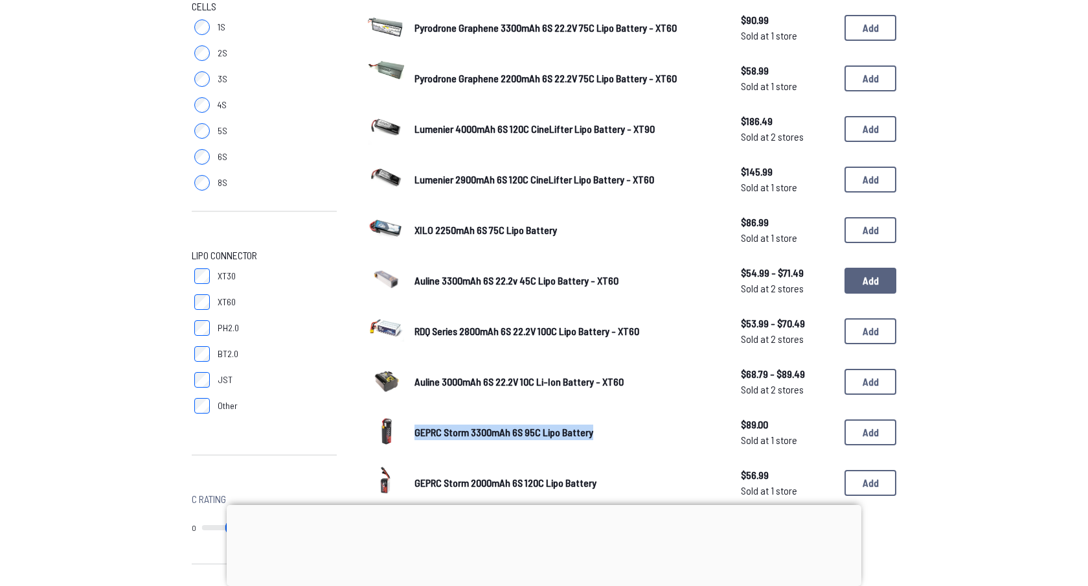
click at [845, 275] on button "Add" at bounding box center [871, 281] width 52 height 26
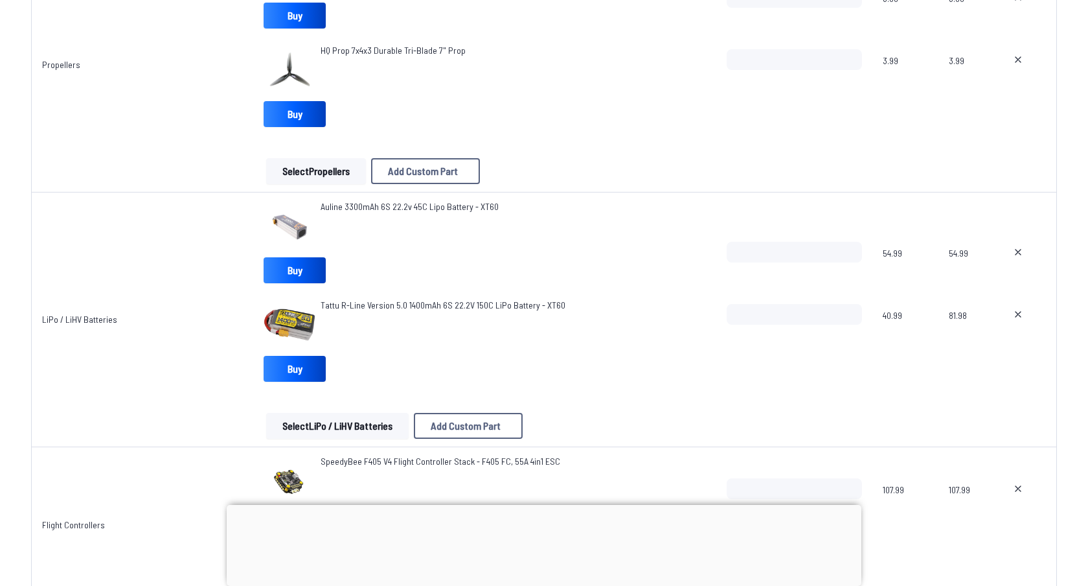
scroll to position [576, 0]
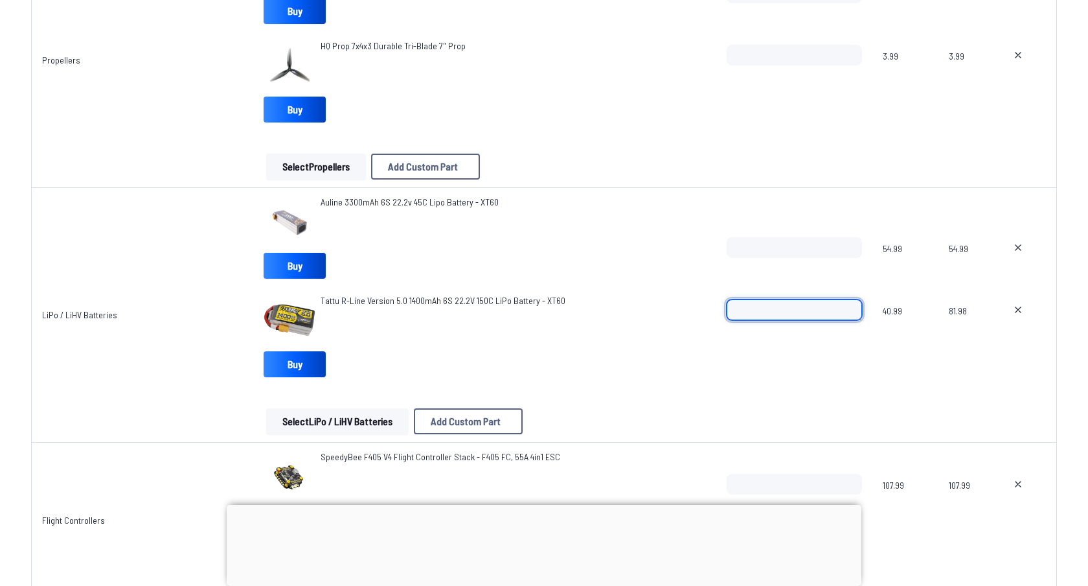
click at [794, 307] on input "*" at bounding box center [794, 309] width 135 height 21
type input "*"
click at [846, 314] on input "*" at bounding box center [794, 309] width 135 height 21
click at [341, 424] on button "Select LiPo / LiHV Batteries" at bounding box center [337, 421] width 143 height 26
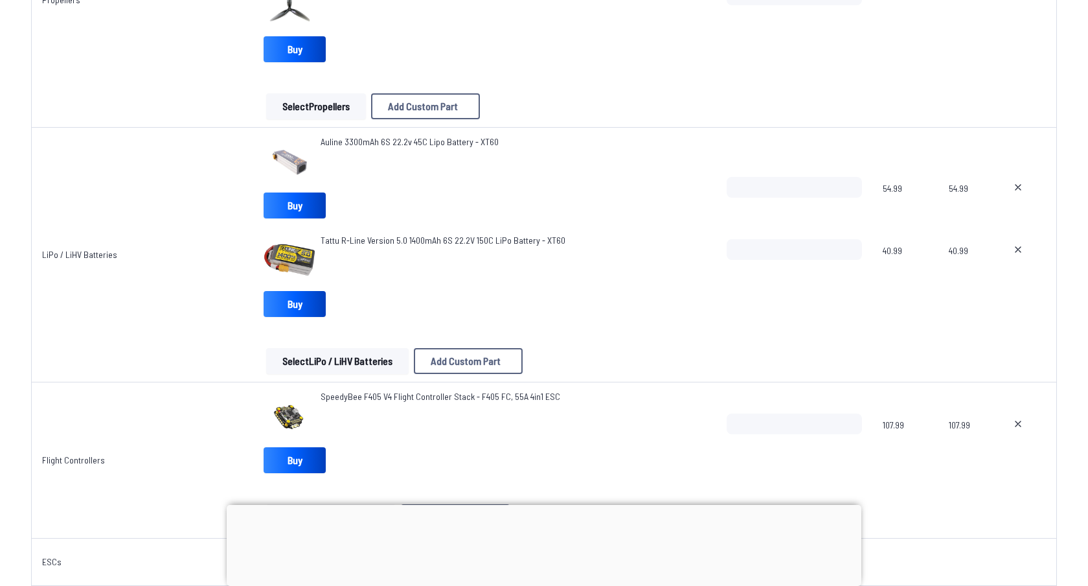
scroll to position [640, 0]
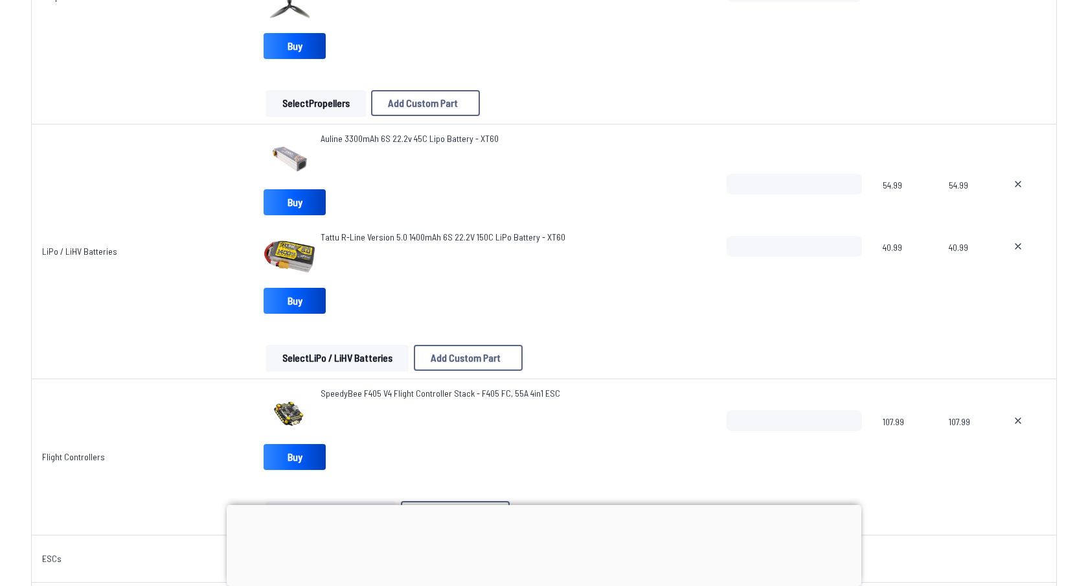
click at [365, 362] on button "Select LiPo / LiHV Batteries" at bounding box center [337, 358] width 143 height 26
click at [332, 359] on button "Select LiPo / LiHV Batteries" at bounding box center [337, 358] width 143 height 26
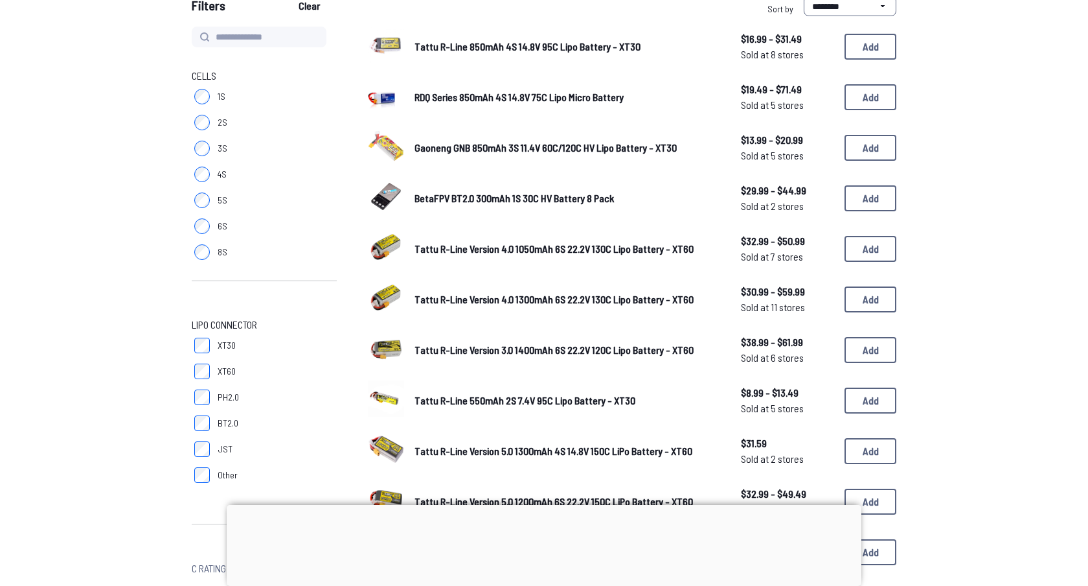
scroll to position [145, 0]
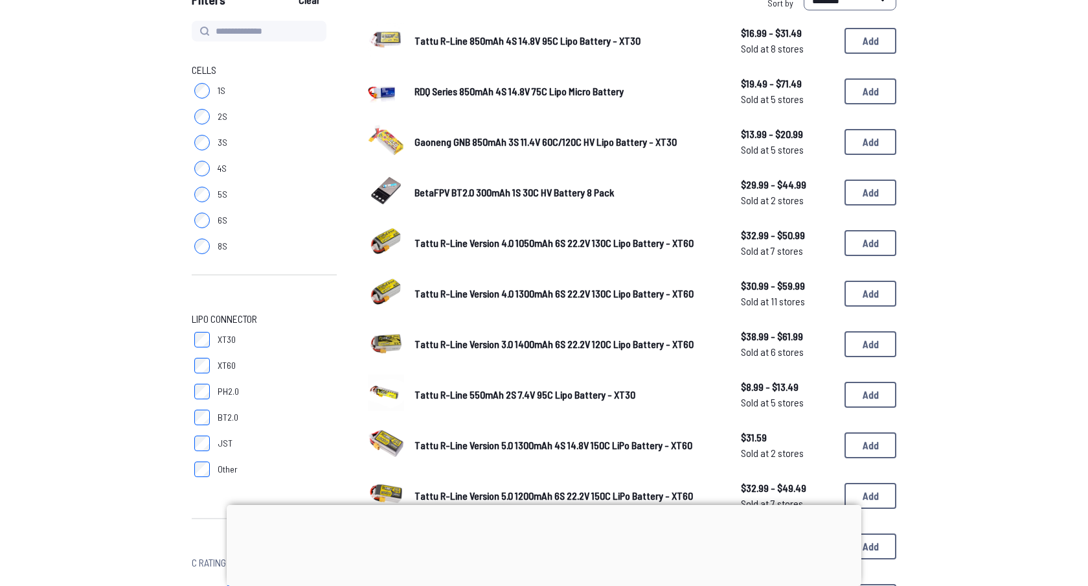
click at [218, 220] on span "6S" at bounding box center [223, 220] width 10 height 13
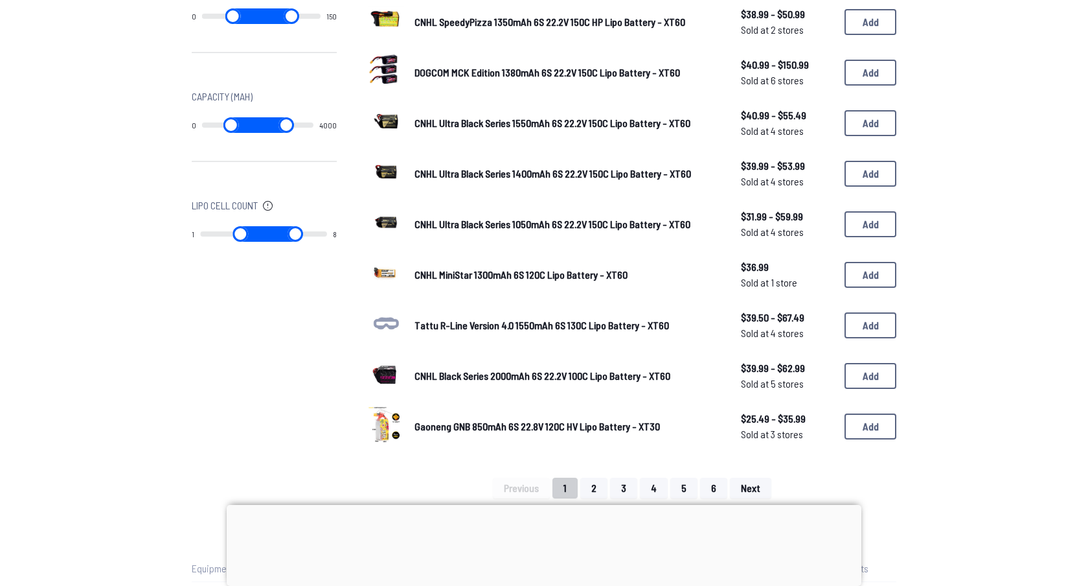
scroll to position [681, 0]
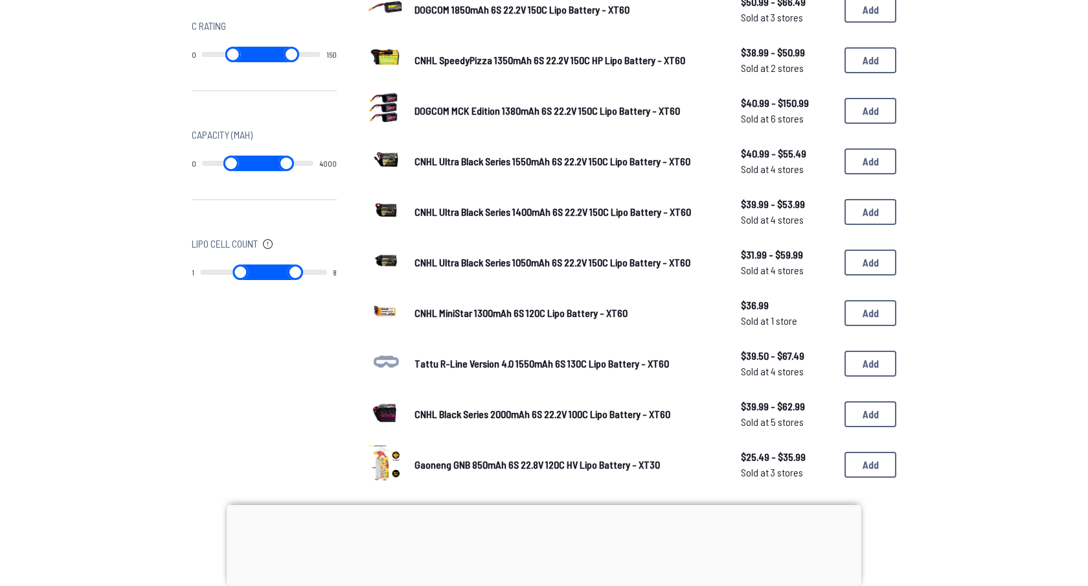
drag, startPoint x: 209, startPoint y: 163, endPoint x: 369, endPoint y: 162, distance: 159.3
type input "****"
click at [260, 163] on input "range" at bounding box center [231, 163] width 58 height 16
type input "****"
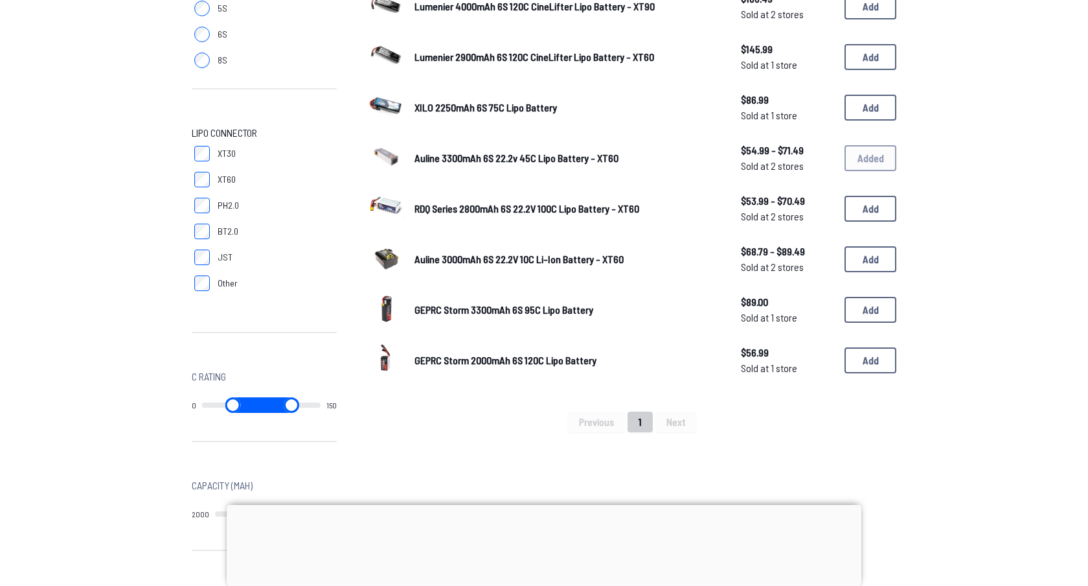
scroll to position [336, 0]
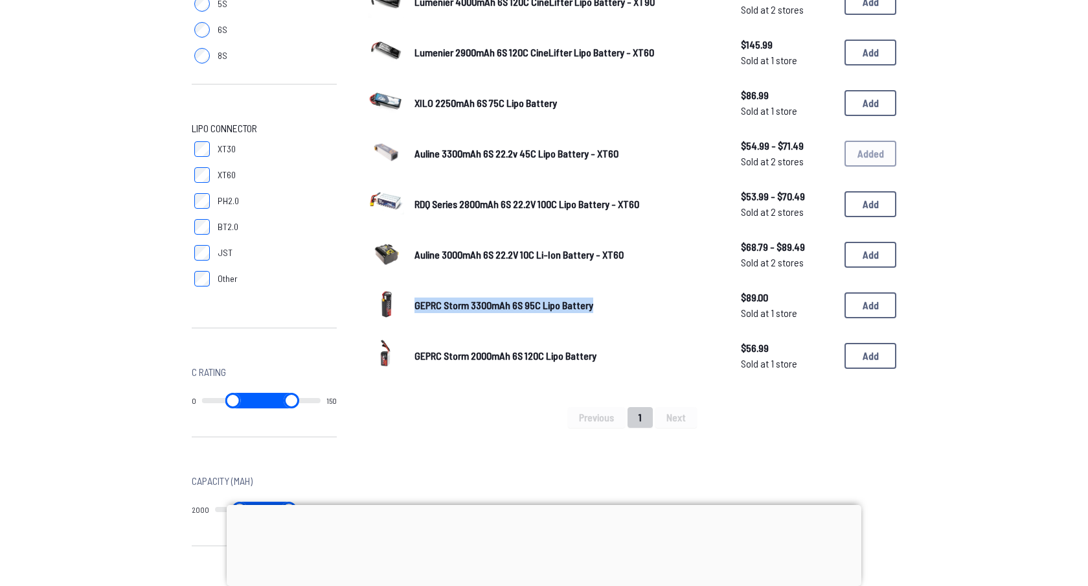
drag, startPoint x: 409, startPoint y: 304, endPoint x: 605, endPoint y: 299, distance: 195.7
click at [605, 299] on div "GEPRC Storm 3300mAh 6S 95C Lipo Battery $89.00 Sold at 1 store $89.00 Sold at 1…" at bounding box center [632, 305] width 529 height 40
copy span "GEPRC Storm 3300mAh 6S 95C Lipo Battery"
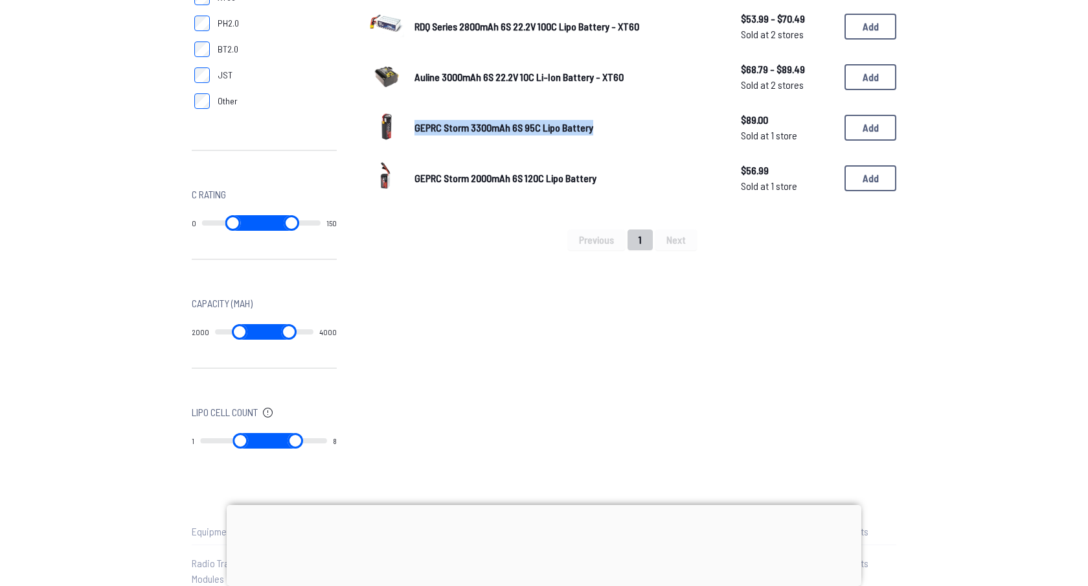
scroll to position [514, 0]
drag, startPoint x: 256, startPoint y: 330, endPoint x: 238, endPoint y: 330, distance: 18.1
type input "****"
click at [238, 330] on input "range" at bounding box center [238, 331] width 52 height 16
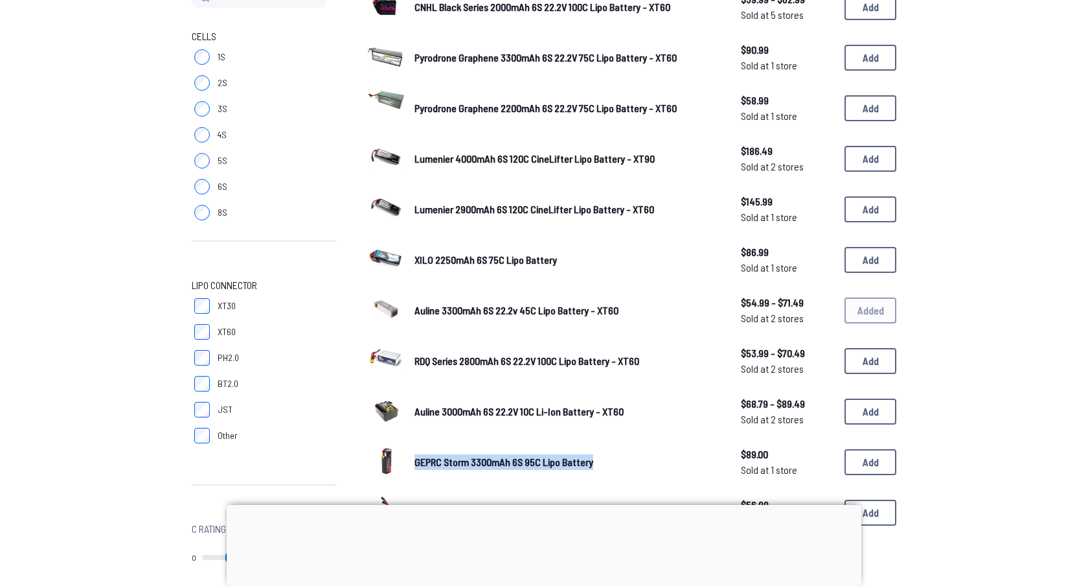
type input "****"
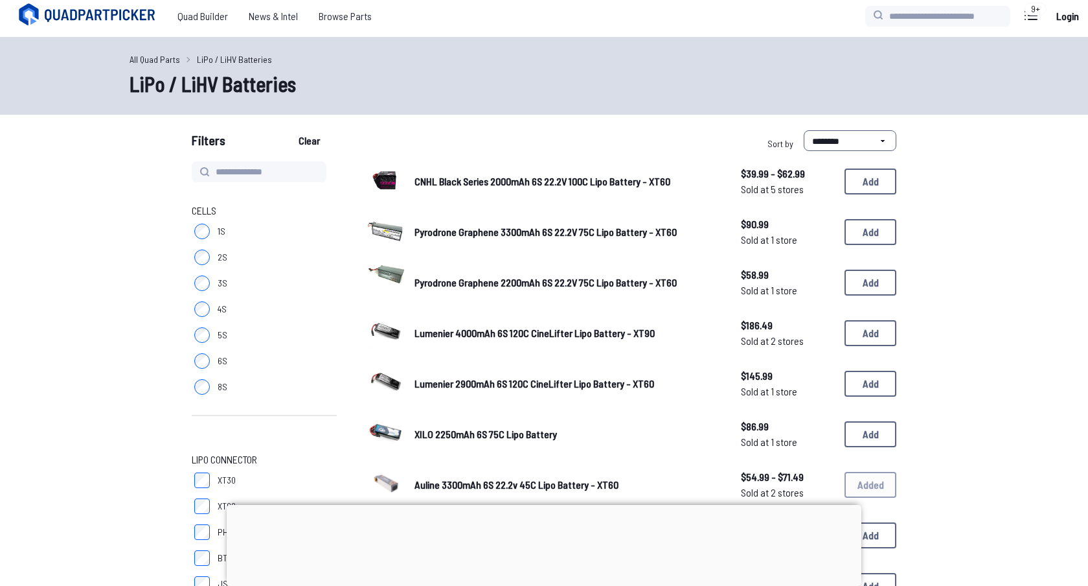
scroll to position [0, 0]
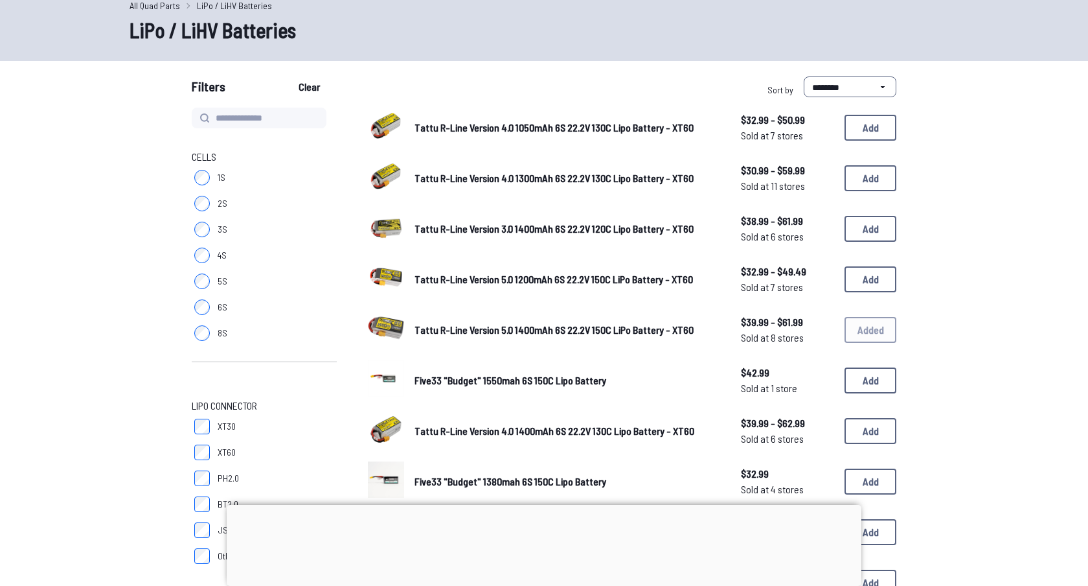
scroll to position [73, 0]
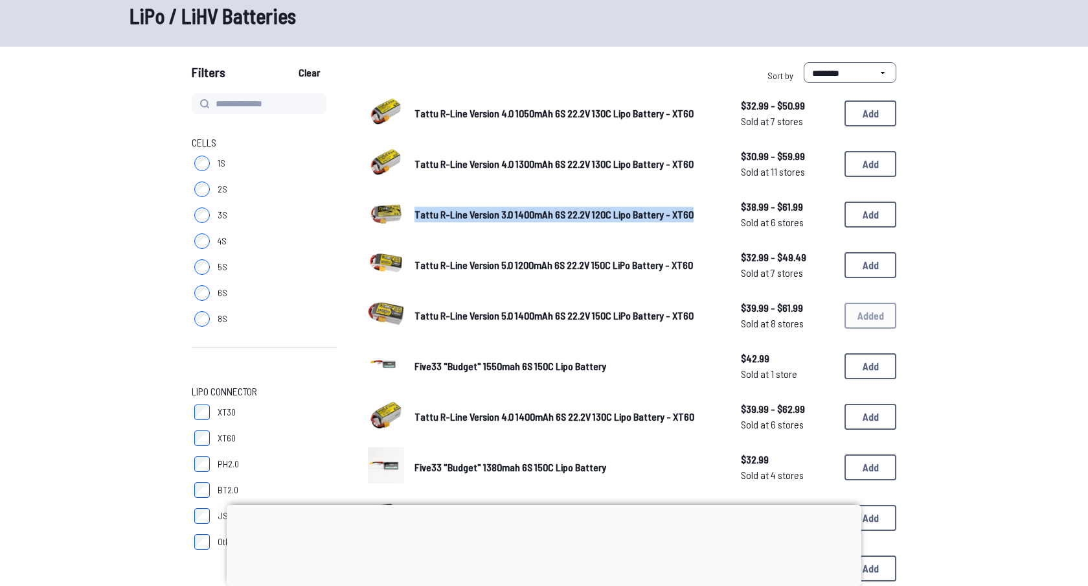
drag, startPoint x: 412, startPoint y: 212, endPoint x: 663, endPoint y: 230, distance: 252.0
click at [663, 230] on div "Tattu R-Line Version 3.0 1400mAh 6S 22.2V 120C Lipo Battery - XT60 $38.99 - $61…" at bounding box center [632, 214] width 529 height 40
copy span "Tattu R-Line Version 3.0 1400mAh 6S 22.2V 120C Lipo Battery - XT60"
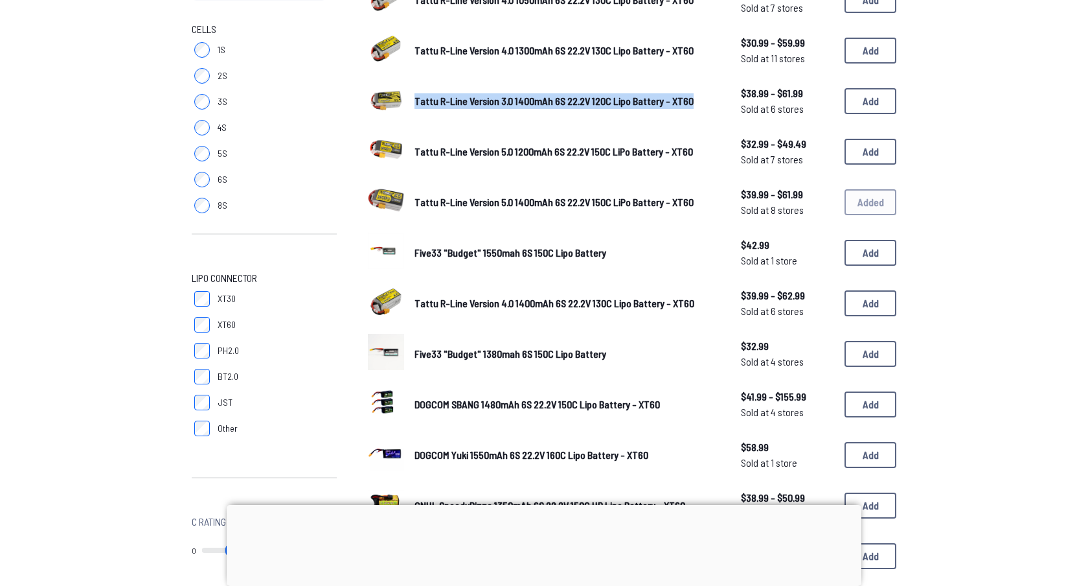
scroll to position [0, 0]
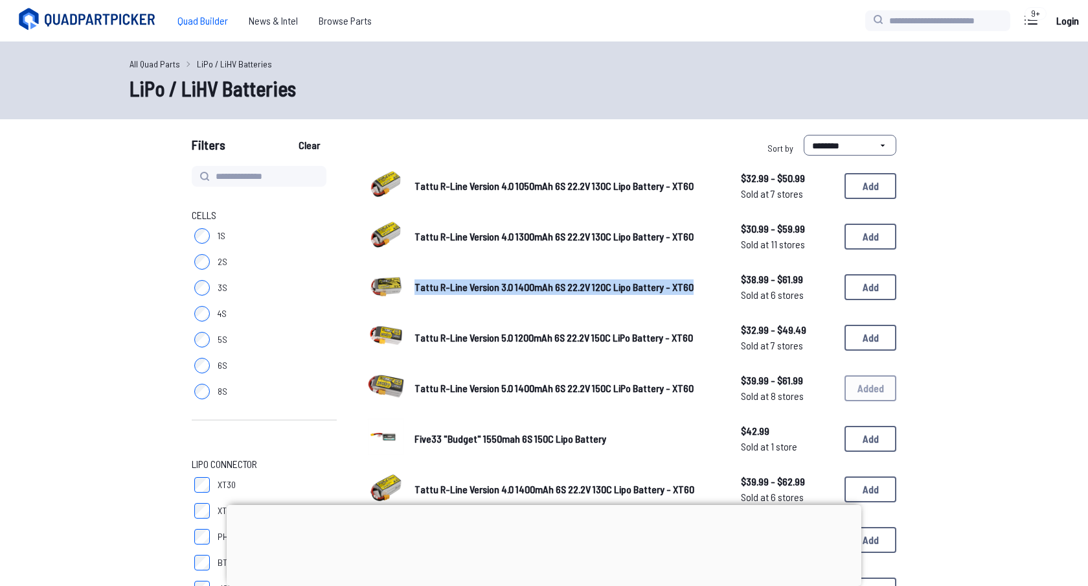
click at [204, 27] on span "Quad Builder" at bounding box center [202, 21] width 71 height 26
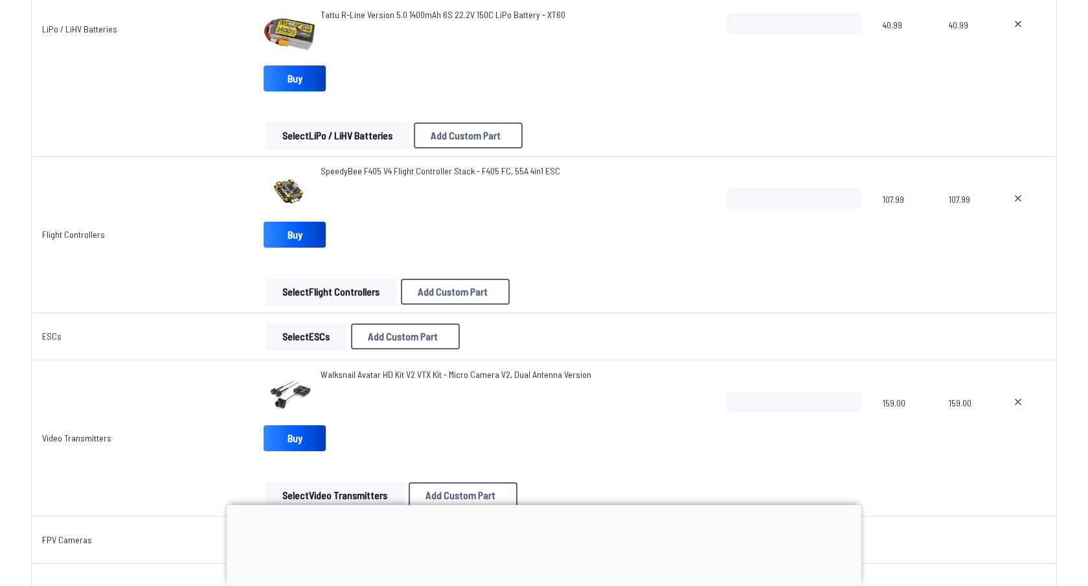
scroll to position [865, 0]
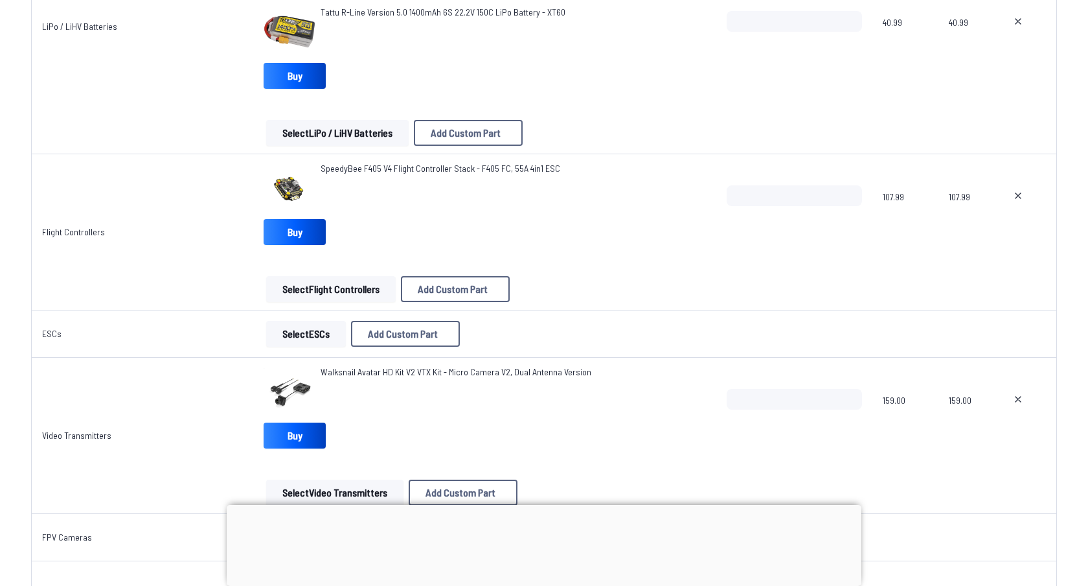
click at [337, 287] on button "Select Flight Controllers" at bounding box center [331, 289] width 130 height 26
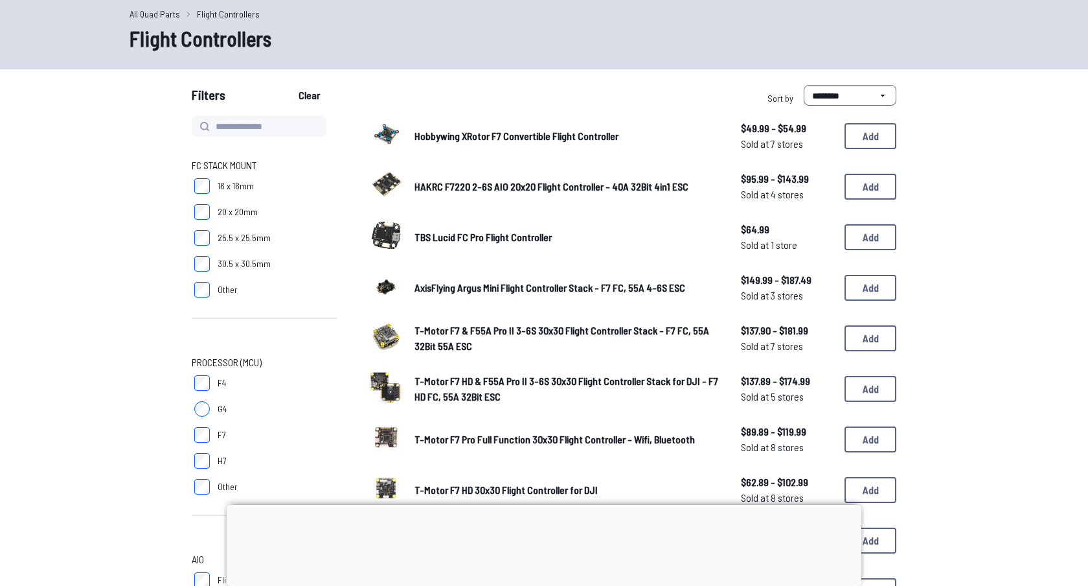
scroll to position [51, 0]
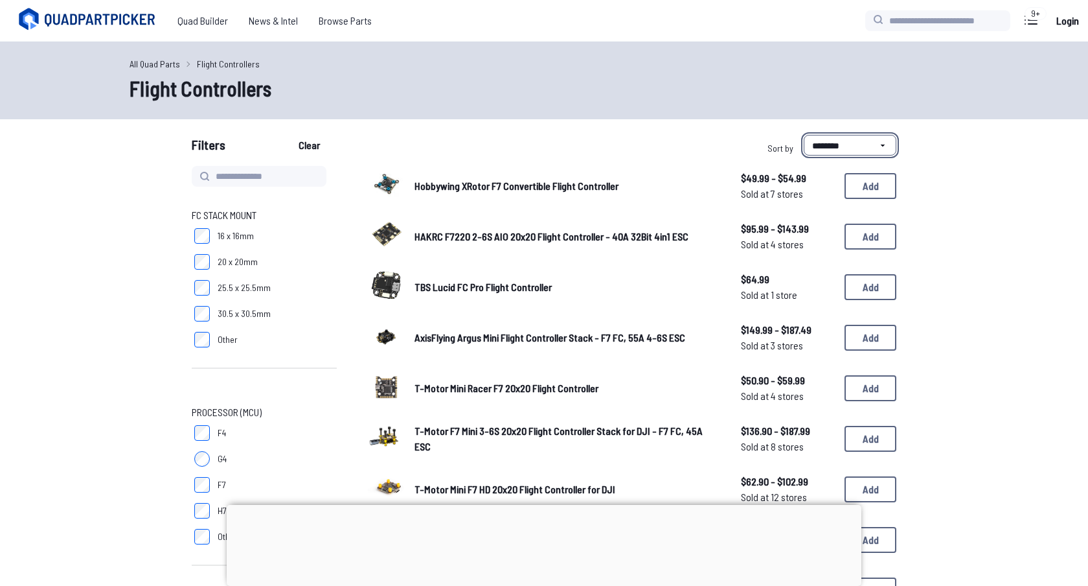
click at [834, 143] on select "**********" at bounding box center [850, 145] width 93 height 21
select select "****"
click at [804, 135] on select "**********" at bounding box center [850, 145] width 93 height 21
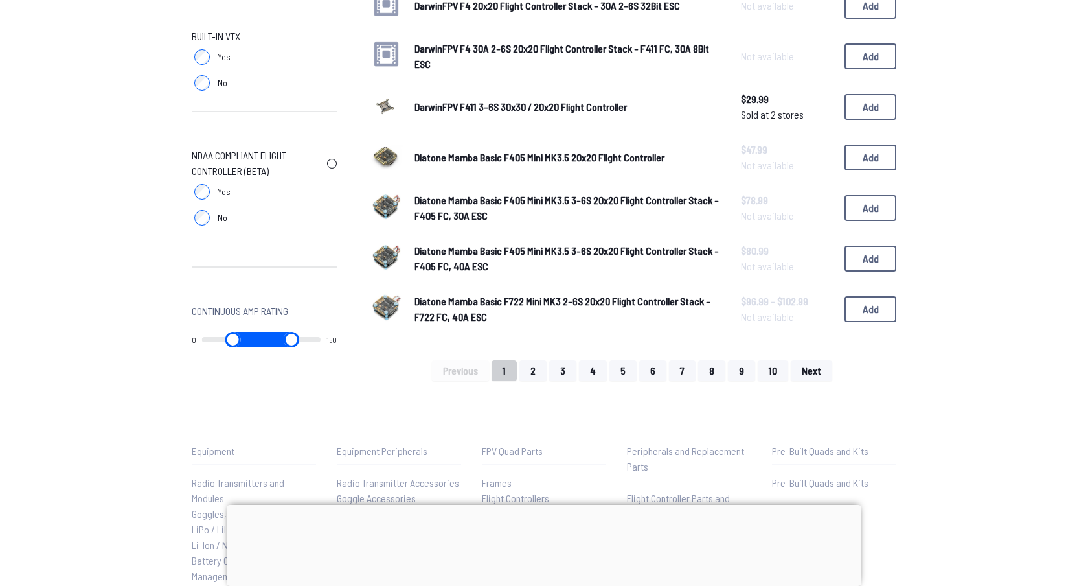
scroll to position [843, 0]
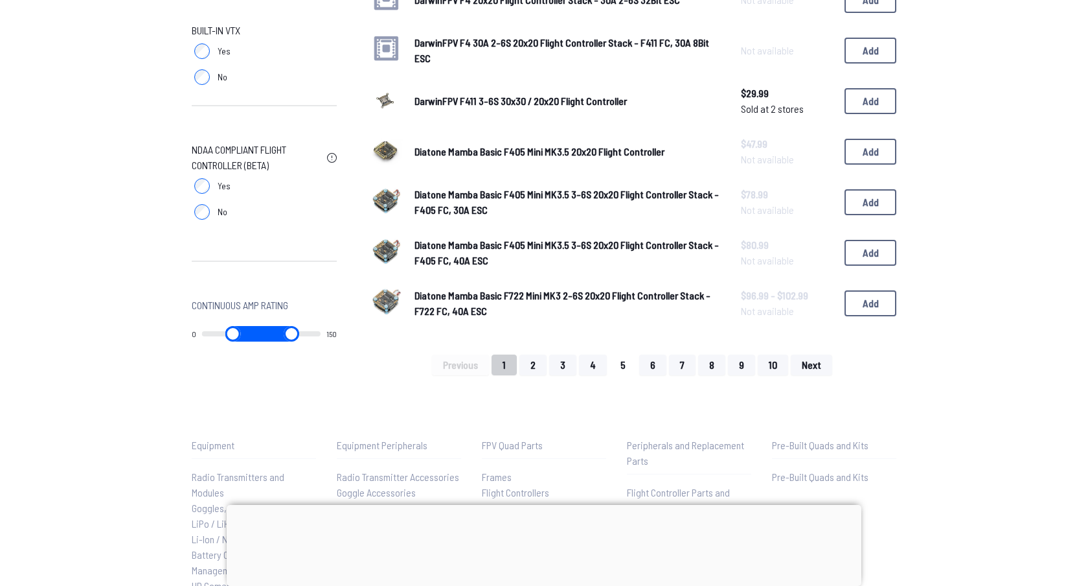
click at [626, 357] on button "5" at bounding box center [623, 364] width 27 height 21
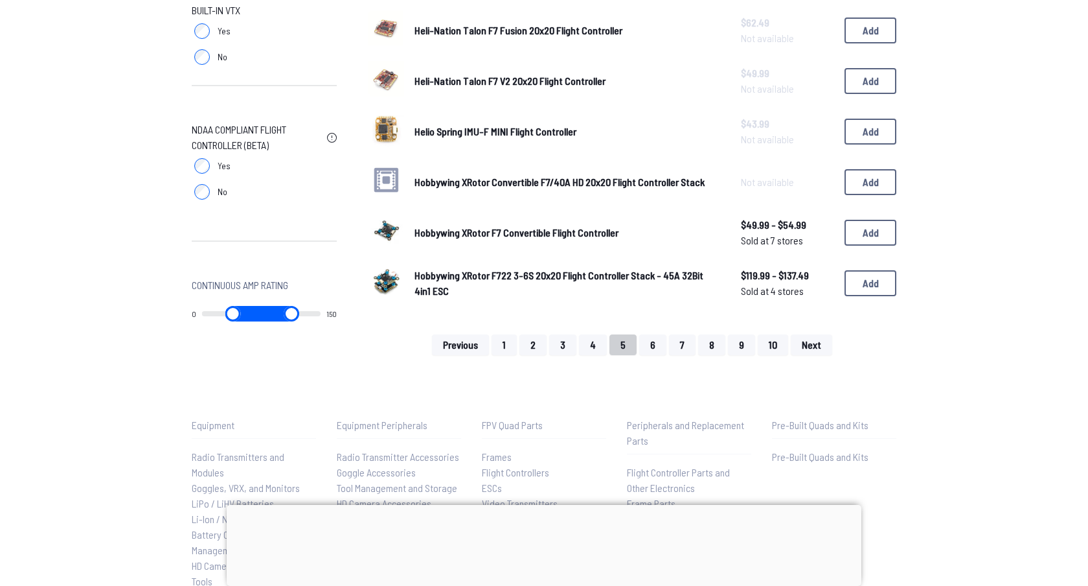
scroll to position [863, 0]
click at [706, 336] on button "8" at bounding box center [711, 344] width 27 height 21
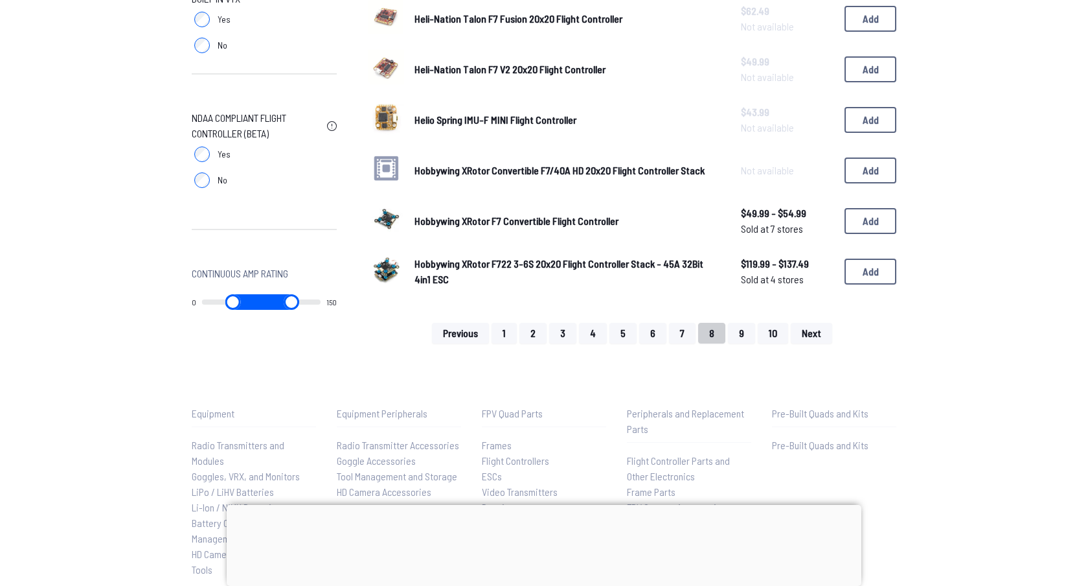
scroll to position [876, 0]
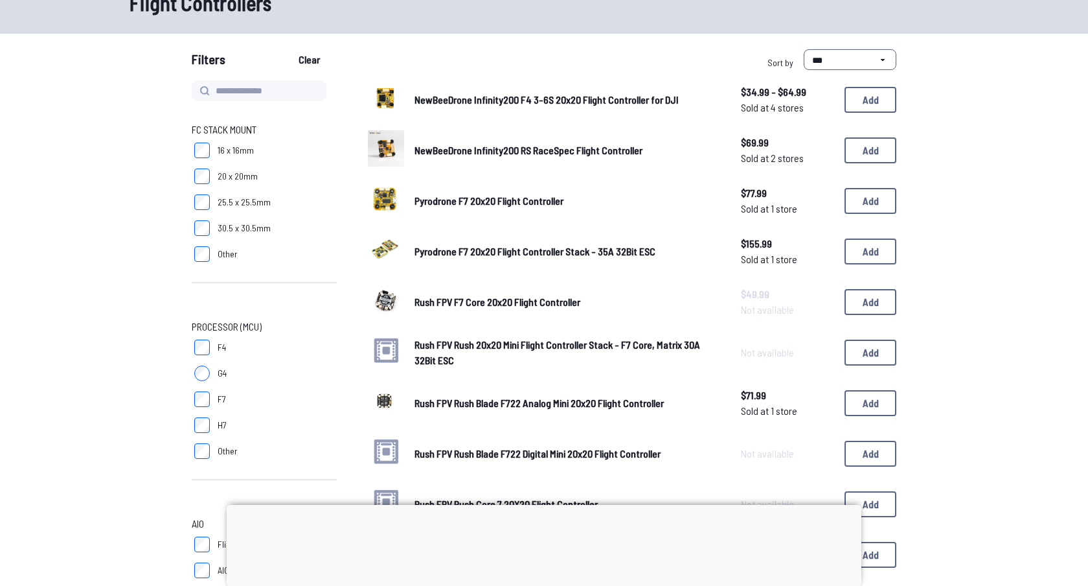
scroll to position [14, 0]
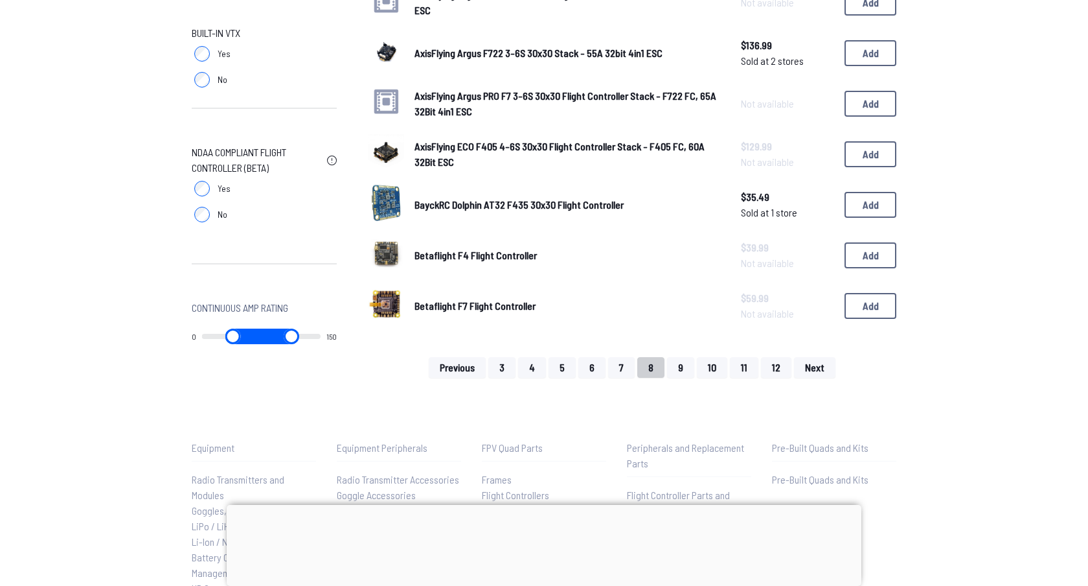
scroll to position [1040, 0]
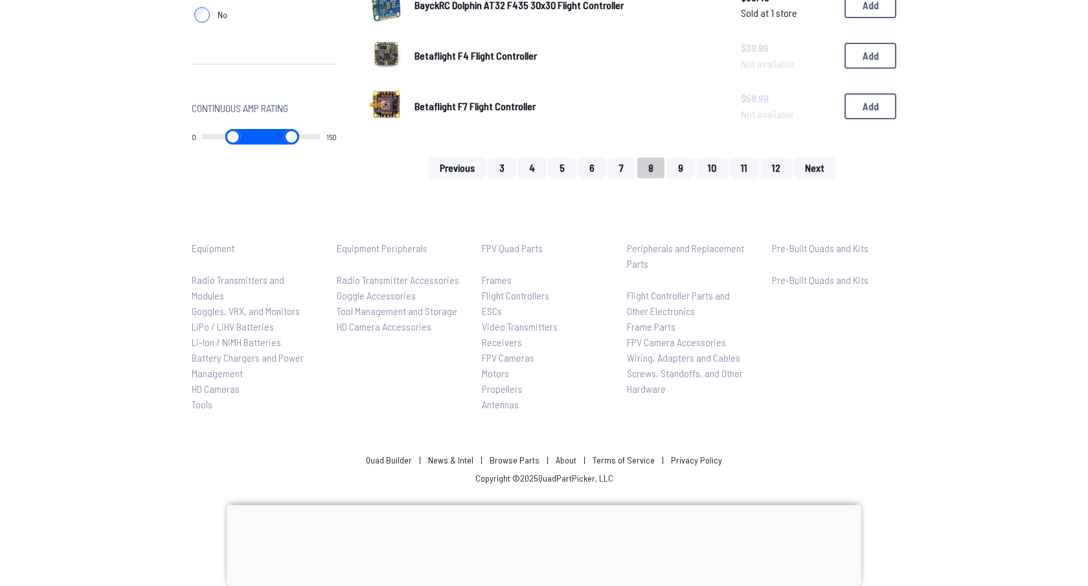
click at [647, 158] on button "8" at bounding box center [650, 167] width 27 height 21
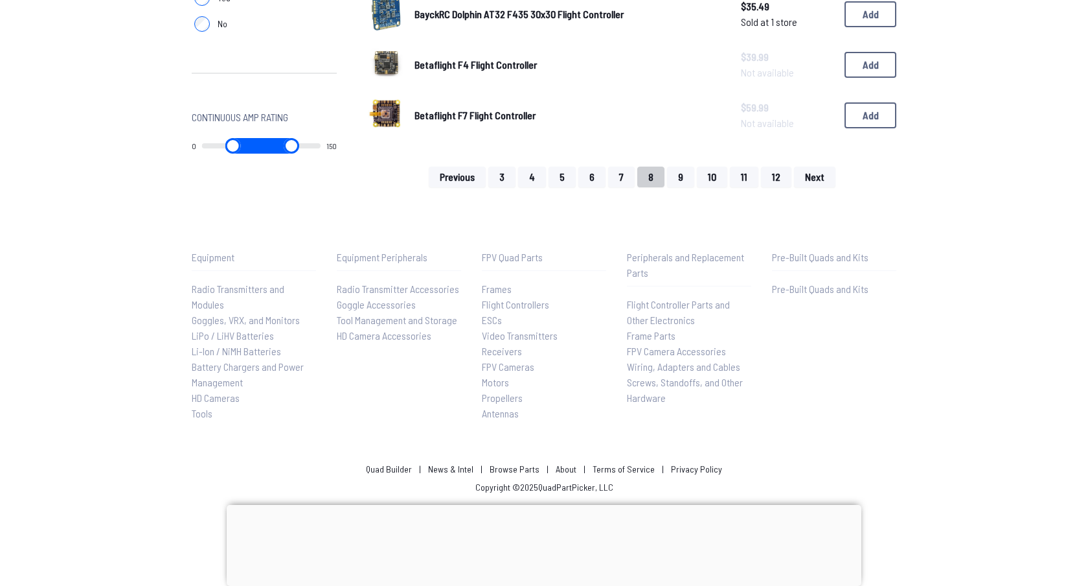
scroll to position [1030, 0]
click at [687, 170] on button "9" at bounding box center [680, 177] width 27 height 21
click at [591, 175] on button "7" at bounding box center [590, 177] width 27 height 21
click at [535, 174] on button "3" at bounding box center [533, 177] width 27 height 21
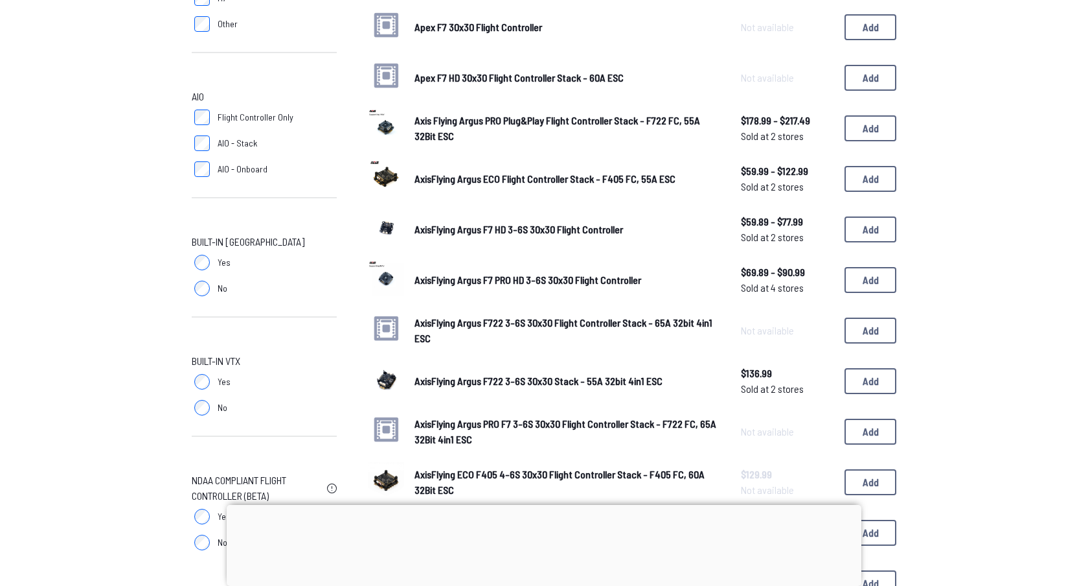
scroll to position [354, 0]
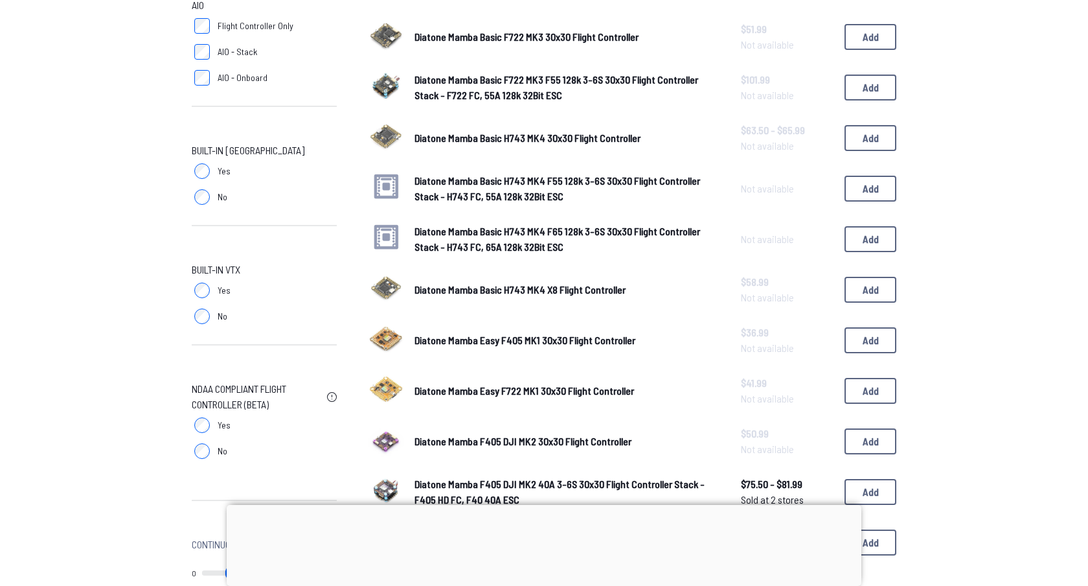
scroll to position [966, 0]
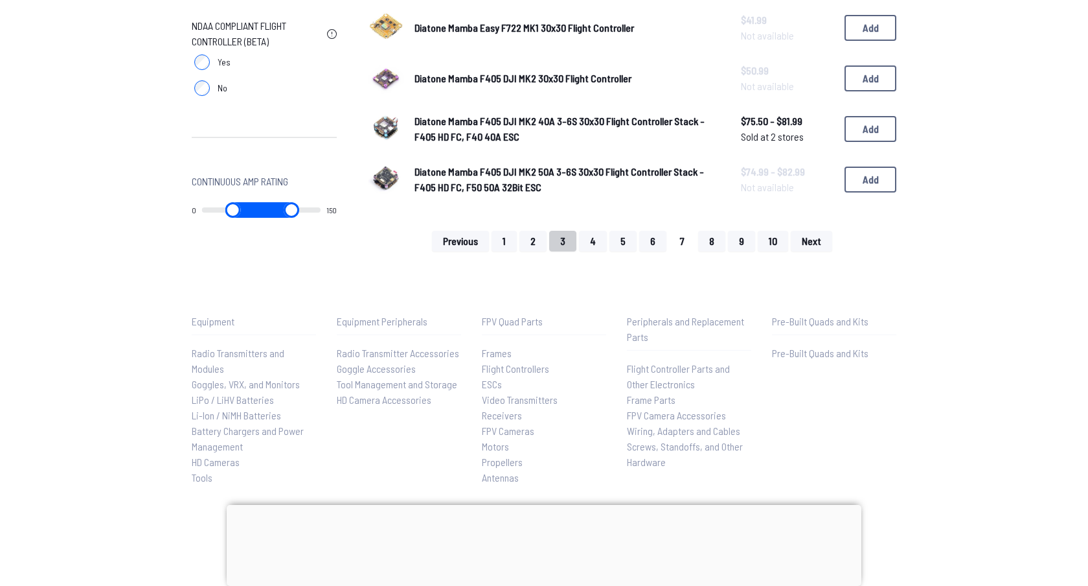
click at [669, 238] on button "7" at bounding box center [682, 241] width 27 height 21
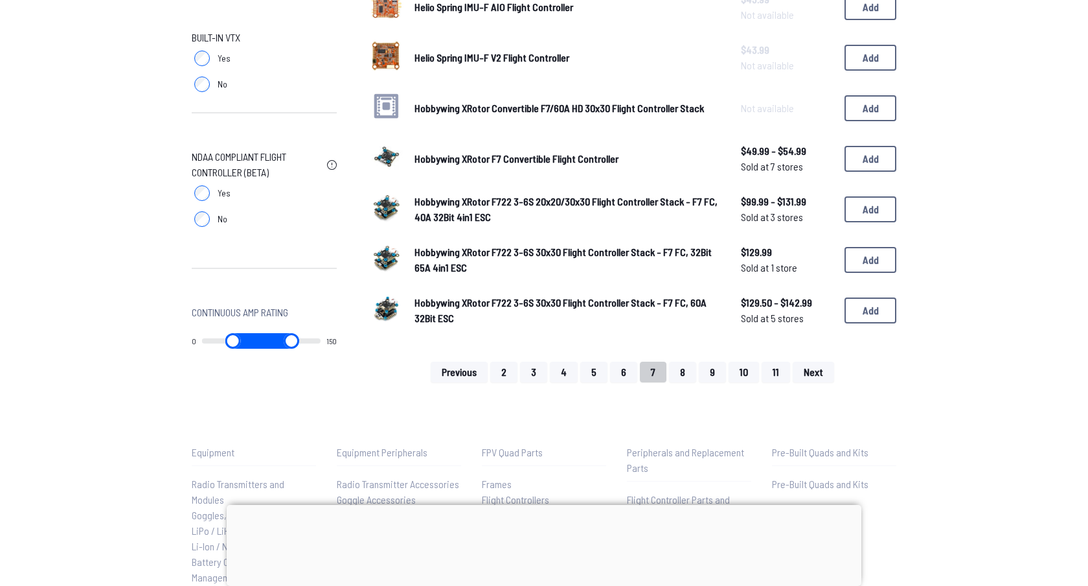
scroll to position [838, 0]
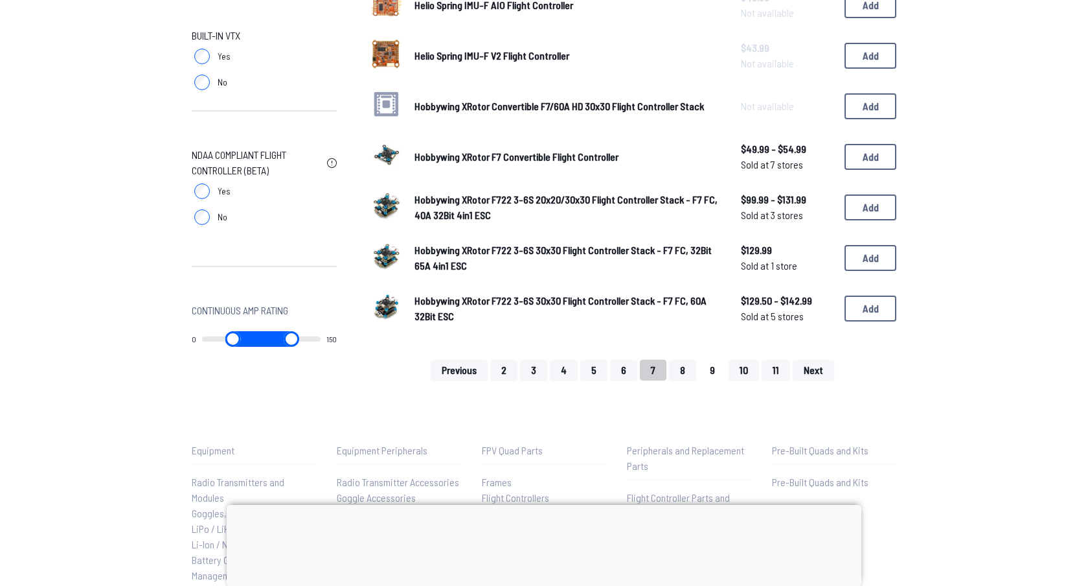
click at [705, 363] on button "9" at bounding box center [712, 369] width 27 height 21
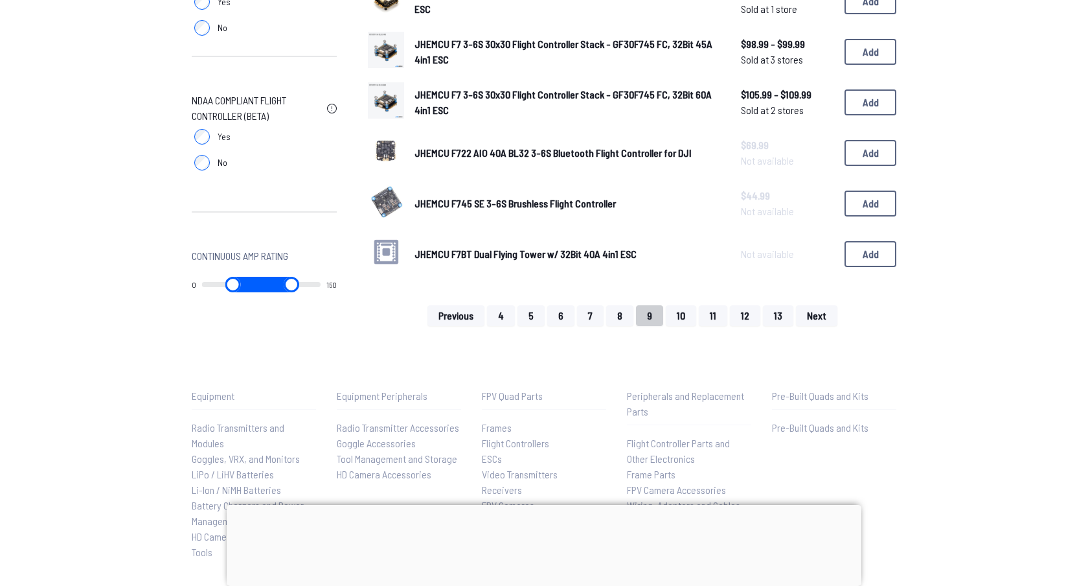
scroll to position [893, 0]
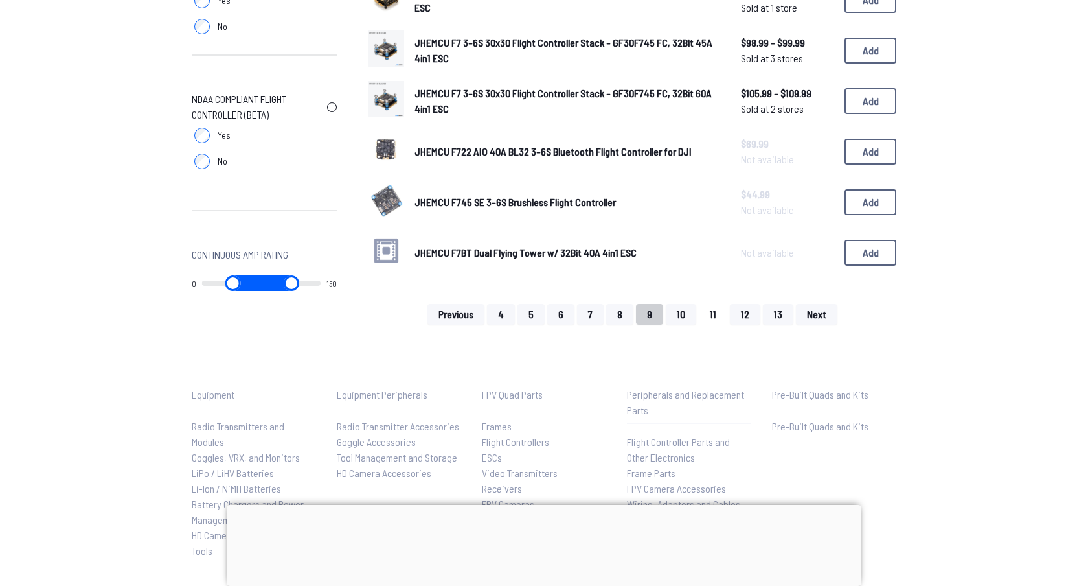
click at [707, 305] on button "11" at bounding box center [713, 314] width 29 height 21
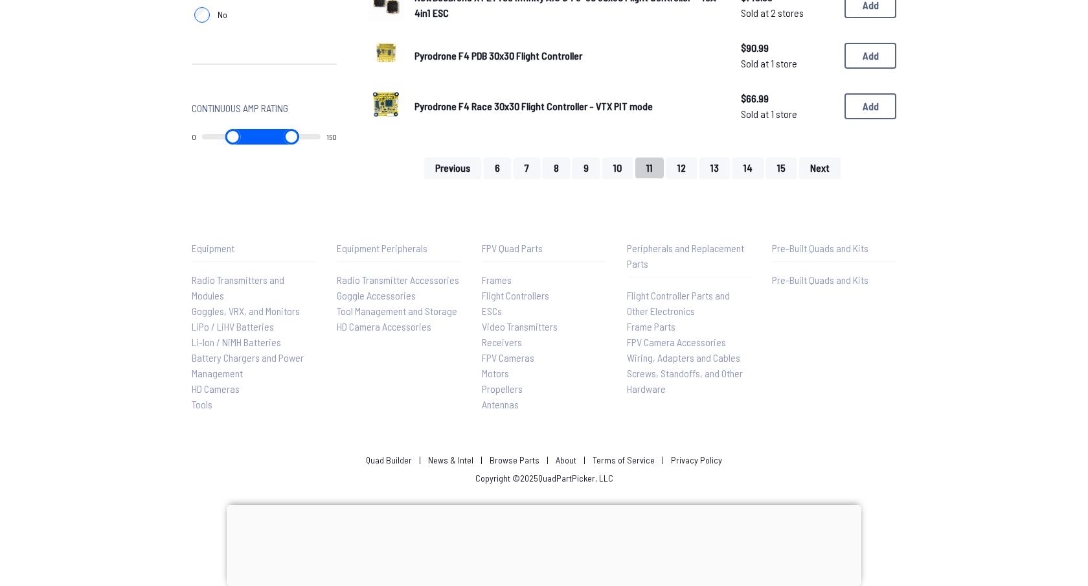
scroll to position [1035, 0]
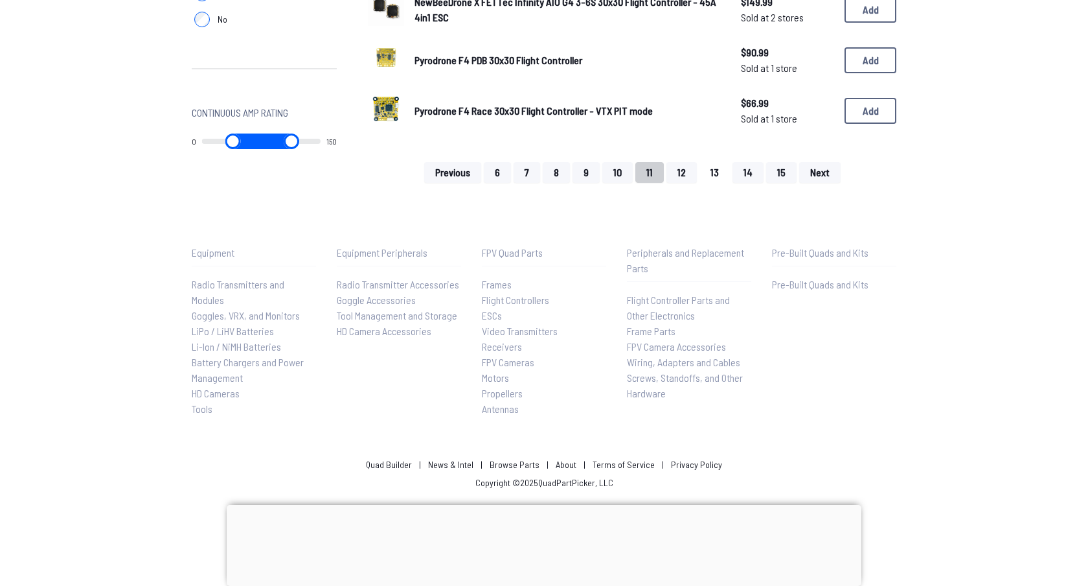
click at [705, 165] on button "13" at bounding box center [715, 172] width 30 height 21
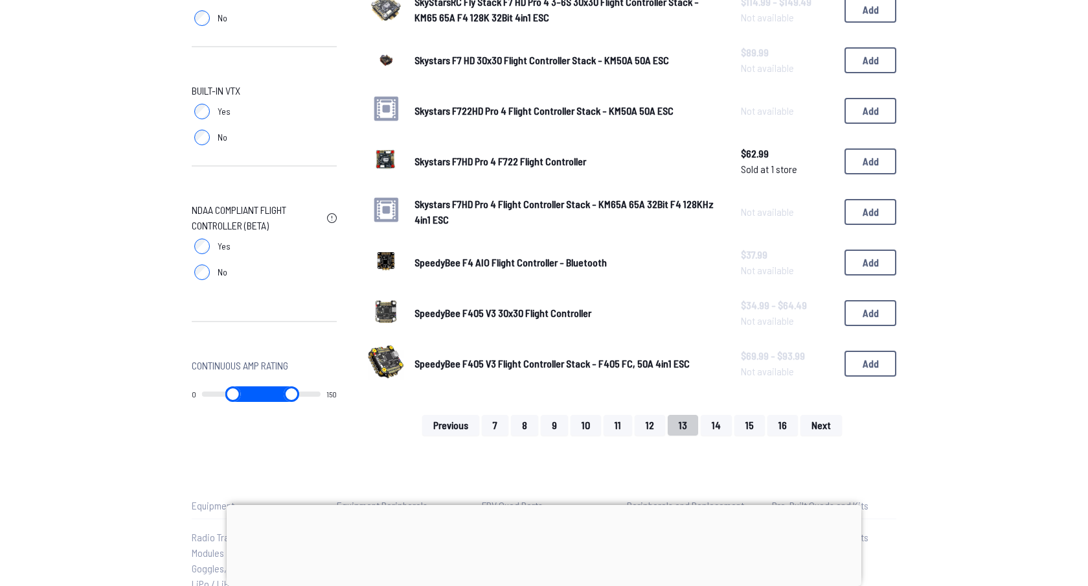
scroll to position [788, 0]
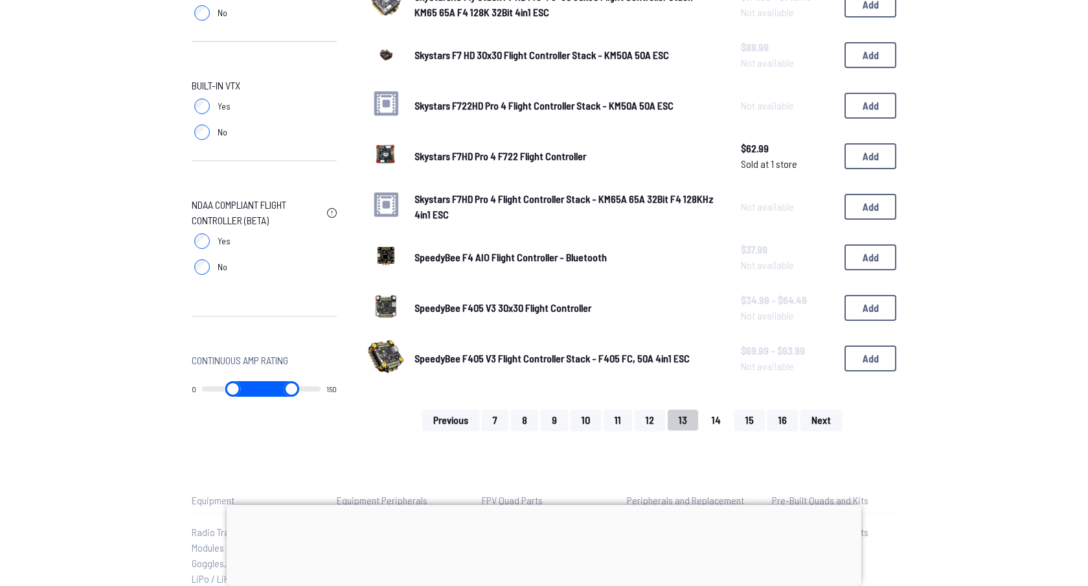
click at [711, 419] on button "14" at bounding box center [716, 419] width 31 height 21
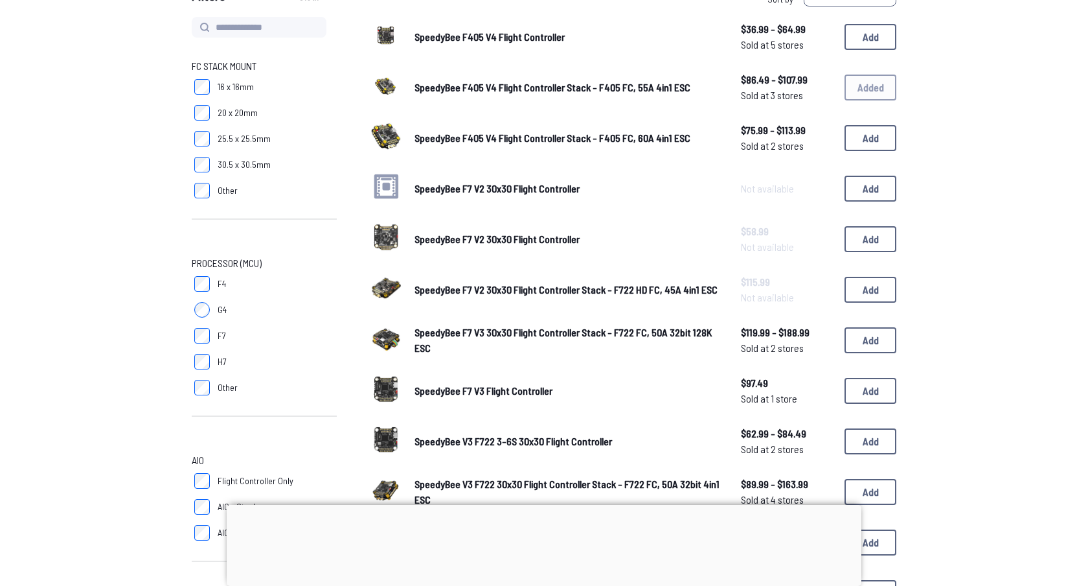
scroll to position [145, 0]
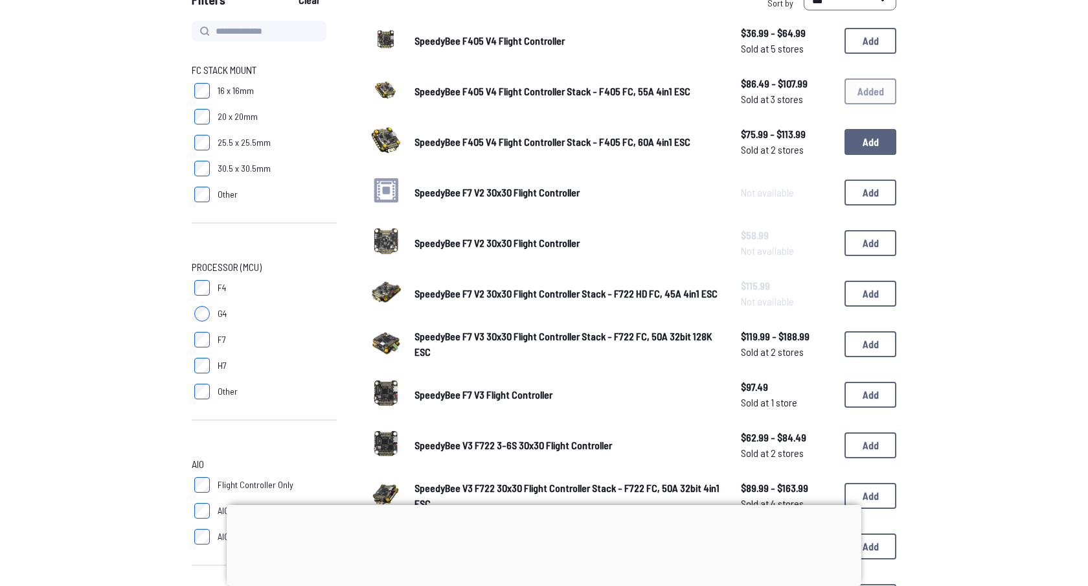
click at [865, 142] on button "Add" at bounding box center [871, 142] width 52 height 26
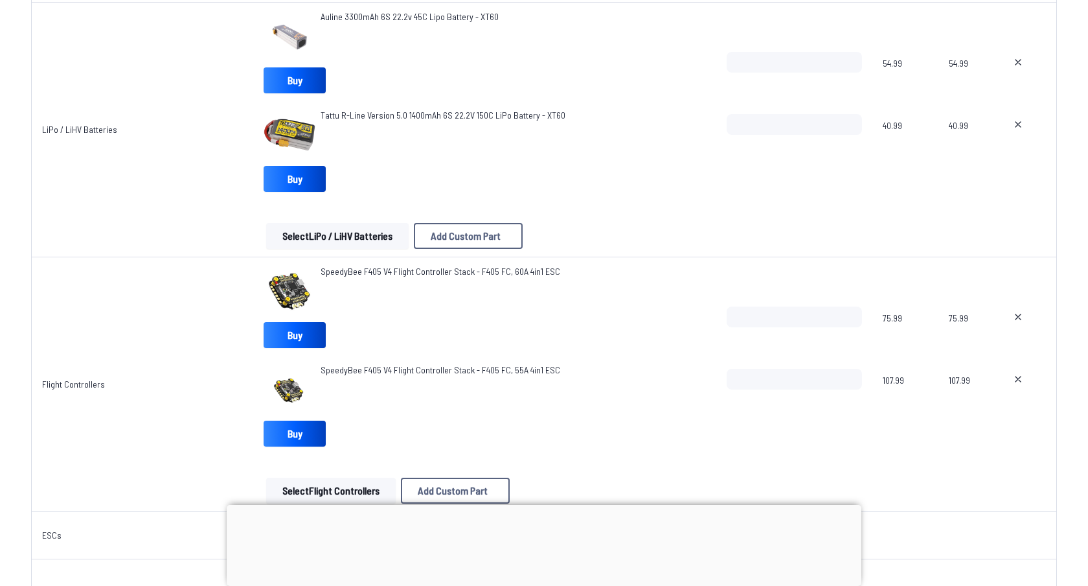
scroll to position [828, 0]
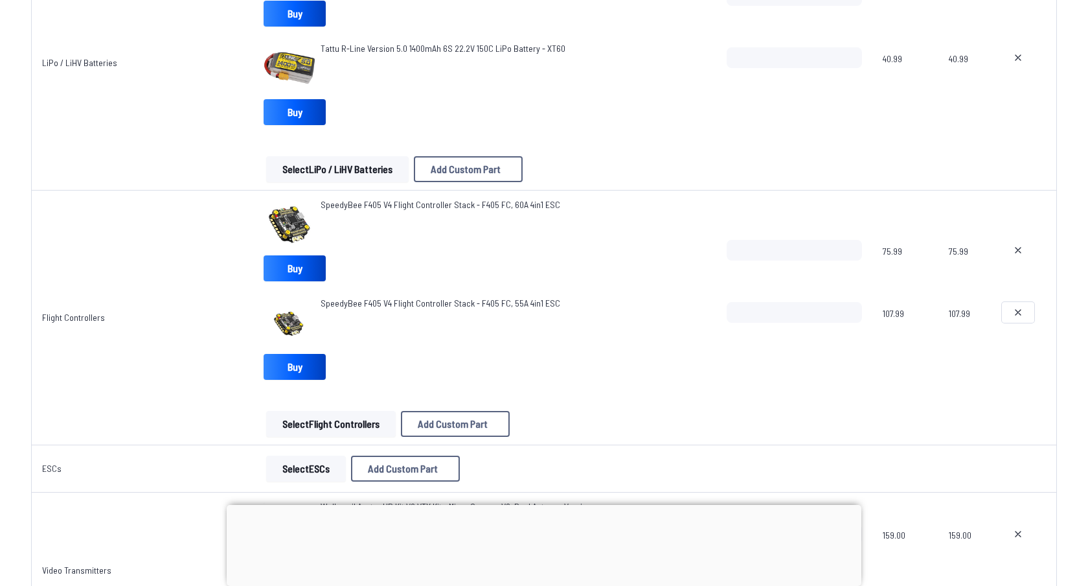
click at [1016, 310] on icon at bounding box center [1018, 312] width 10 height 10
type textarea "**********"
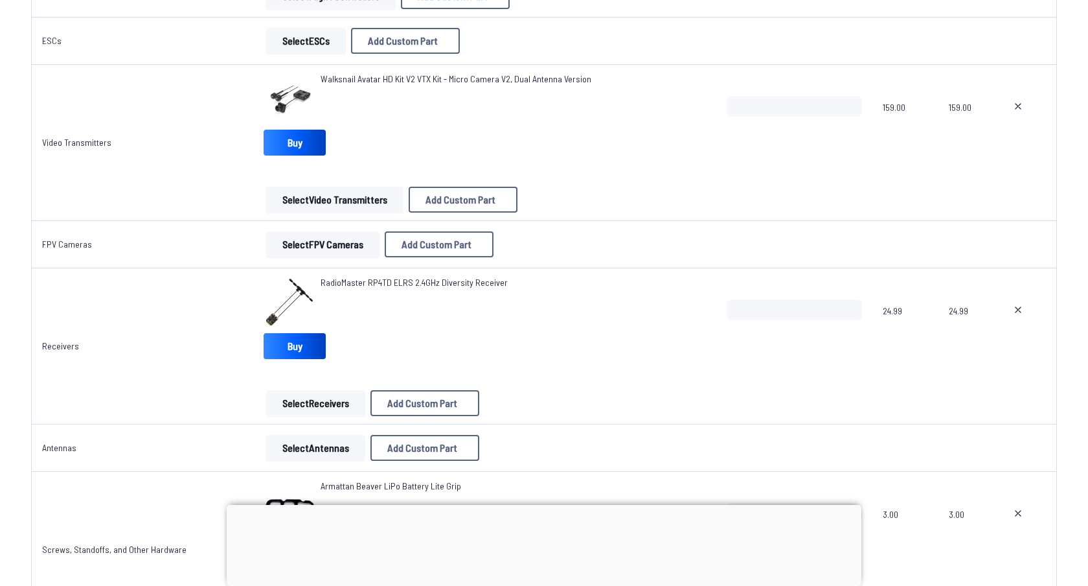
scroll to position [1160, 0]
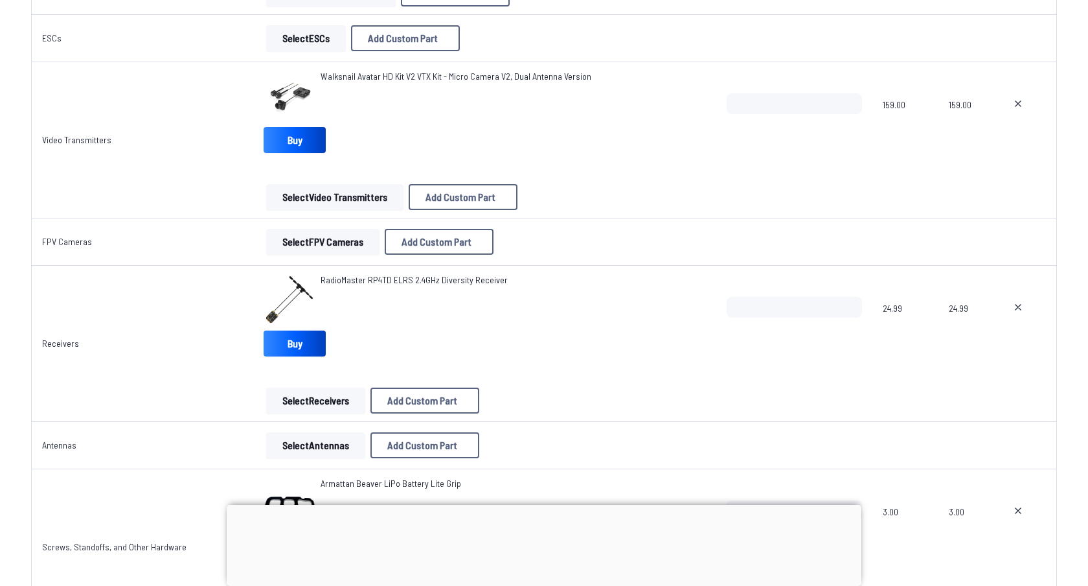
click at [321, 192] on button "Select Video Transmitters" at bounding box center [334, 197] width 137 height 26
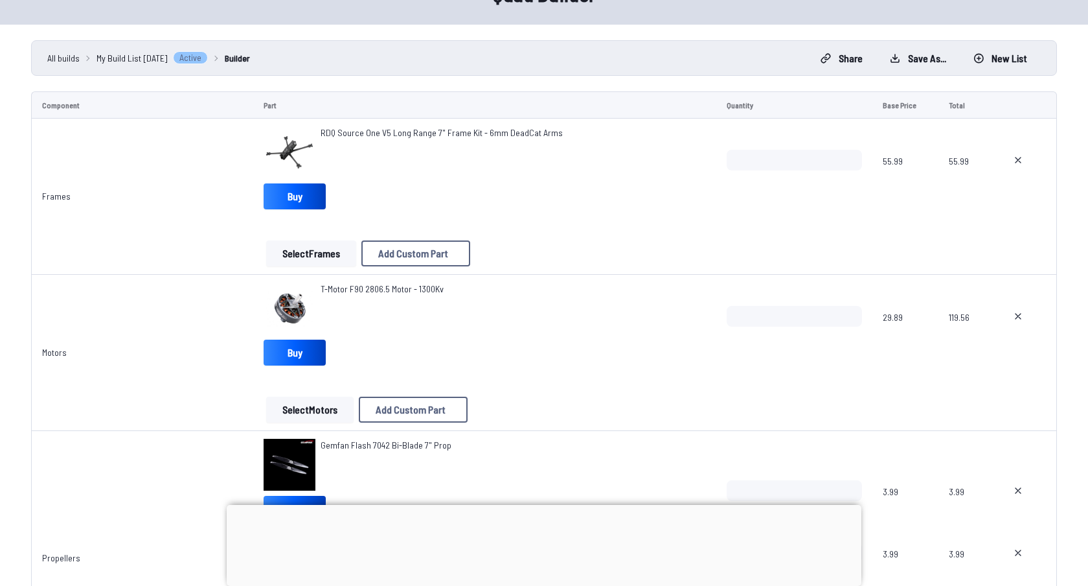
scroll to position [10, 0]
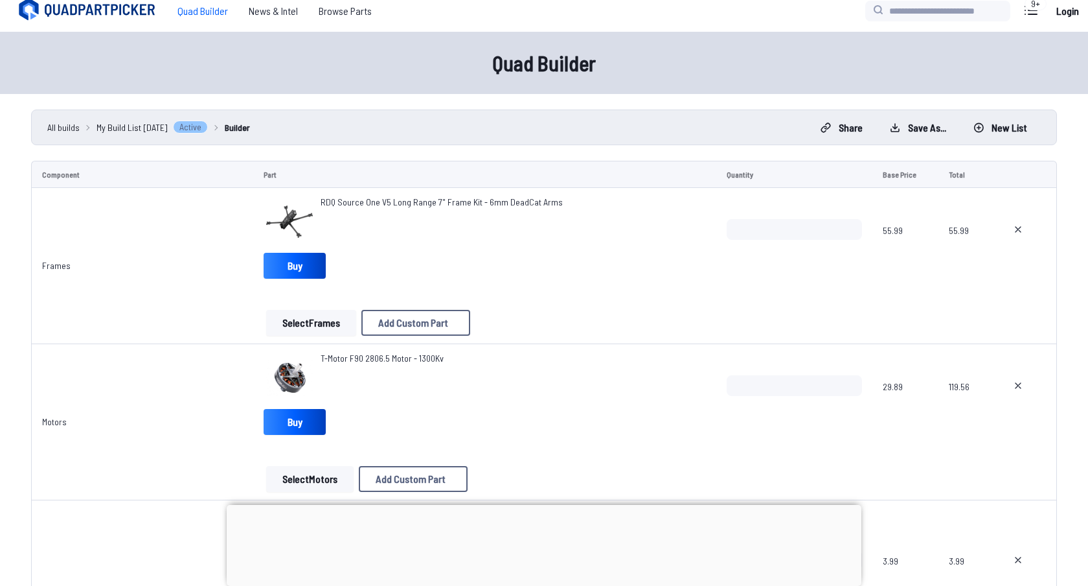
click at [291, 213] on img at bounding box center [290, 222] width 52 height 52
click at [293, 260] on link "Buy" at bounding box center [295, 266] width 62 height 26
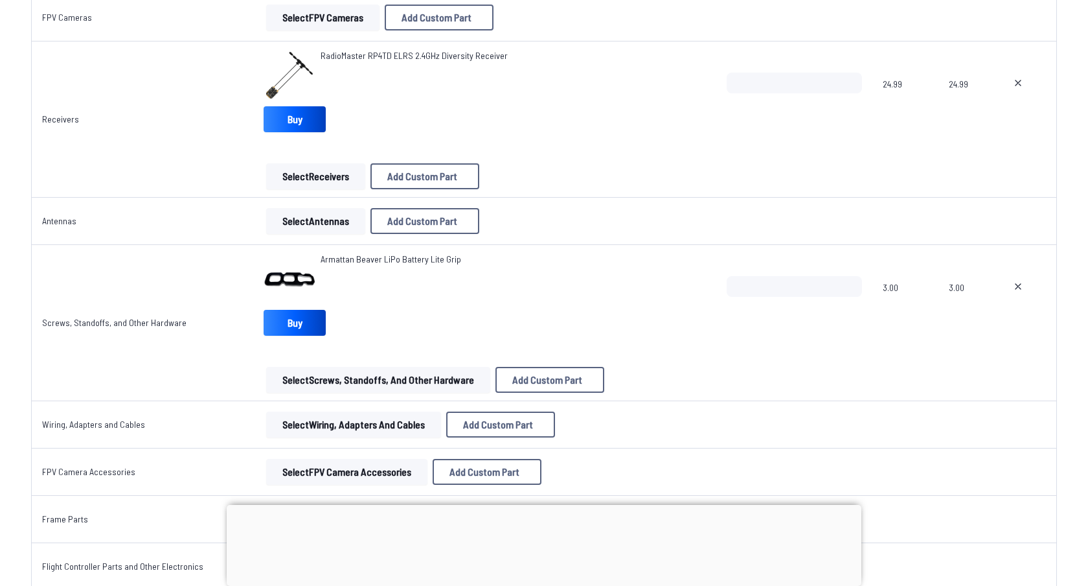
scroll to position [1345, 0]
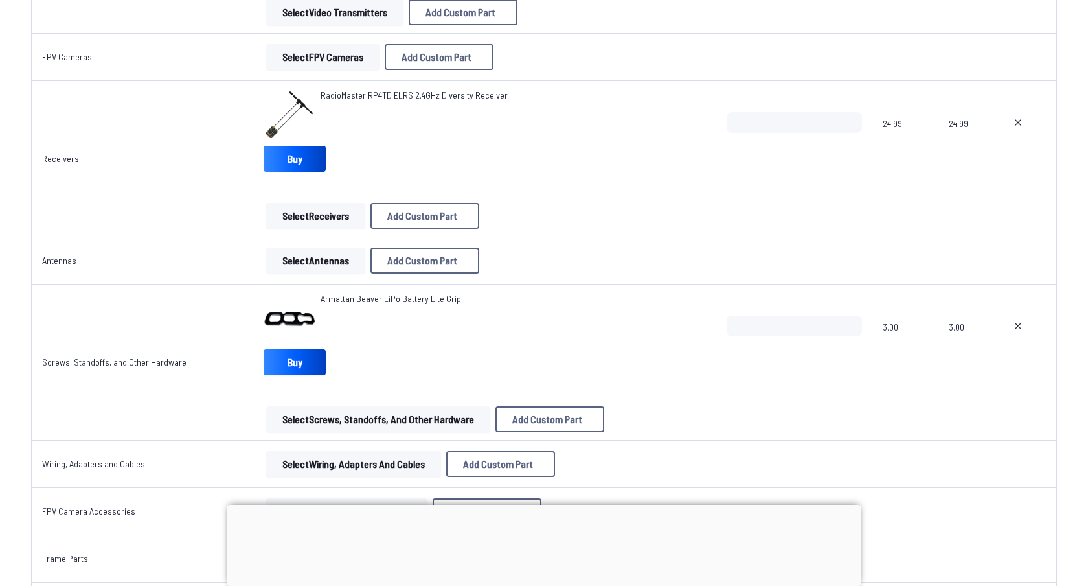
click at [323, 214] on button "Select Receivers" at bounding box center [315, 216] width 99 height 26
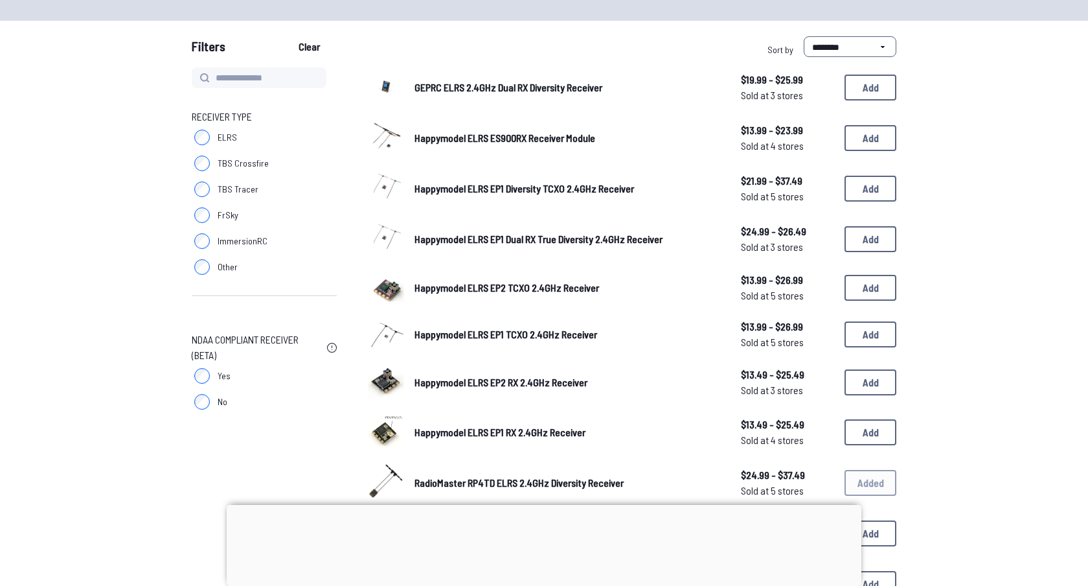
scroll to position [101, 0]
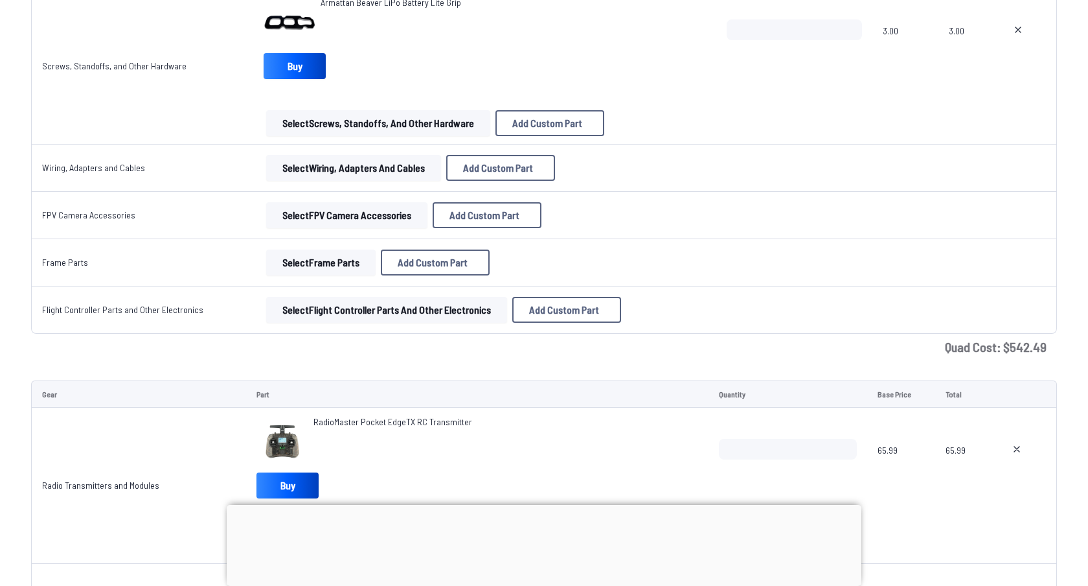
scroll to position [1641, 0]
click at [347, 218] on button "Select FPV Camera Accessories" at bounding box center [346, 214] width 161 height 26
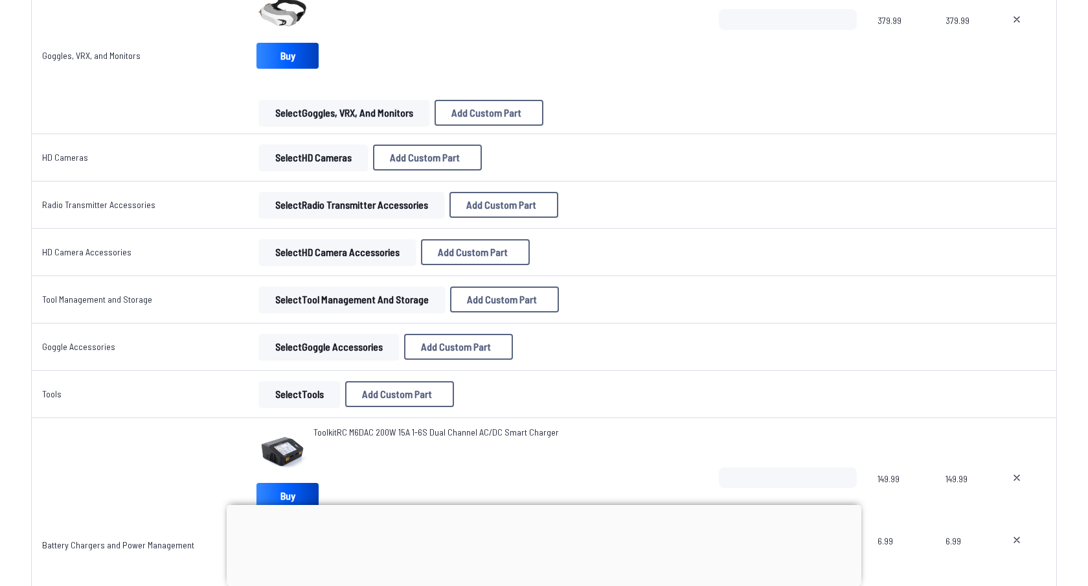
scroll to position [2232, 0]
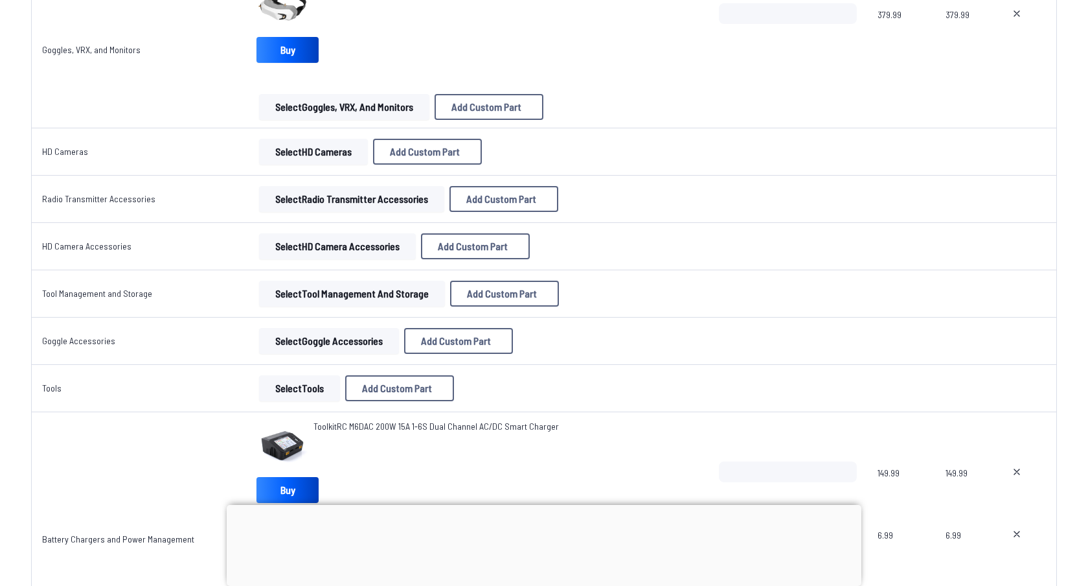
click at [299, 253] on button "Select HD Camera Accessories" at bounding box center [337, 246] width 157 height 26
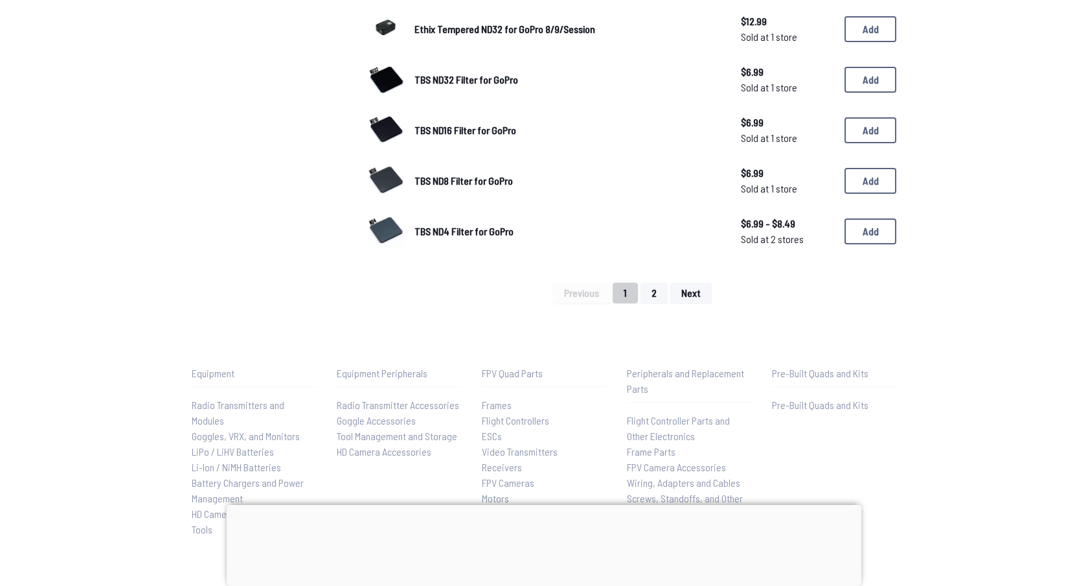
scroll to position [907, 0]
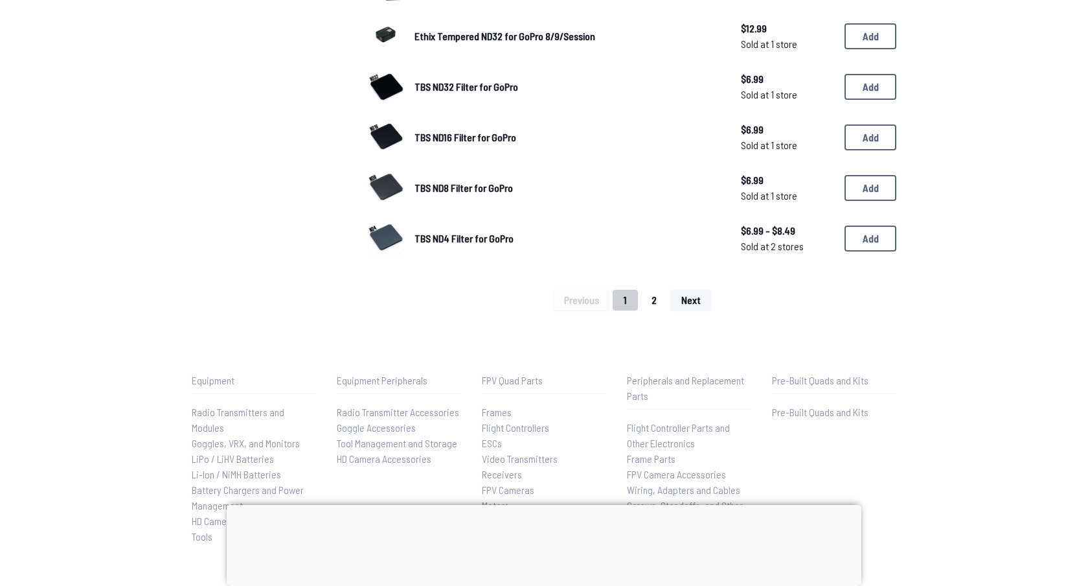
click at [646, 303] on div "Previous 1 2 Next" at bounding box center [632, 300] width 529 height 21
click at [654, 290] on div "Previous 1 2 Next" at bounding box center [632, 300] width 529 height 21
click at [653, 294] on button "2" at bounding box center [654, 300] width 27 height 21
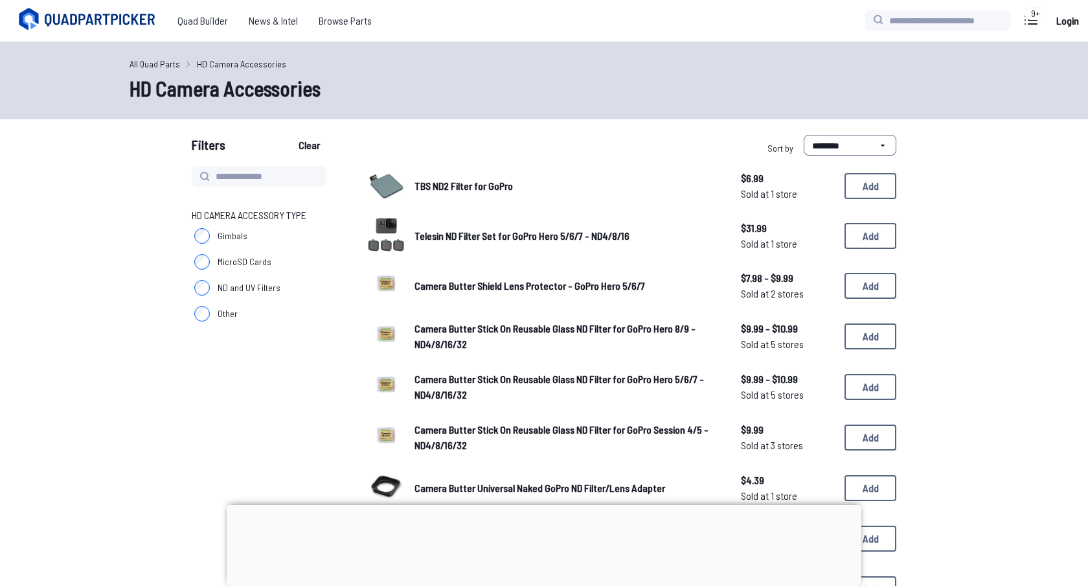
scroll to position [687, 0]
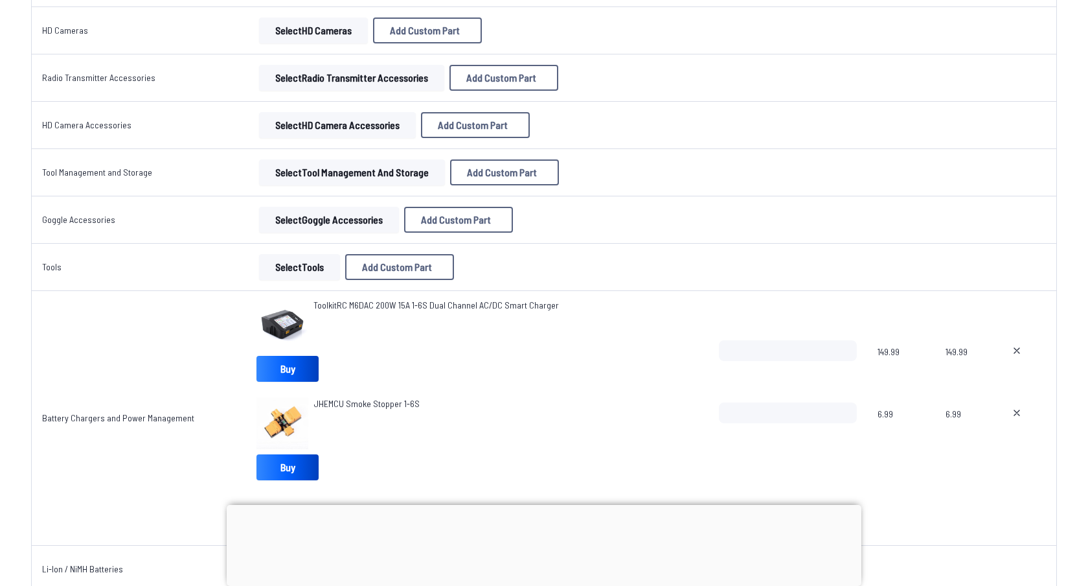
scroll to position [2354, 0]
click at [286, 256] on button "Select Tools" at bounding box center [299, 266] width 81 height 26
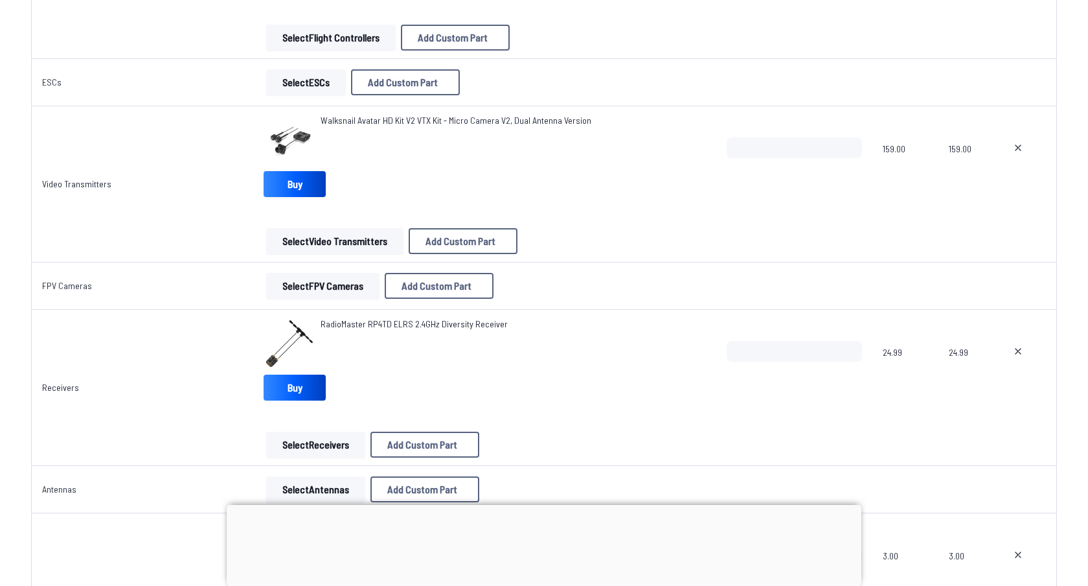
scroll to position [1119, 0]
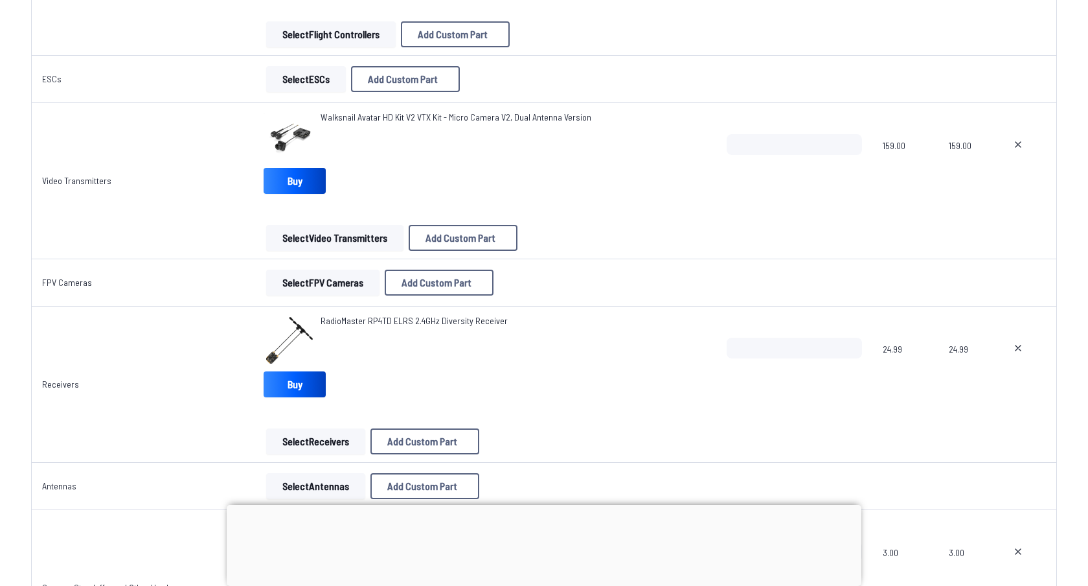
click at [330, 240] on button "Select Video Transmitters" at bounding box center [334, 238] width 137 height 26
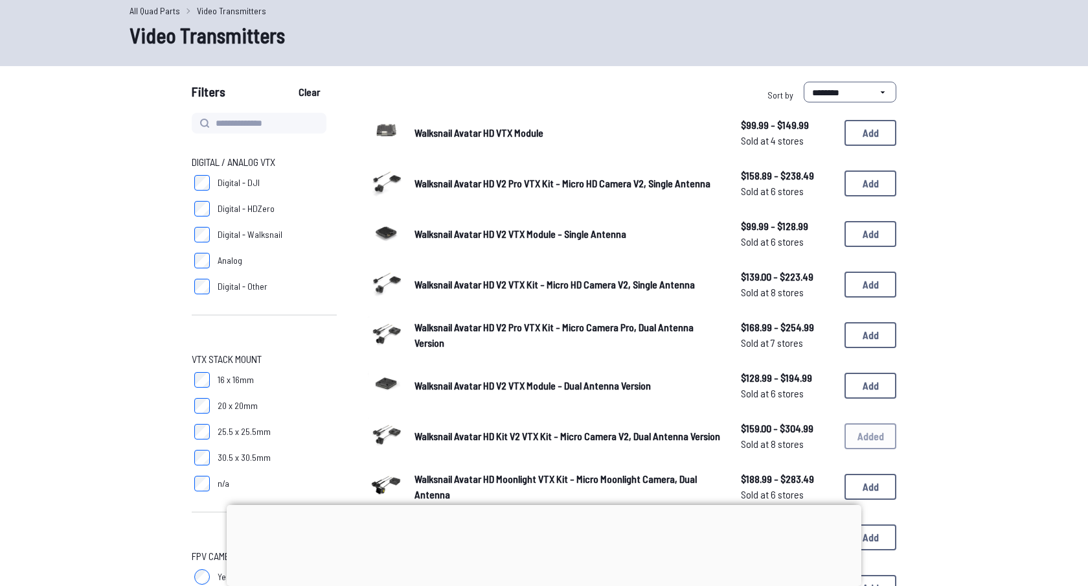
scroll to position [47, 0]
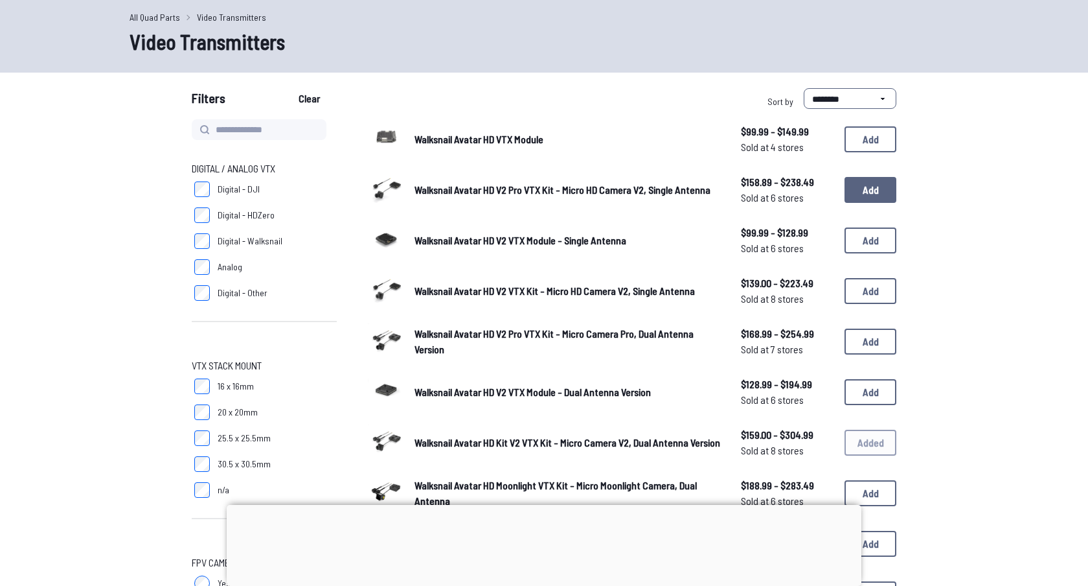
click at [857, 189] on button "Add" at bounding box center [871, 190] width 52 height 26
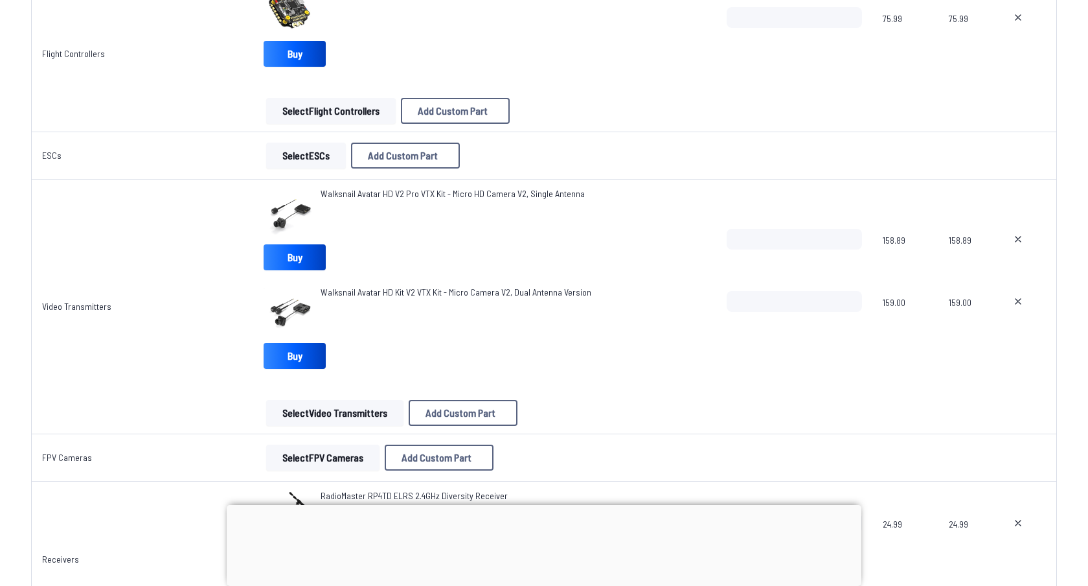
scroll to position [1045, 0]
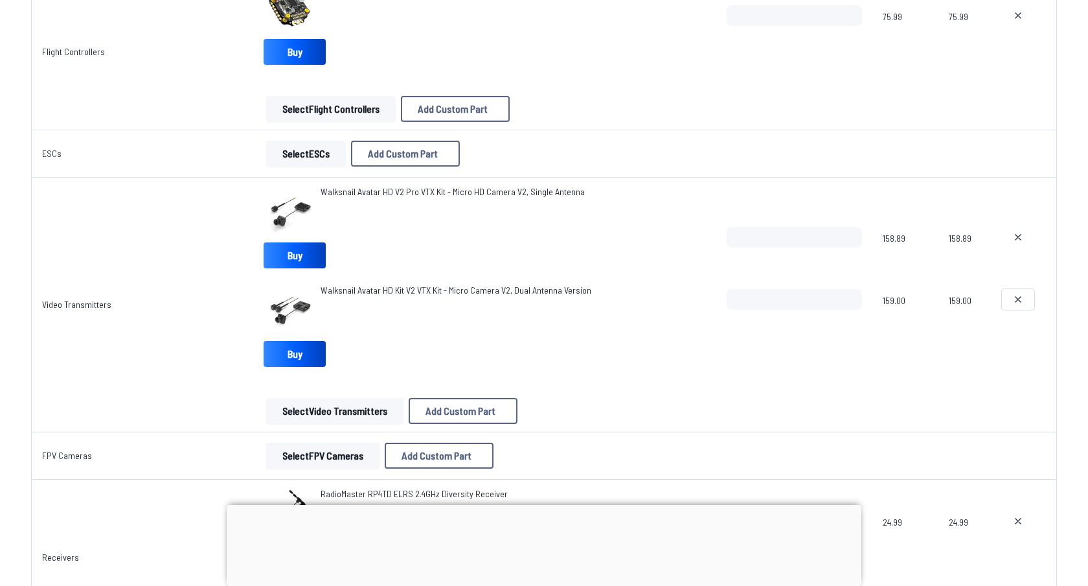
click at [1017, 297] on icon at bounding box center [1018, 299] width 10 height 10
type textarea "**********"
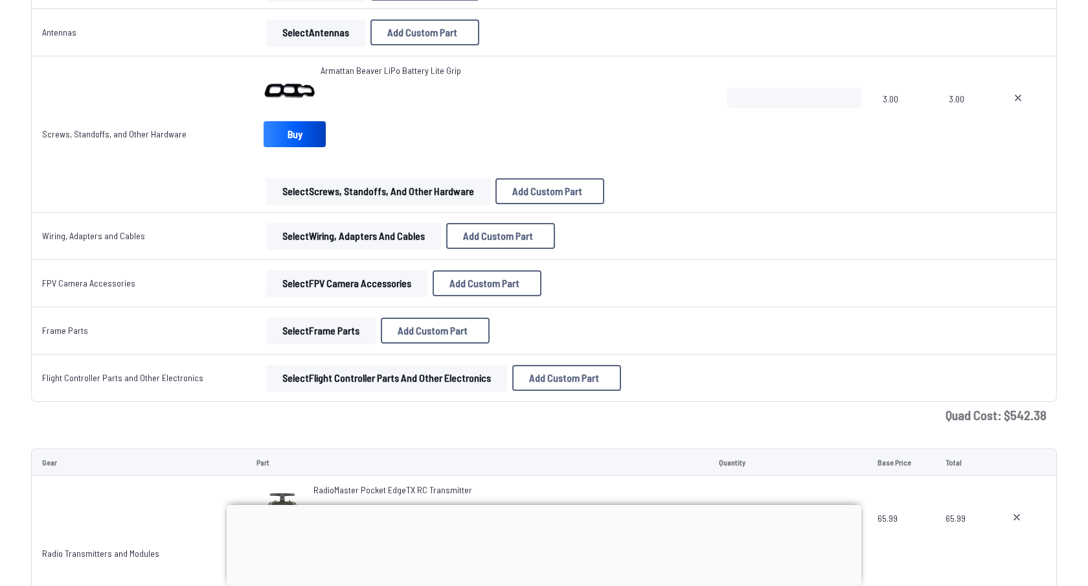
scroll to position [1580, 0]
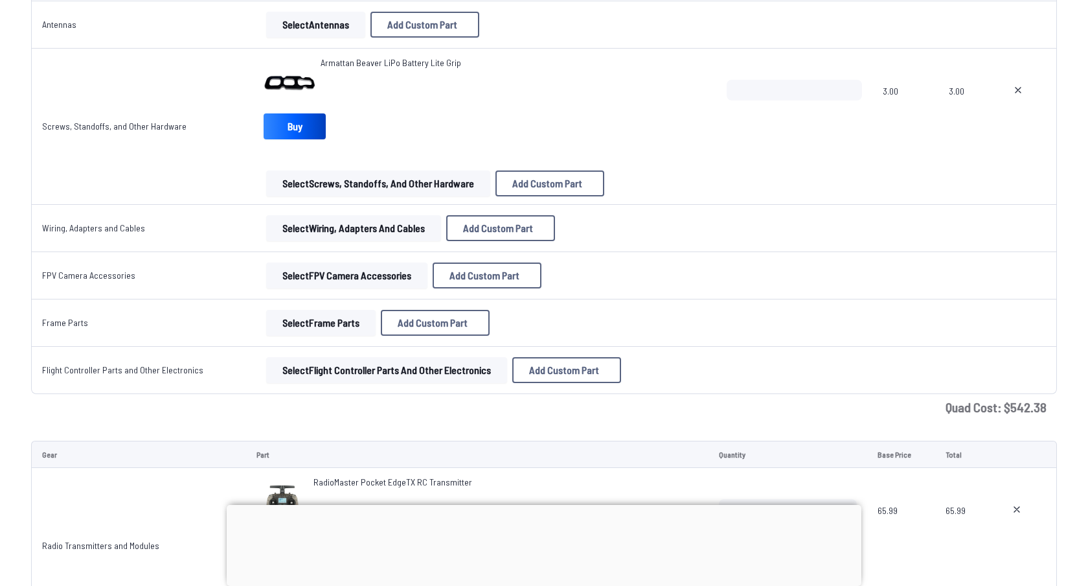
click at [328, 321] on button "Select Frame Parts" at bounding box center [320, 323] width 109 height 26
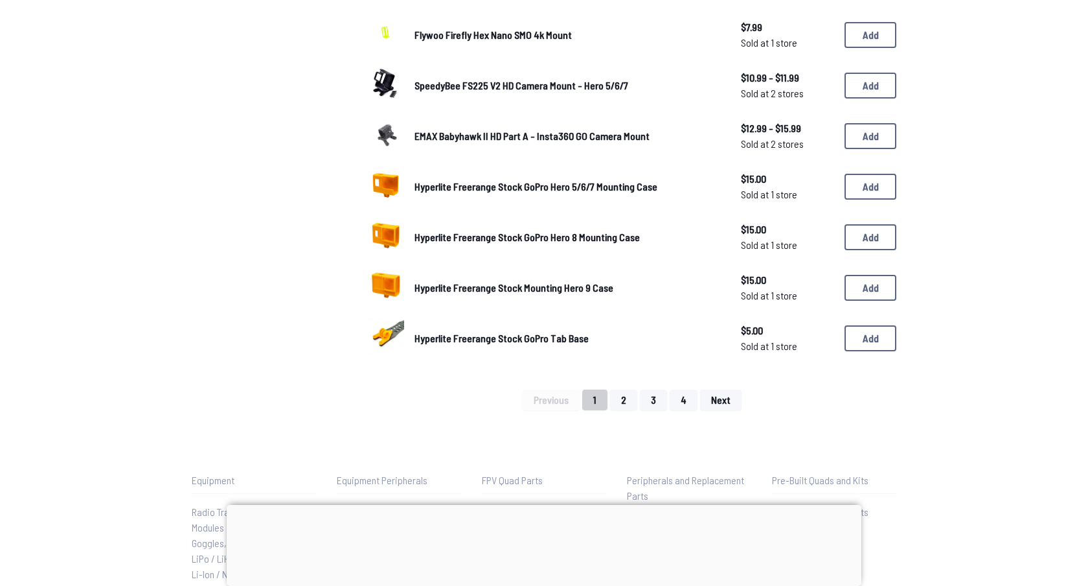
scroll to position [811, 0]
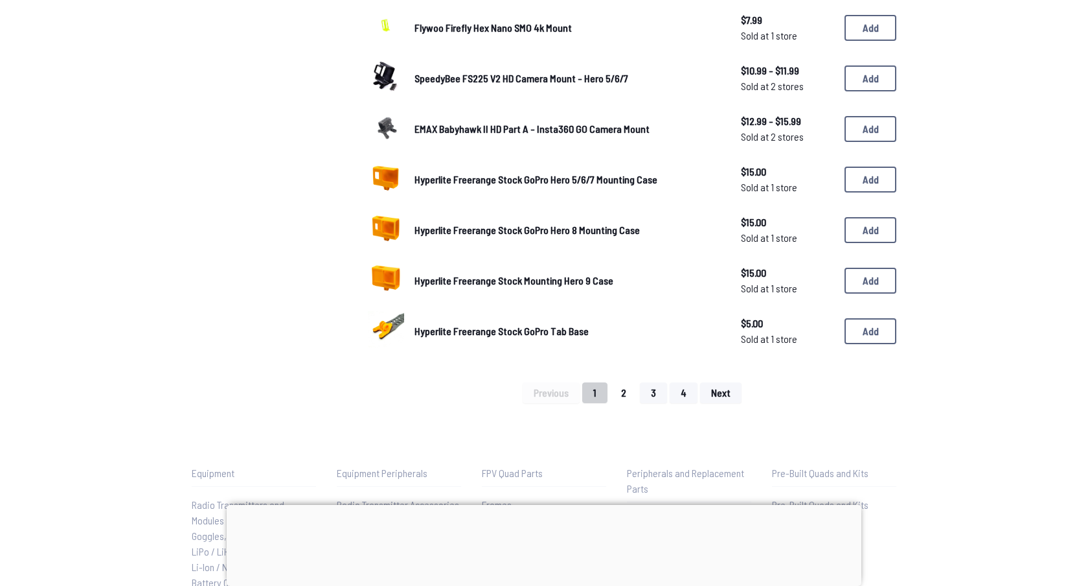
click at [623, 383] on button "2" at bounding box center [623, 392] width 27 height 21
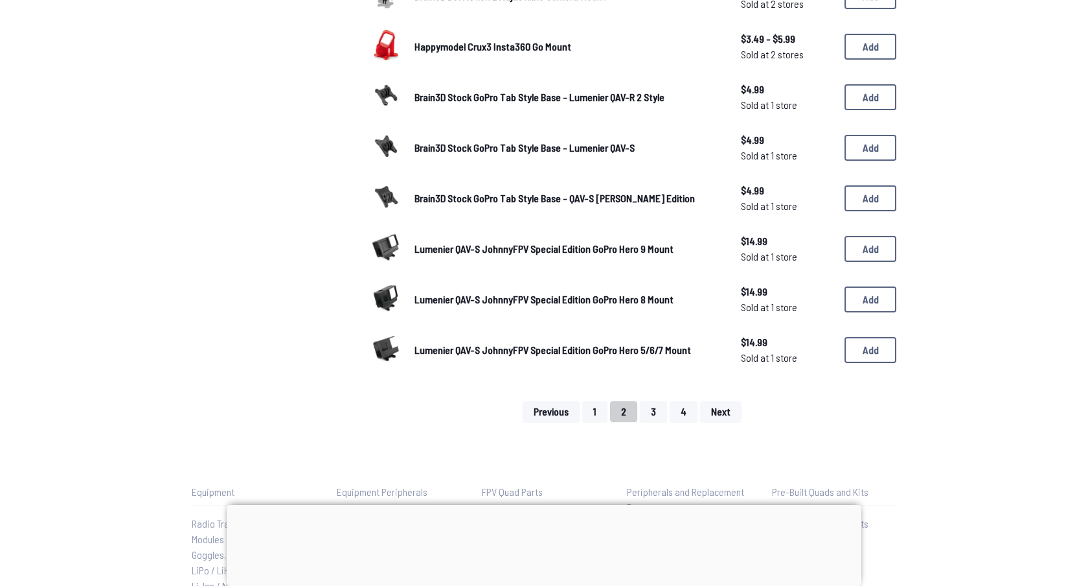
scroll to position [801, 0]
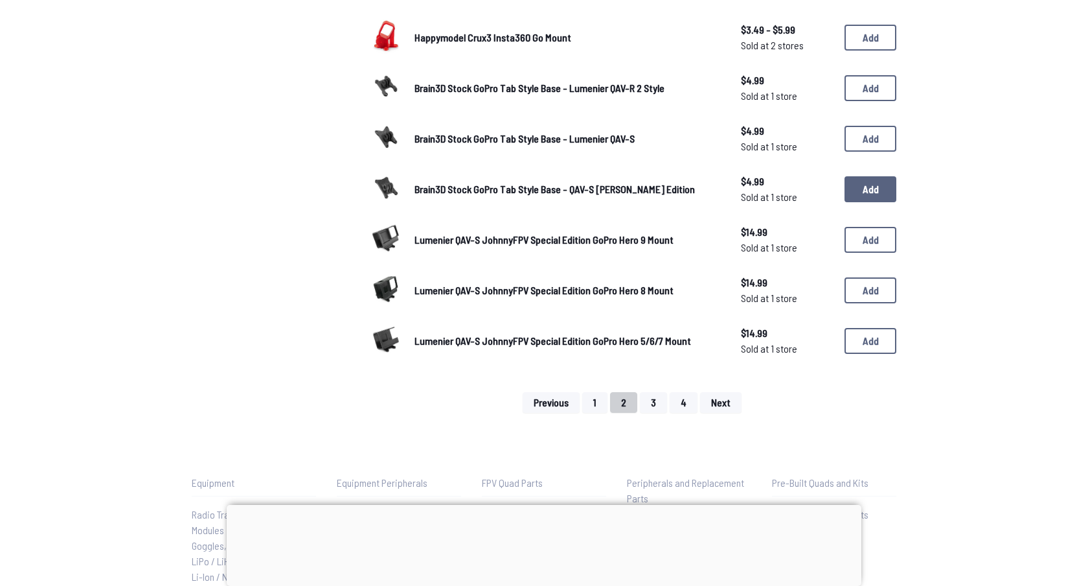
click at [860, 189] on button "Add" at bounding box center [871, 189] width 52 height 26
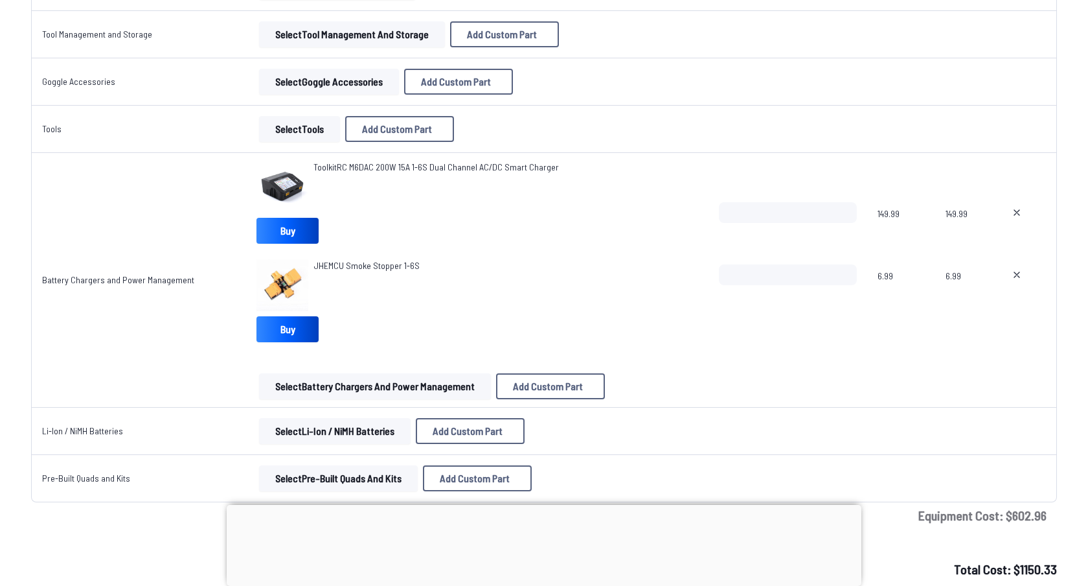
scroll to position [2598, 0]
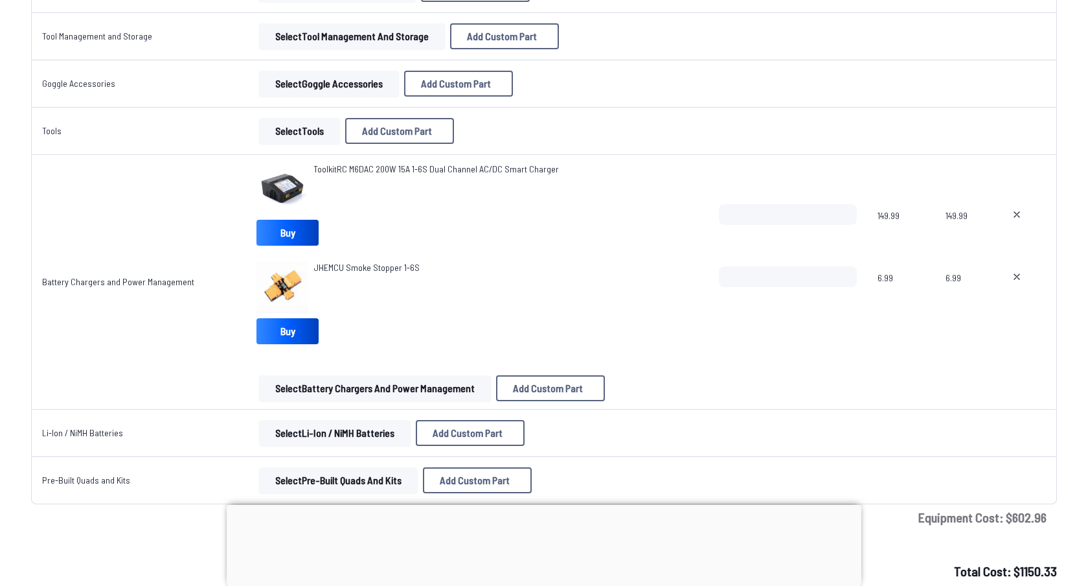
click at [310, 391] on button "Select Battery Chargers and Power Management" at bounding box center [375, 388] width 232 height 26
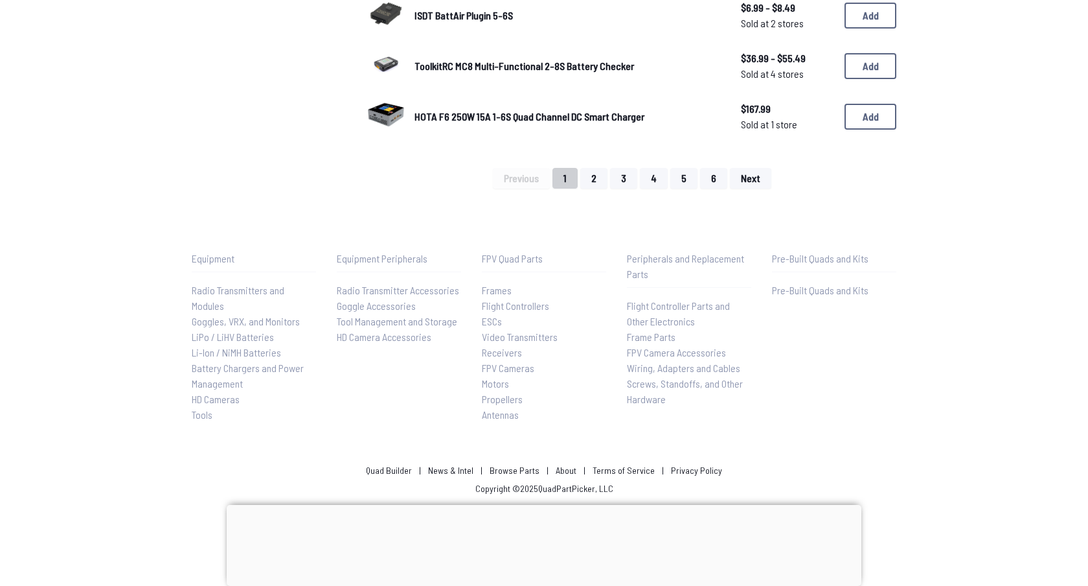
scroll to position [1036, 0]
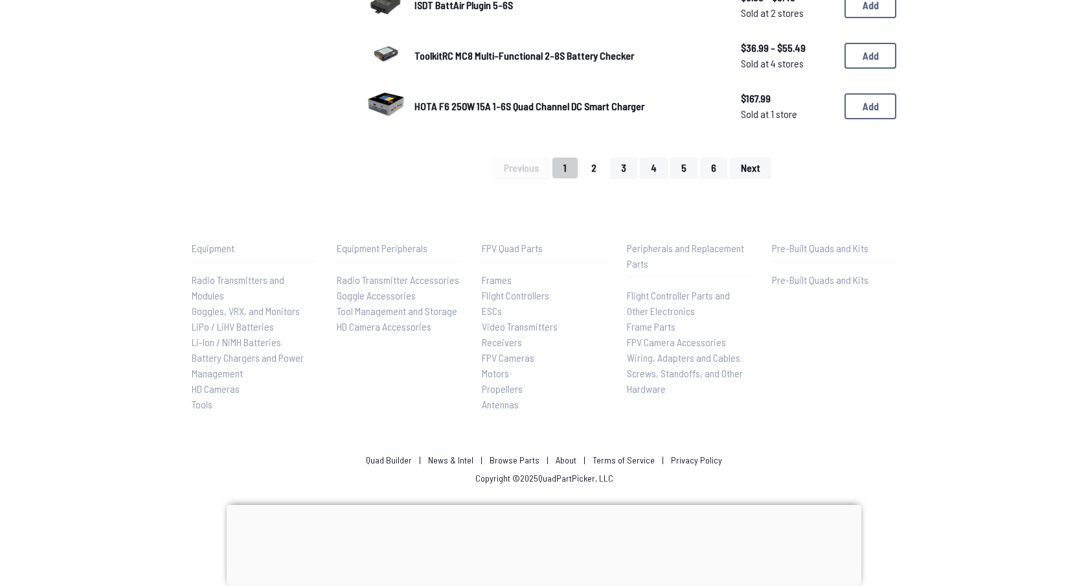
click at [600, 162] on button "2" at bounding box center [593, 167] width 27 height 21
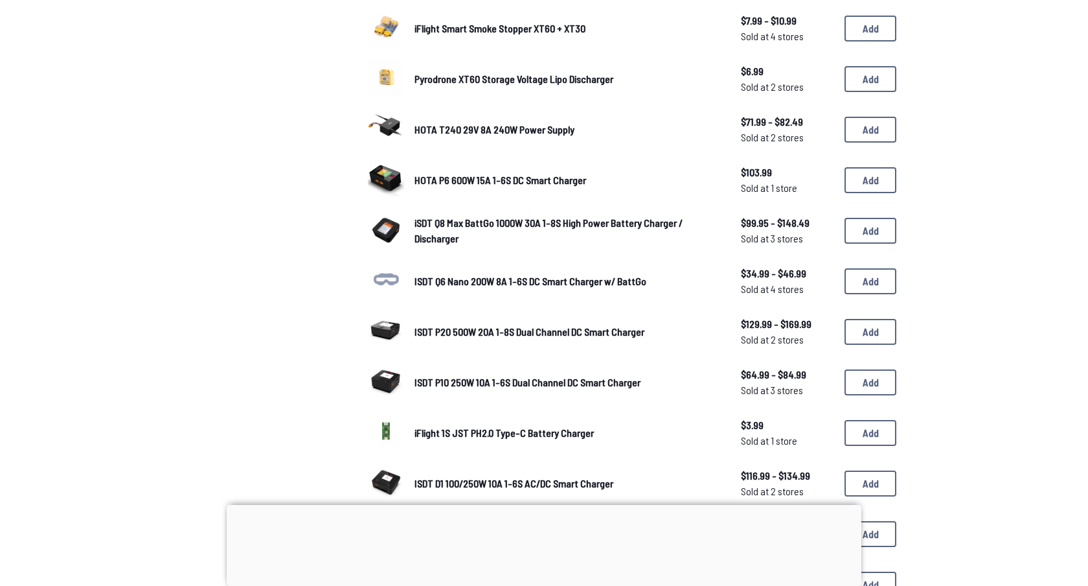
scroll to position [434, 0]
